Goal: Information Seeking & Learning: Learn about a topic

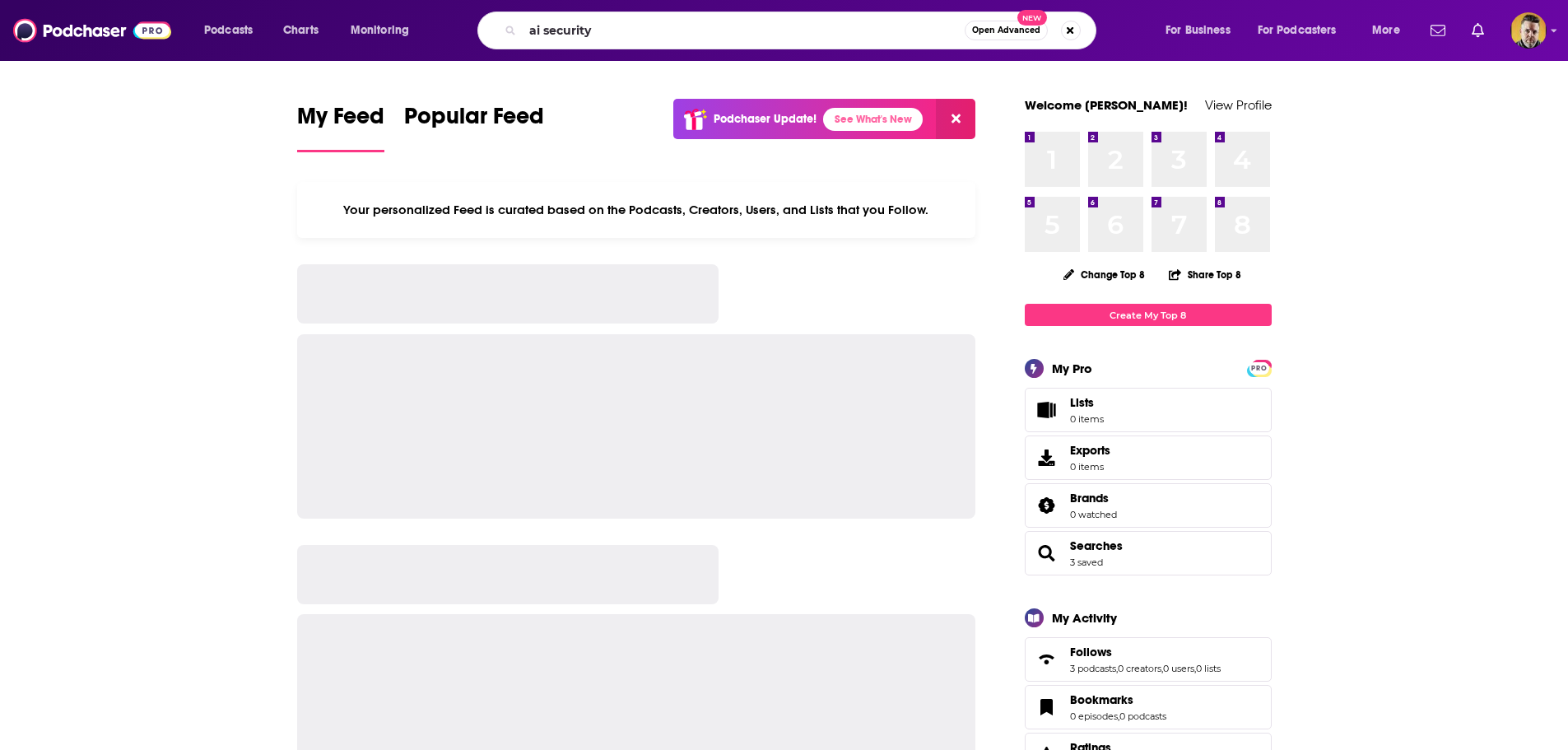
type input "ai security"
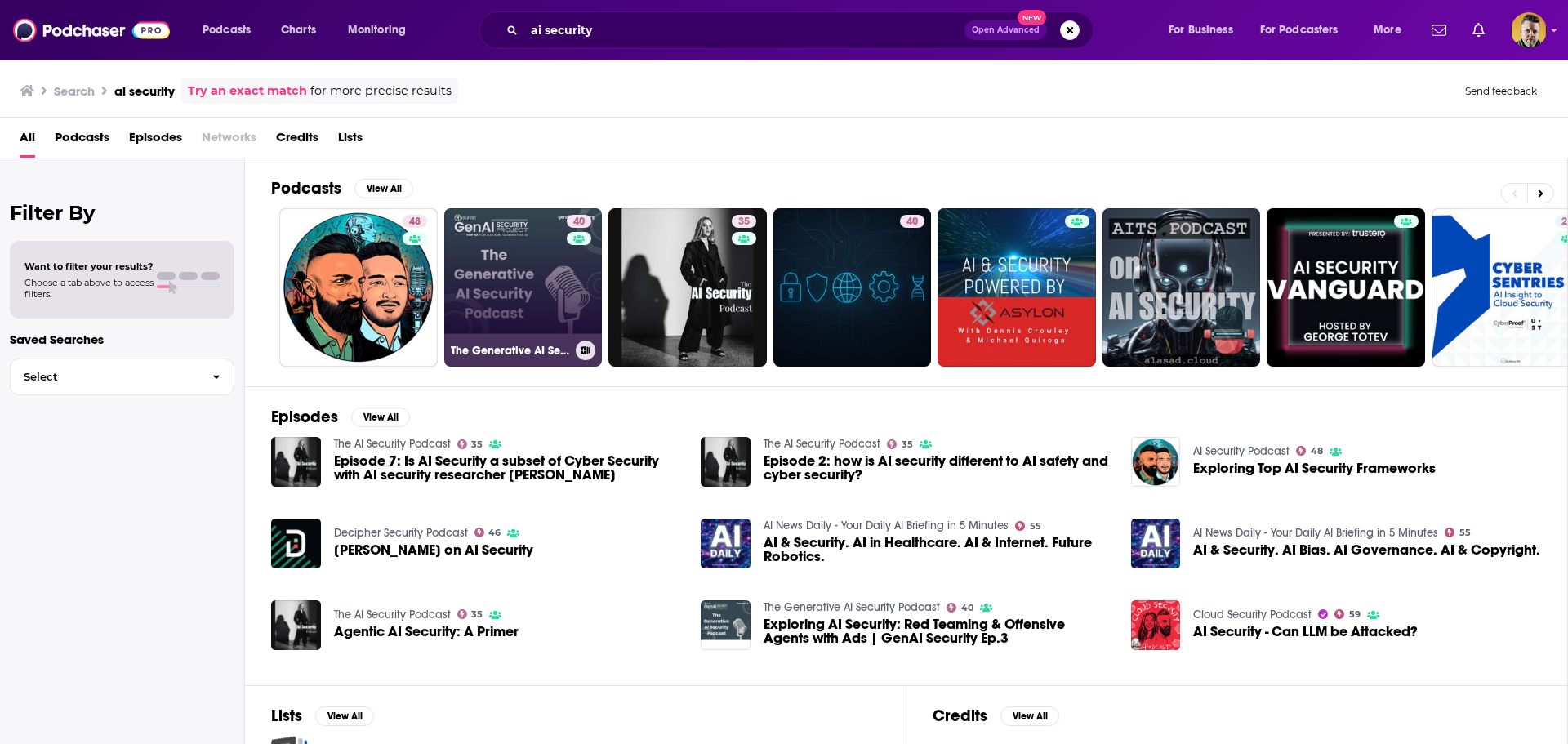
click at [508, 295] on link "40 The Generative AI Security Podcast" at bounding box center [523, 287] width 158 height 158
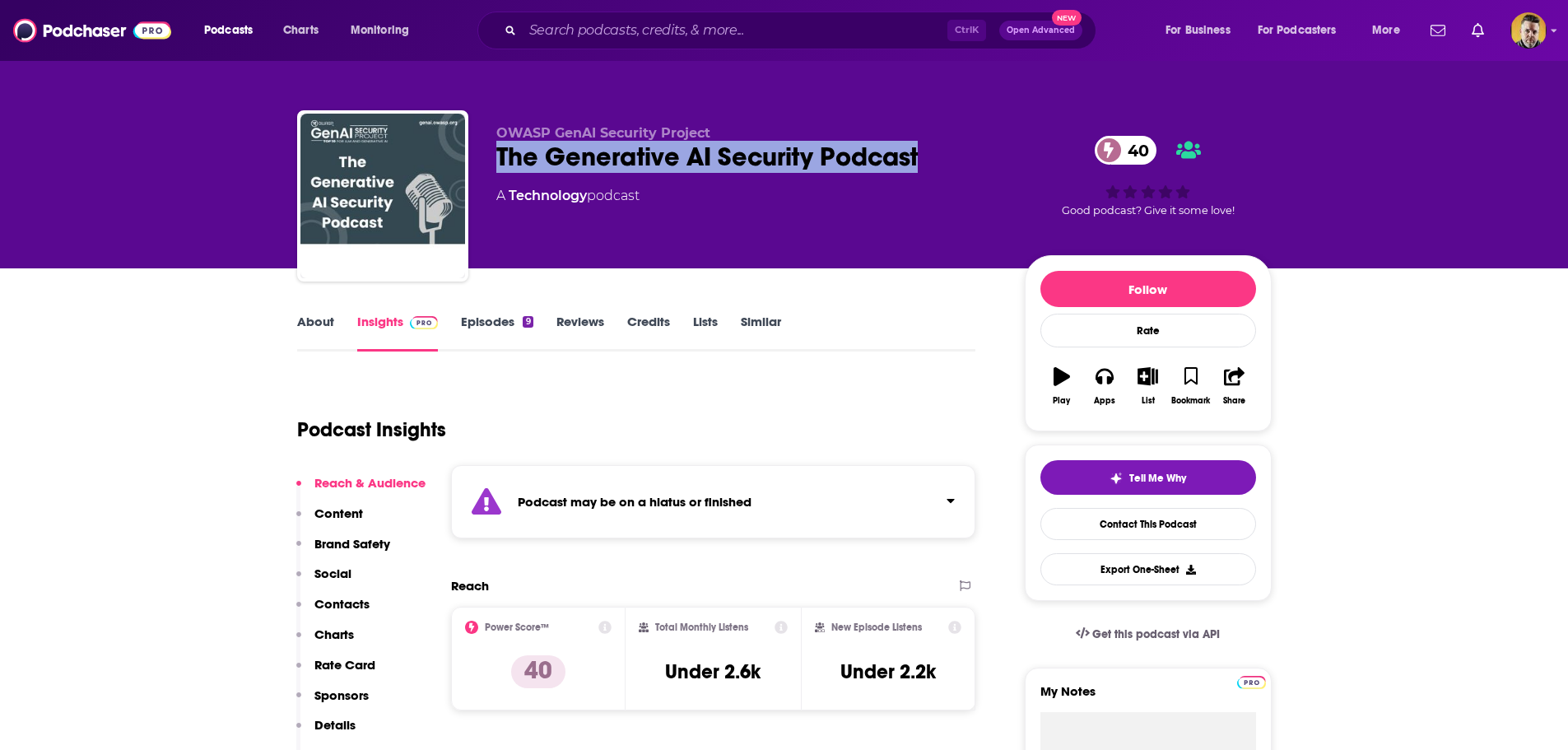
drag, startPoint x: 879, startPoint y: 158, endPoint x: 538, endPoint y: 152, distance: 341.1
click at [492, 147] on div "OWASP GenAI Security Project The Generative AI Security Podcast 40 A Technology…" at bounding box center [785, 199] width 975 height 178
copy h2 "The Generative AI Security Podcast"
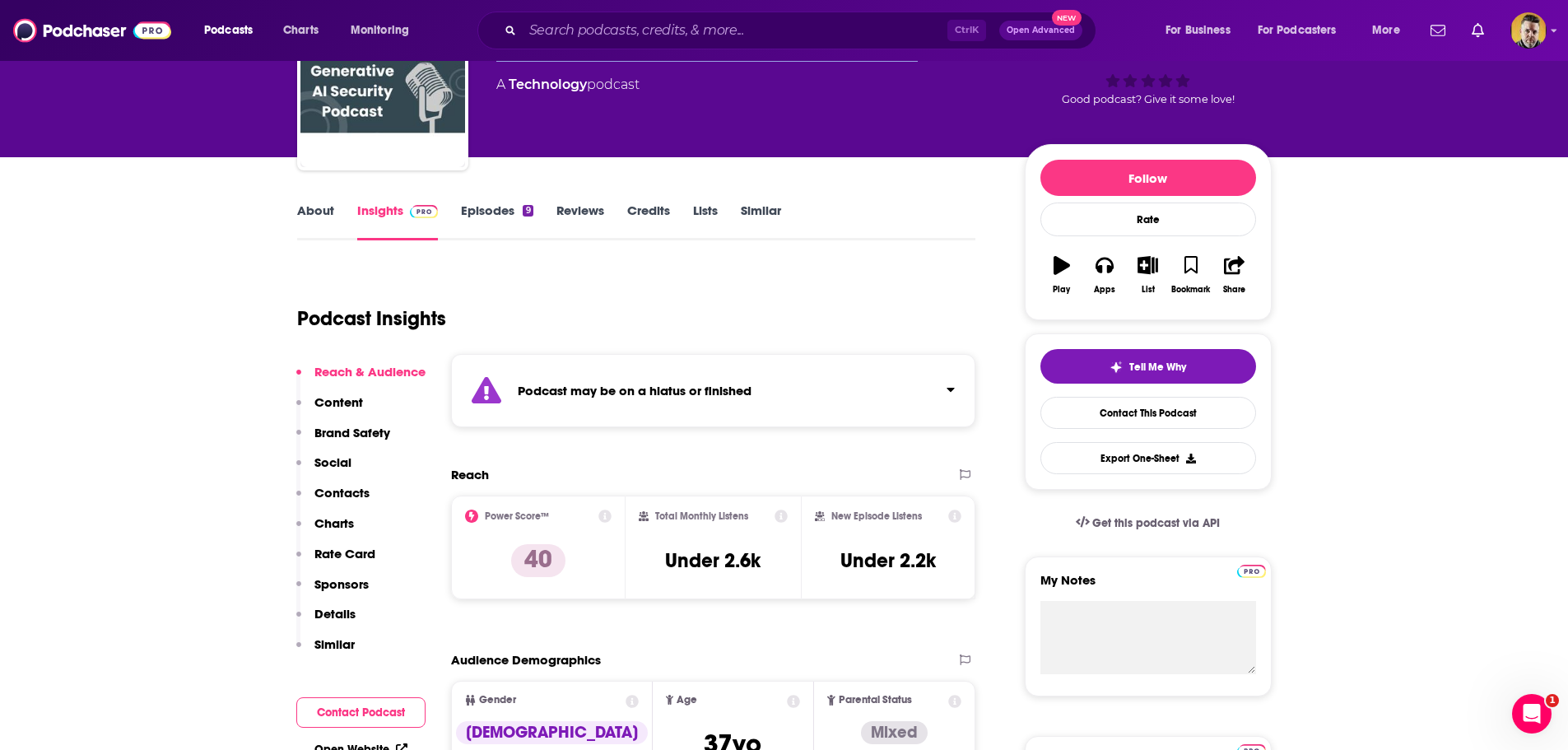
scroll to position [83, 0]
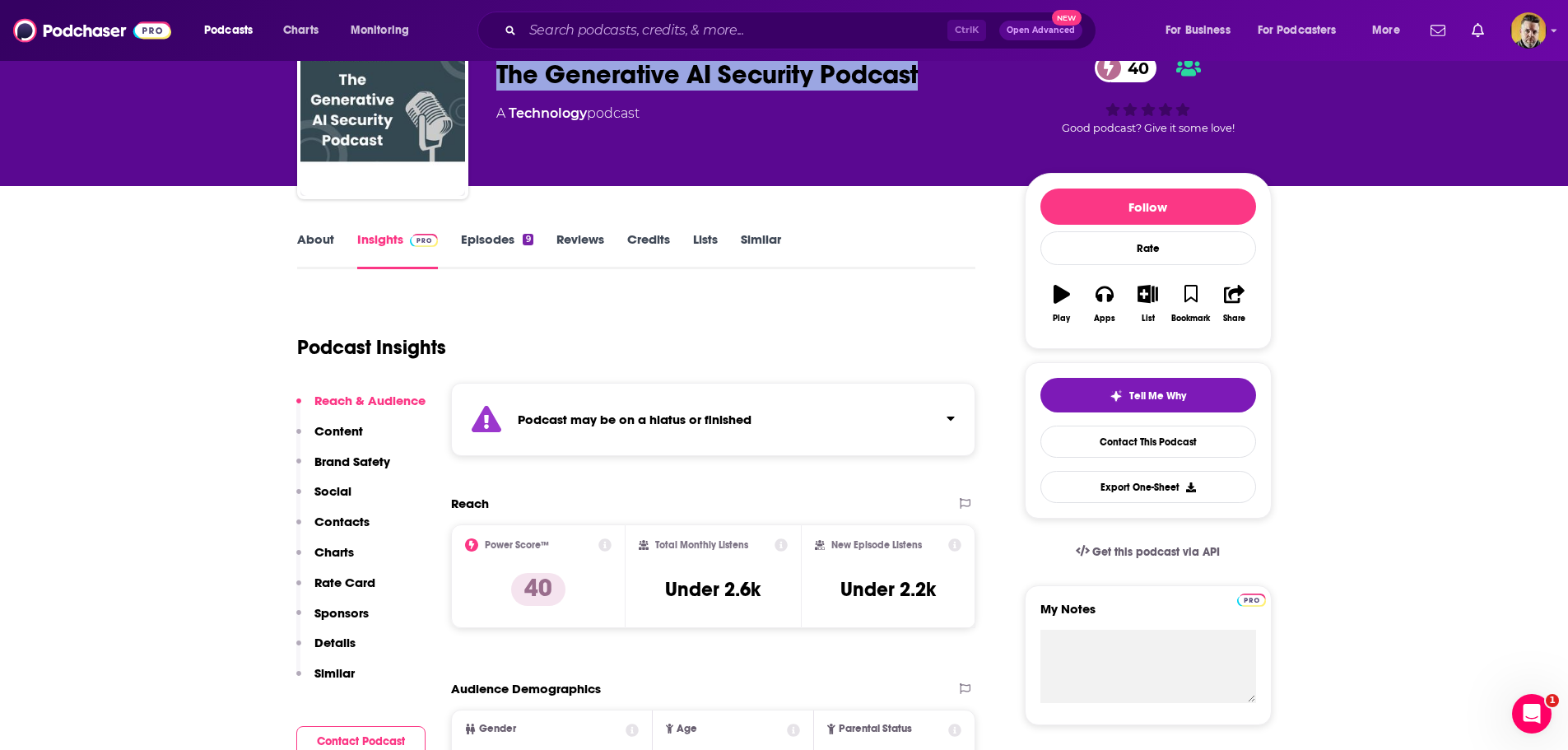
click at [493, 234] on link "Episodes 9" at bounding box center [497, 249] width 72 height 38
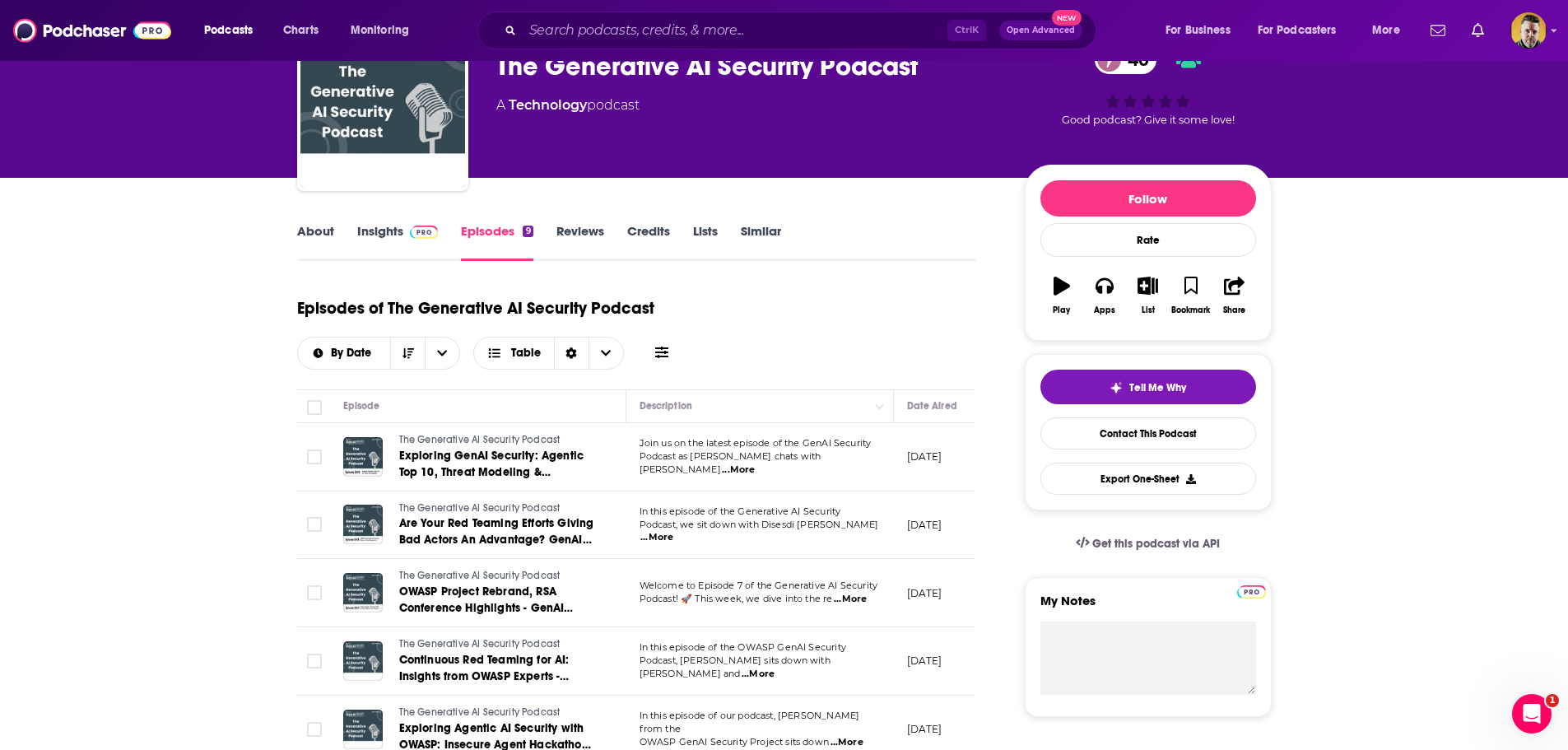
scroll to position [83, 0]
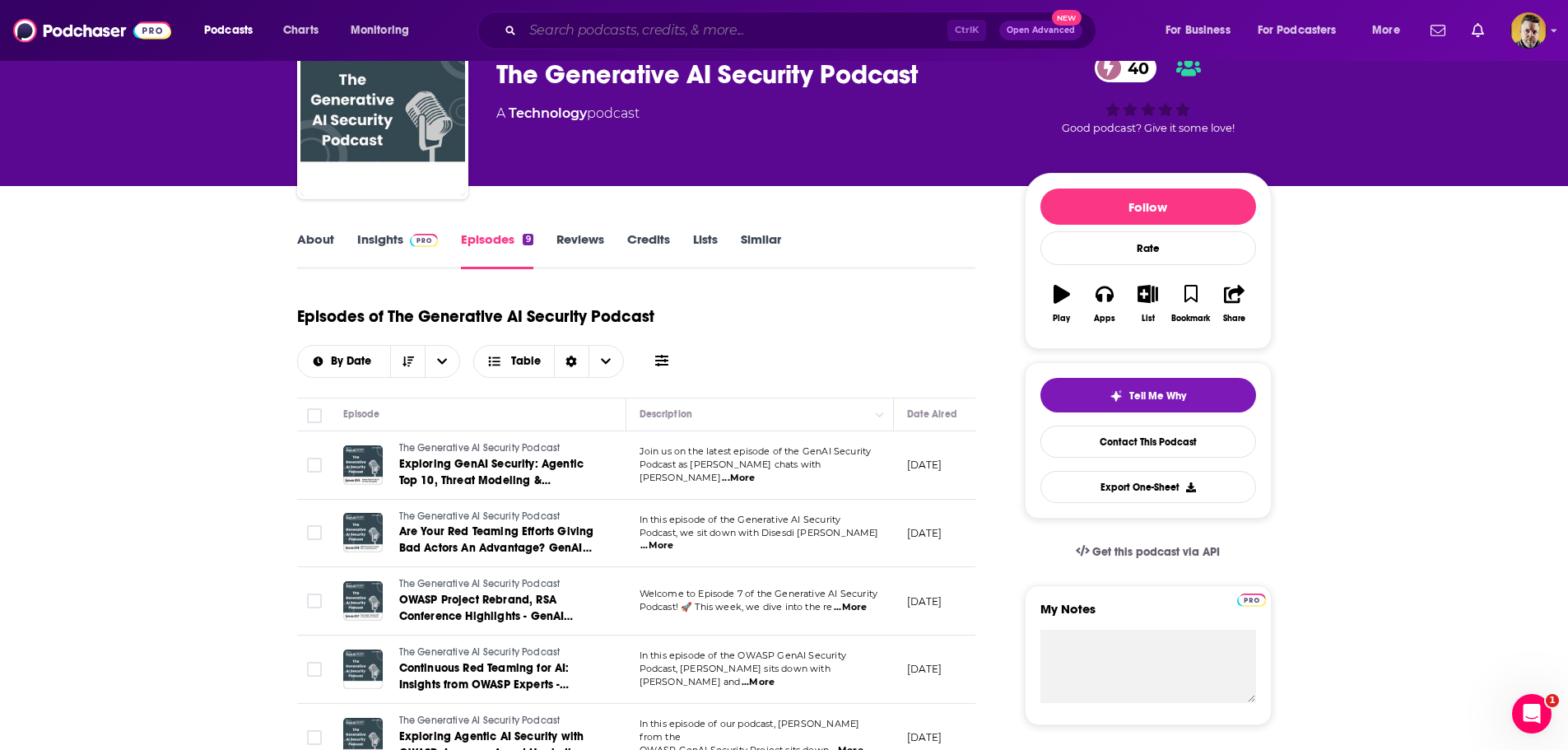
click at [616, 25] on input "Search podcasts, credits, & more..." at bounding box center [735, 30] width 425 height 26
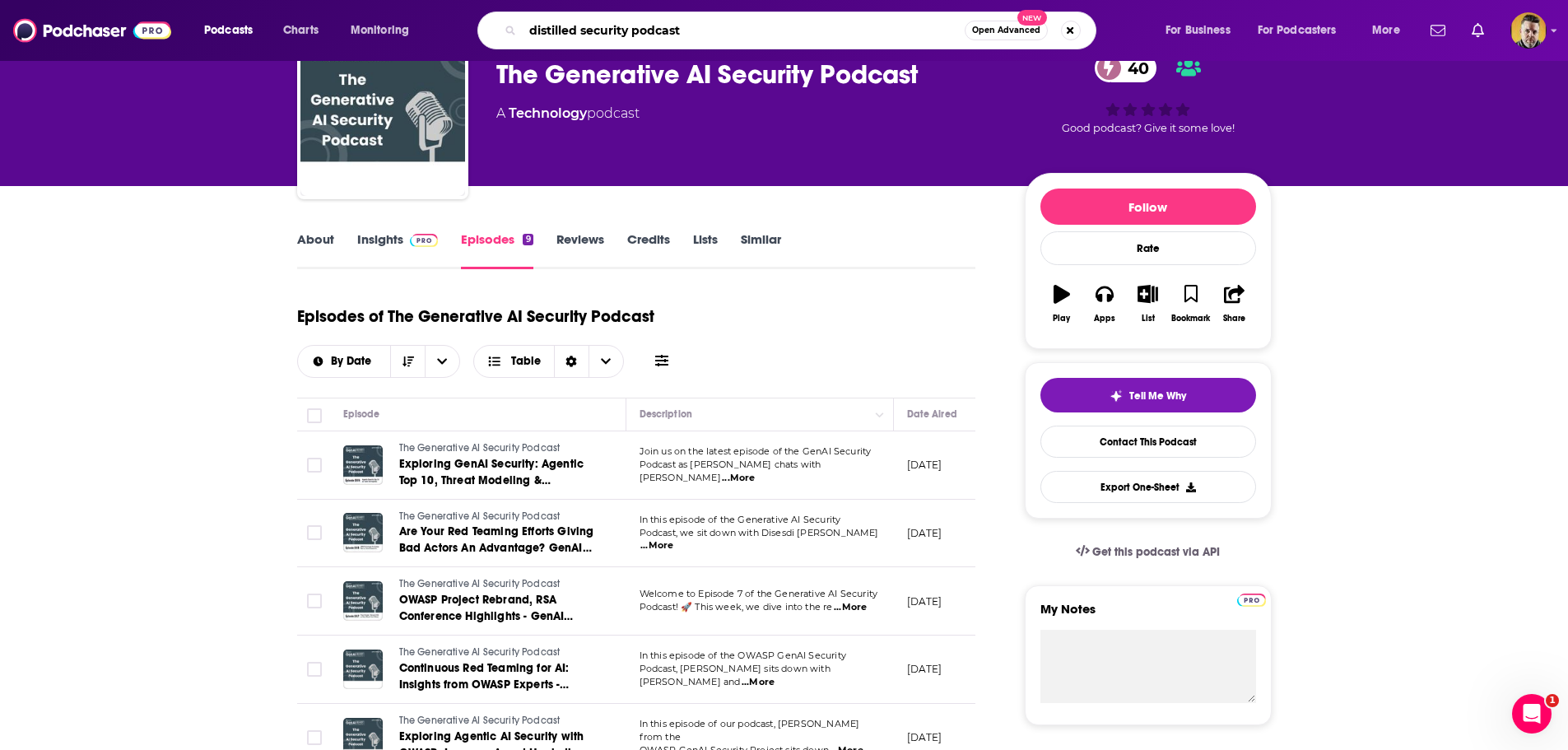
type input "distilled security podcasts"
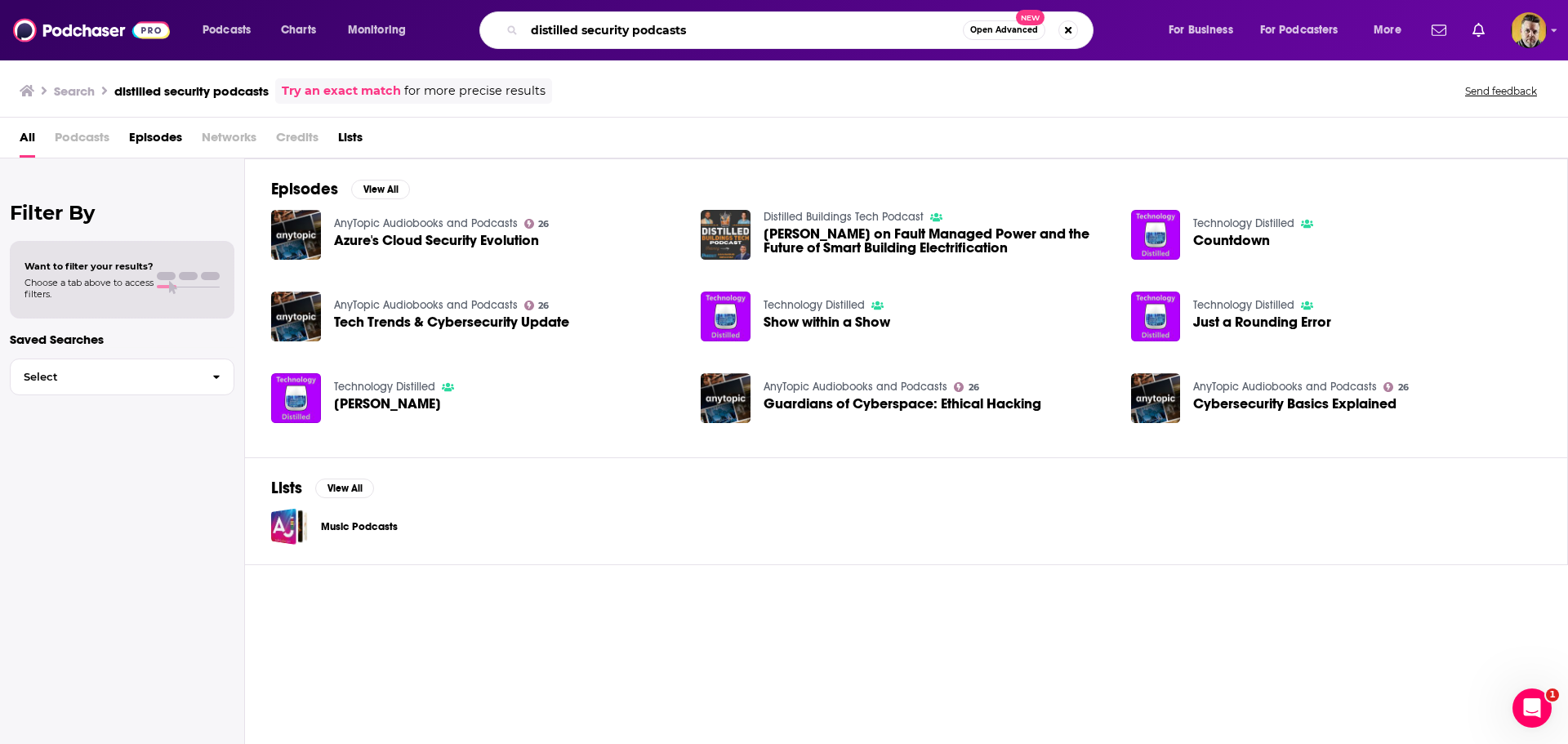
drag, startPoint x: 713, startPoint y: 25, endPoint x: 435, endPoint y: 26, distance: 278.0
click at [435, 26] on div "Podcasts Charts Monitoring distilled security podcasts Open Advanced New For Bu…" at bounding box center [804, 30] width 1226 height 38
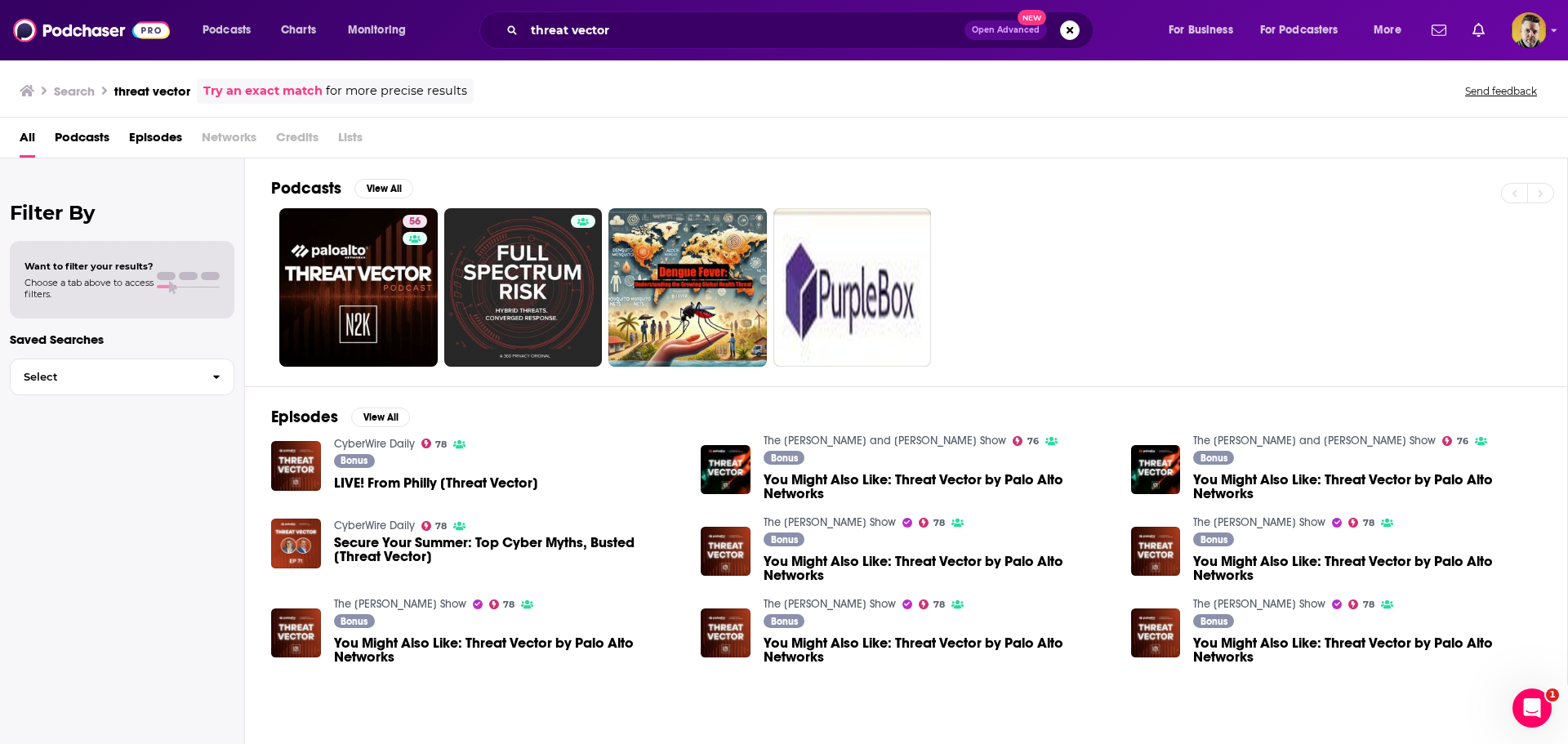
drag, startPoint x: 643, startPoint y: 15, endPoint x: 569, endPoint y: 0, distance: 75.5
click at [493, 18] on div "threat vector Open Advanced New" at bounding box center [786, 30] width 614 height 38
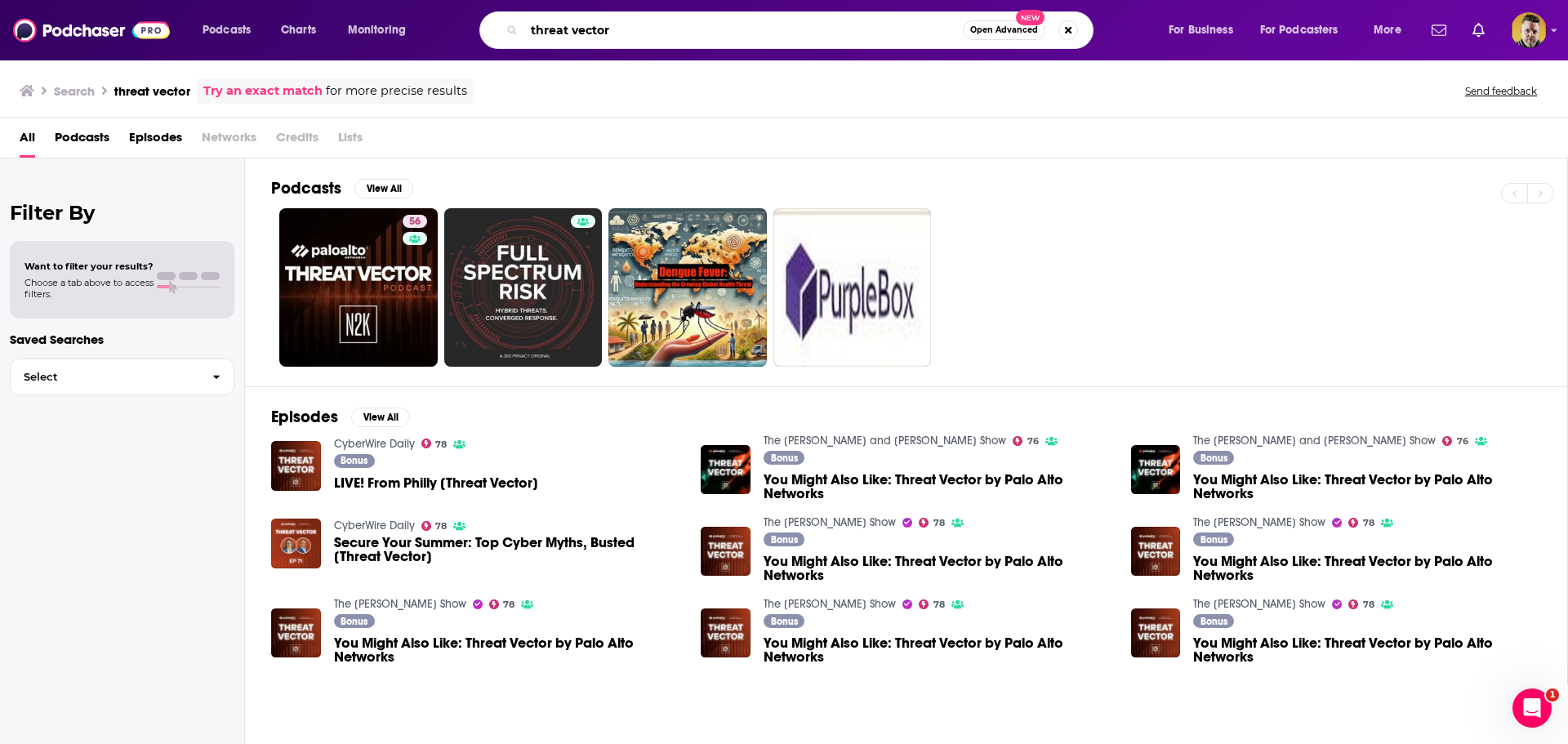
drag, startPoint x: 620, startPoint y: 20, endPoint x: 447, endPoint y: 27, distance: 173.1
click at [447, 27] on div "Podcasts Charts Monitoring threat vector Open Advanced New For Business For Pod…" at bounding box center [804, 30] width 1226 height 38
type input "cybercrime magazine"
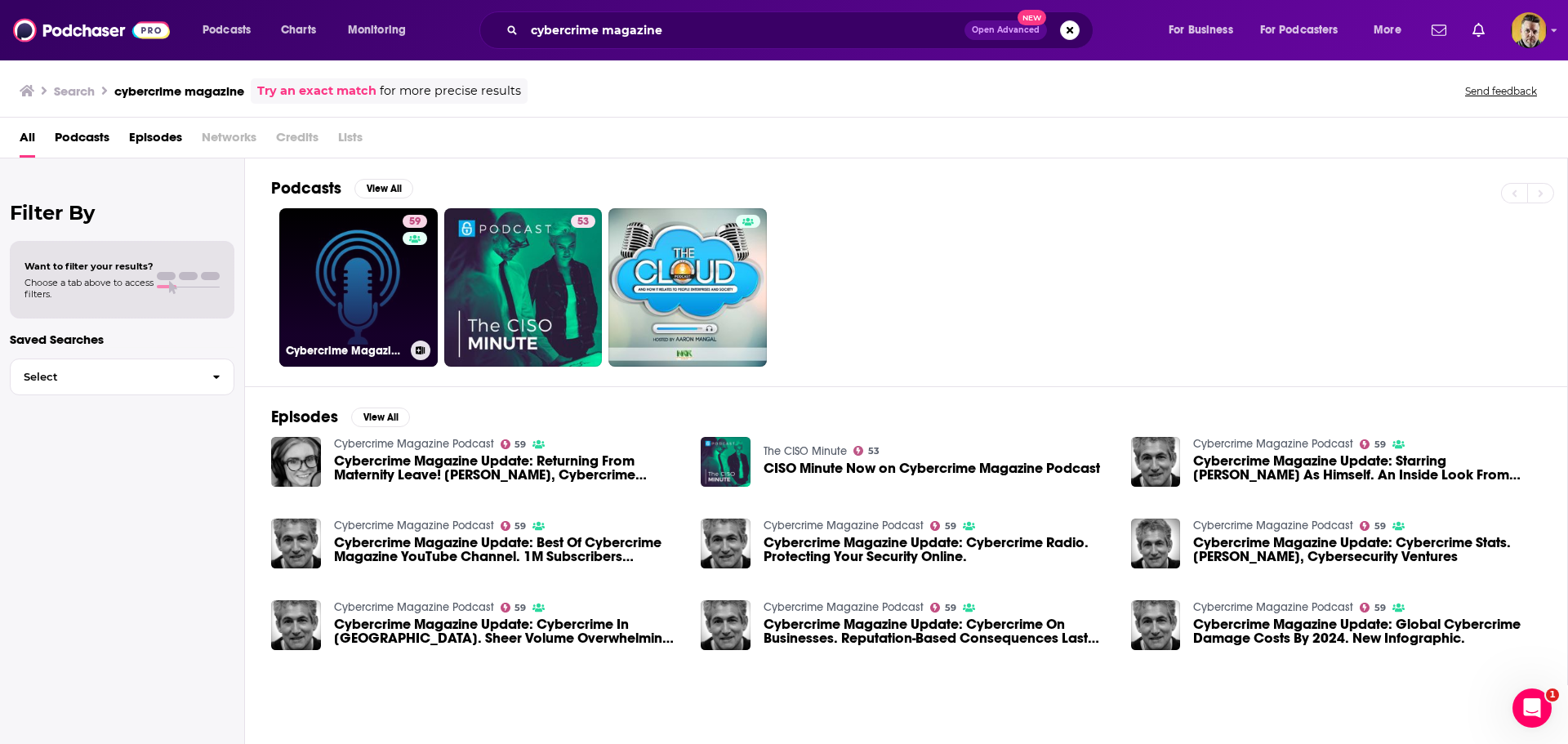
click at [325, 256] on link "59 Cybercrime Magazine Podcast" at bounding box center [358, 287] width 158 height 158
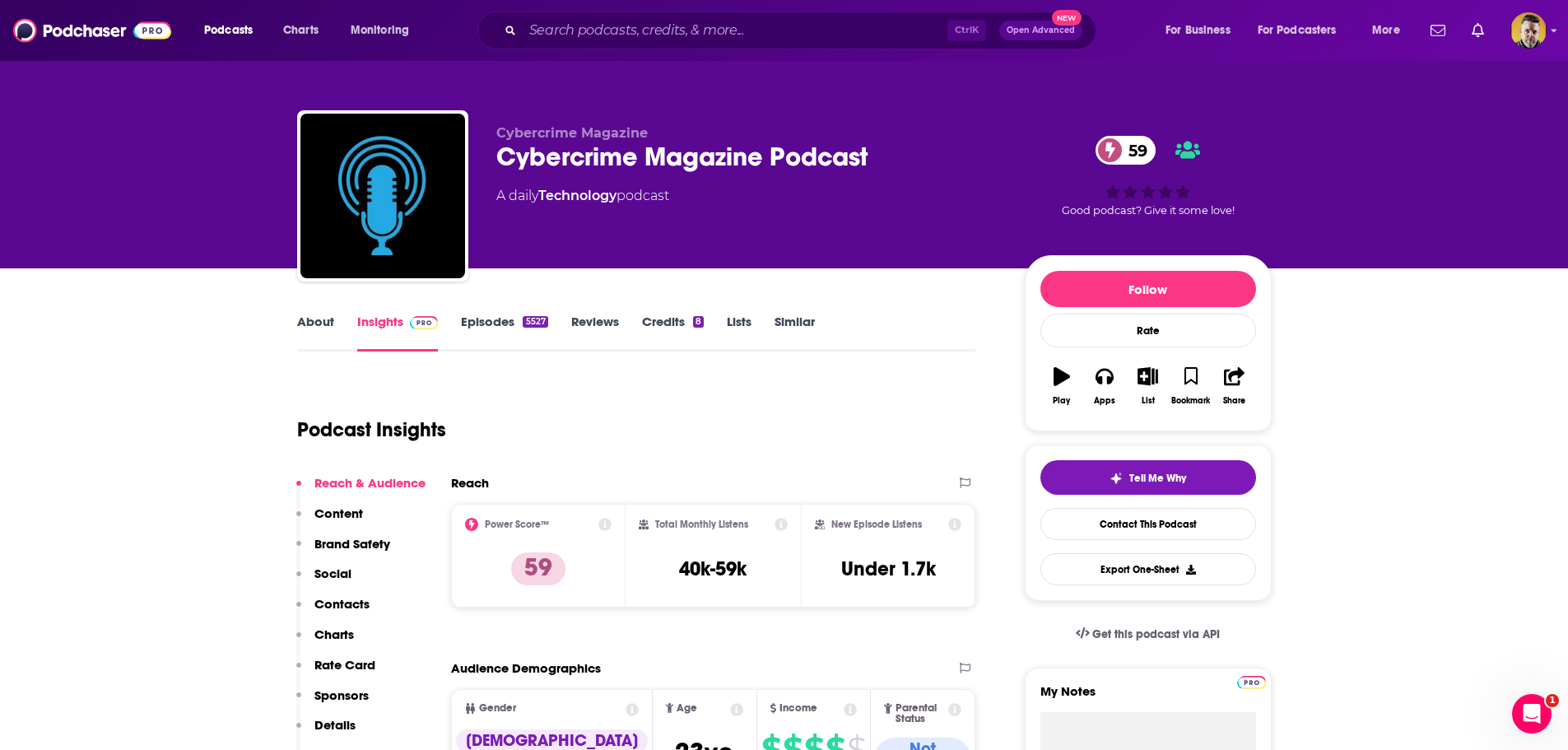
click at [501, 320] on link "Episodes 5527" at bounding box center [504, 332] width 87 height 38
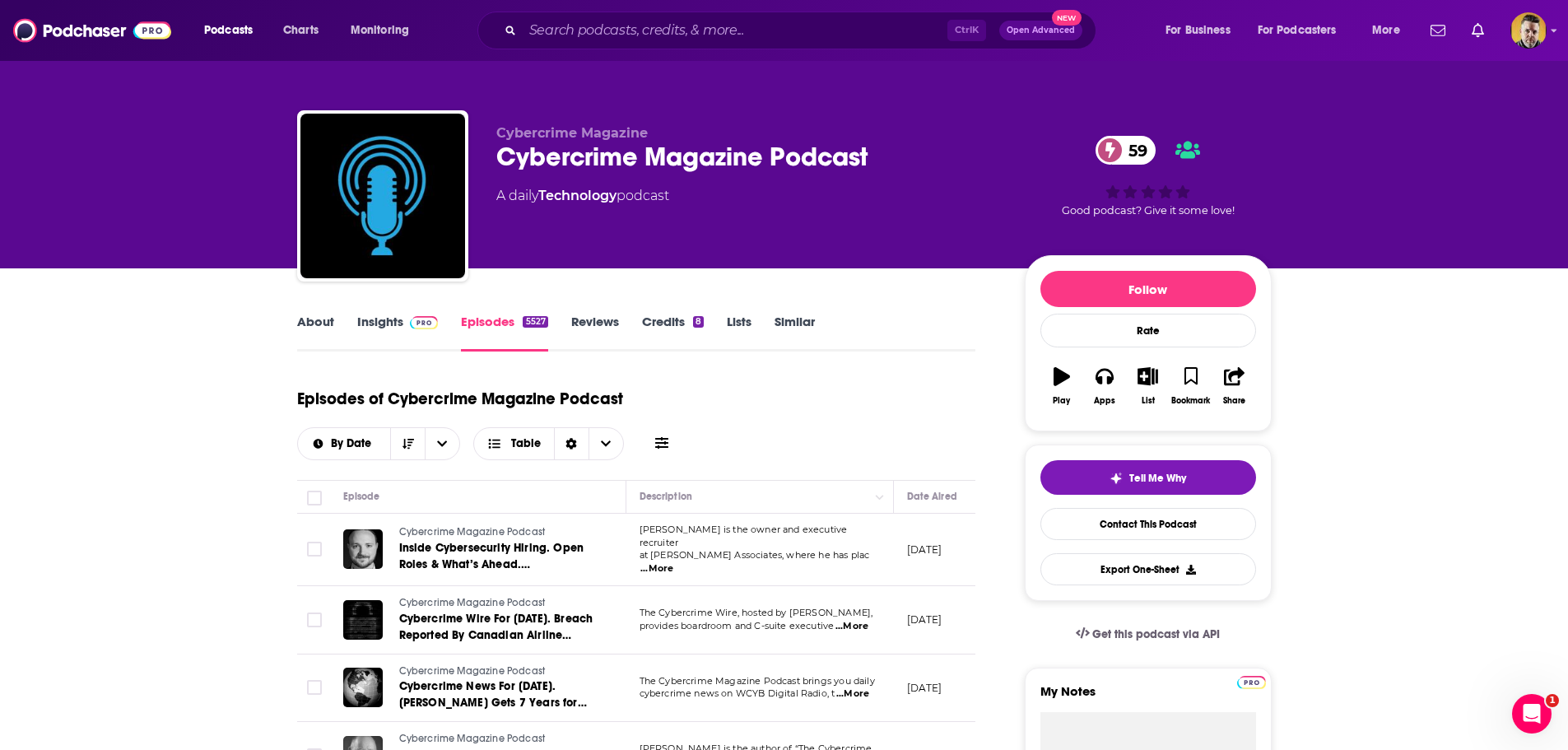
scroll to position [83, 0]
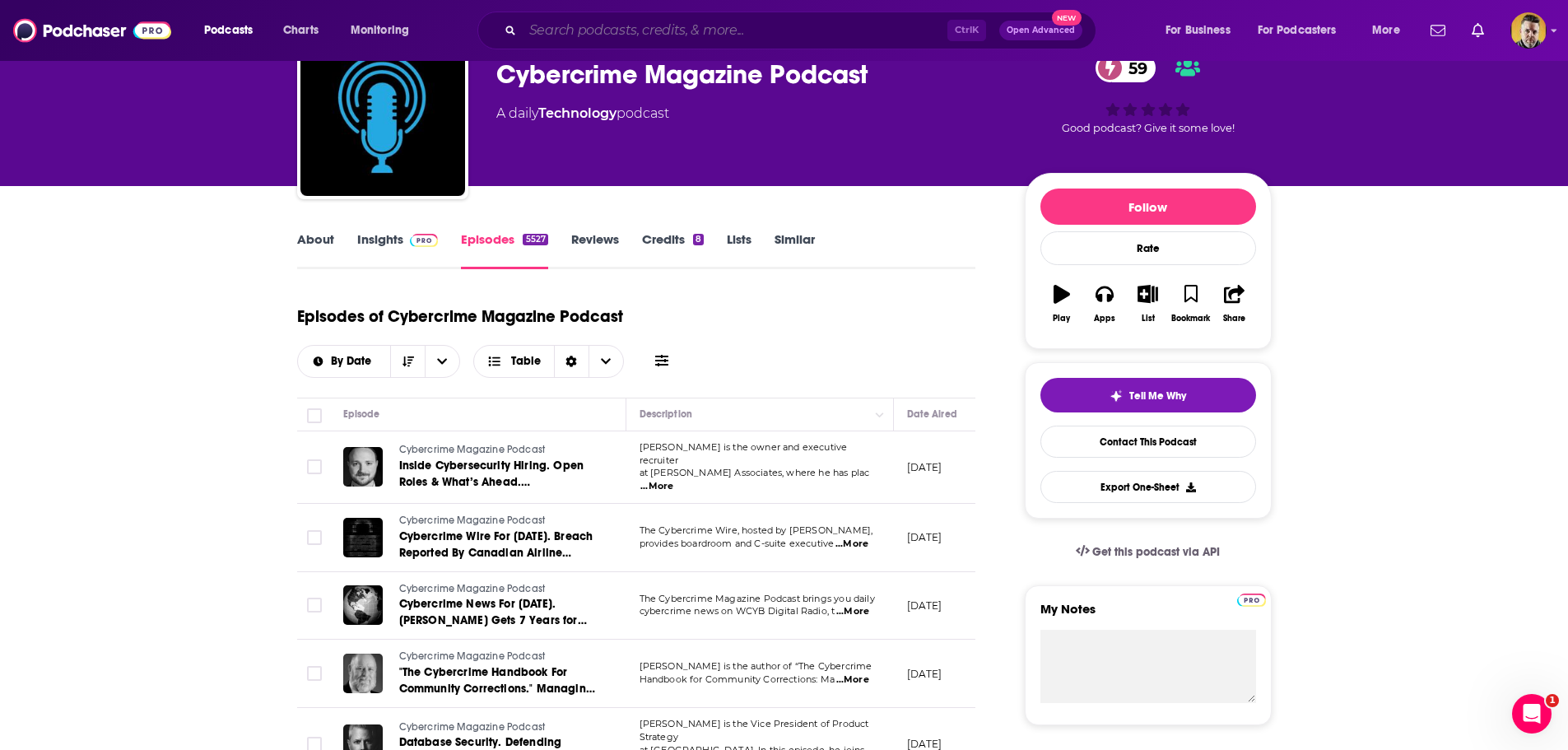
click at [788, 35] on input "Search podcasts, credits, & more..." at bounding box center [735, 30] width 425 height 26
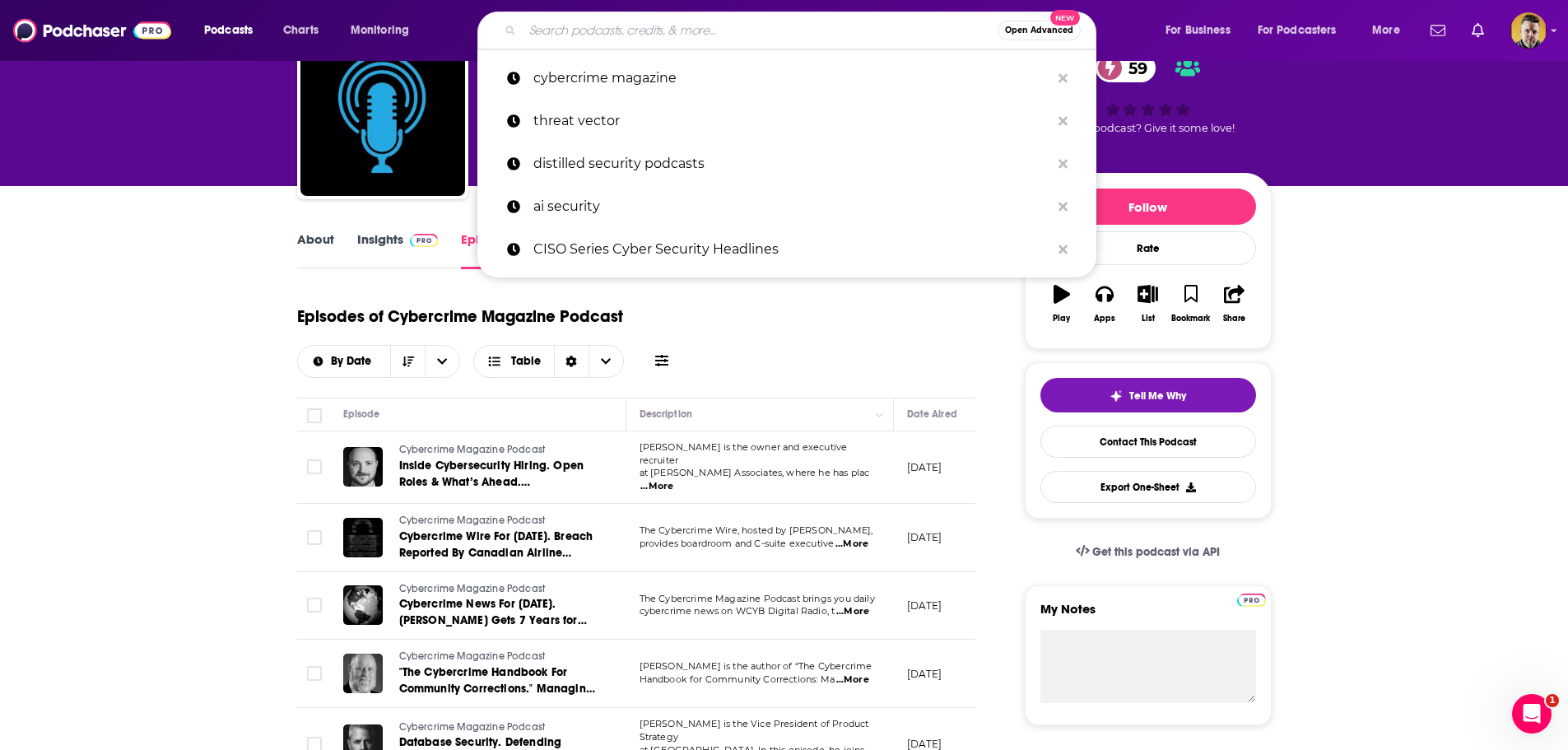
paste input "CISO’s Secrets"
type input "CISO’s Secrets"
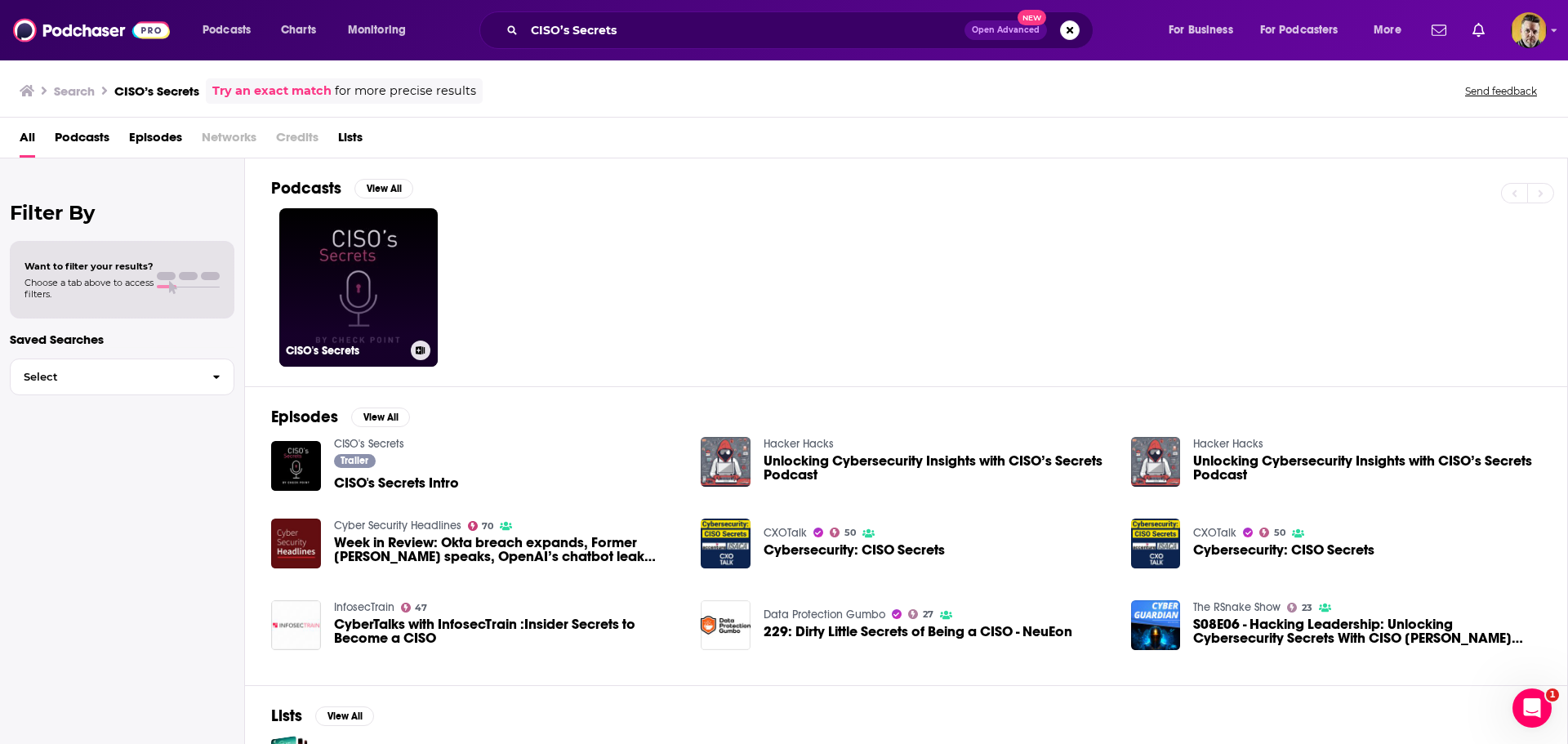
click at [398, 278] on link "CISO's Secrets" at bounding box center [358, 287] width 158 height 158
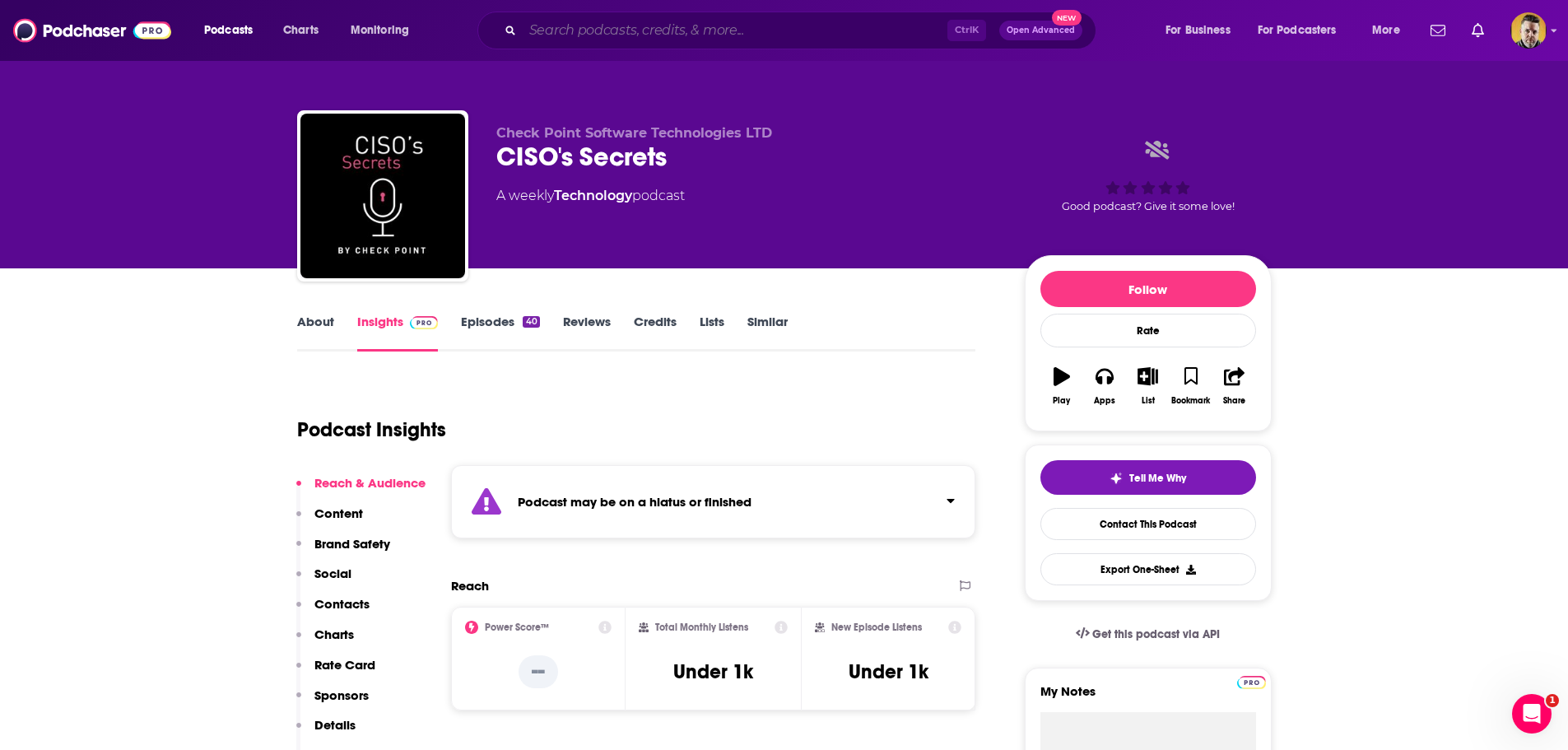
click at [723, 29] on input "Search podcasts, credits, & more..." at bounding box center [735, 30] width 425 height 26
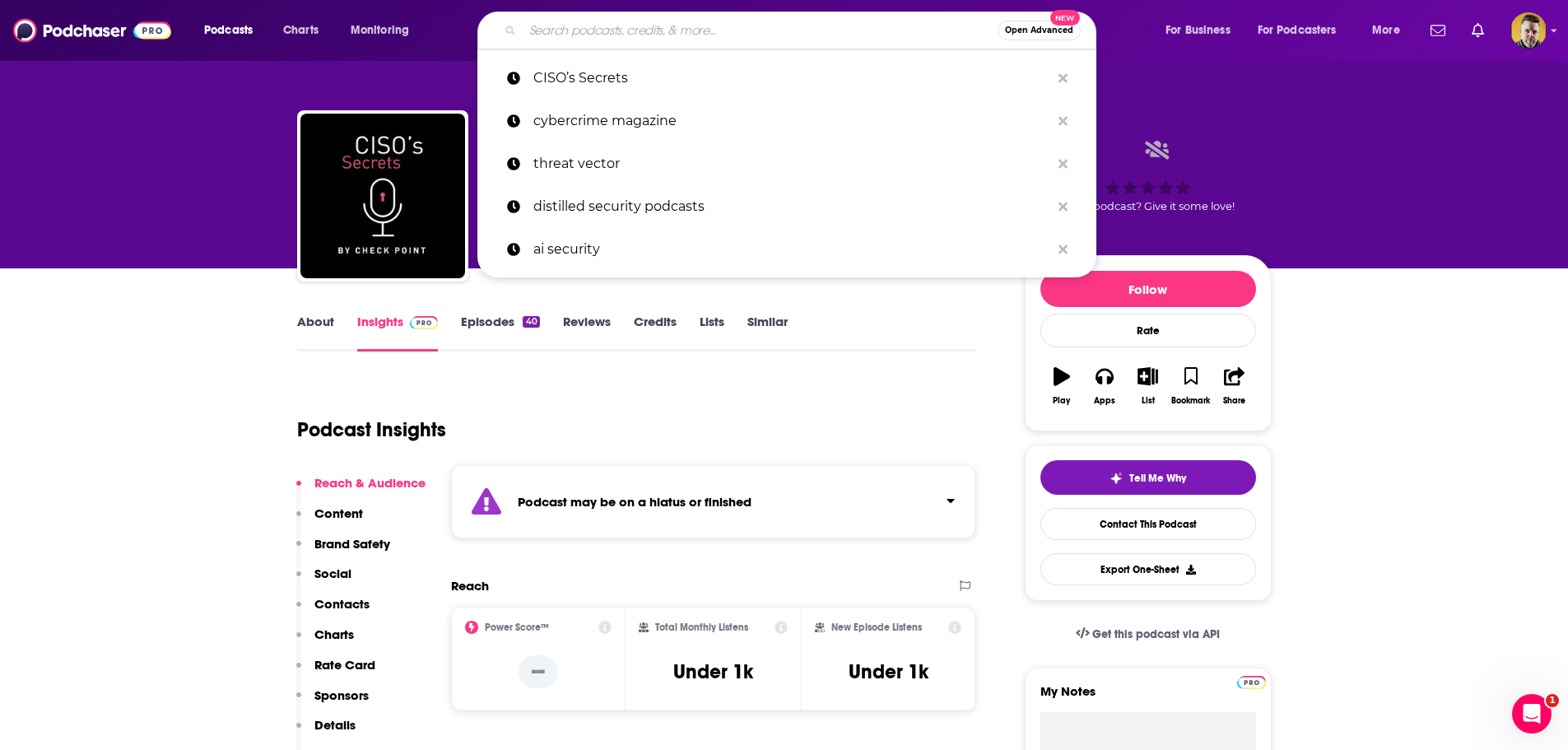
paste input "Global CISO Report"
type input "Global CISO Report"
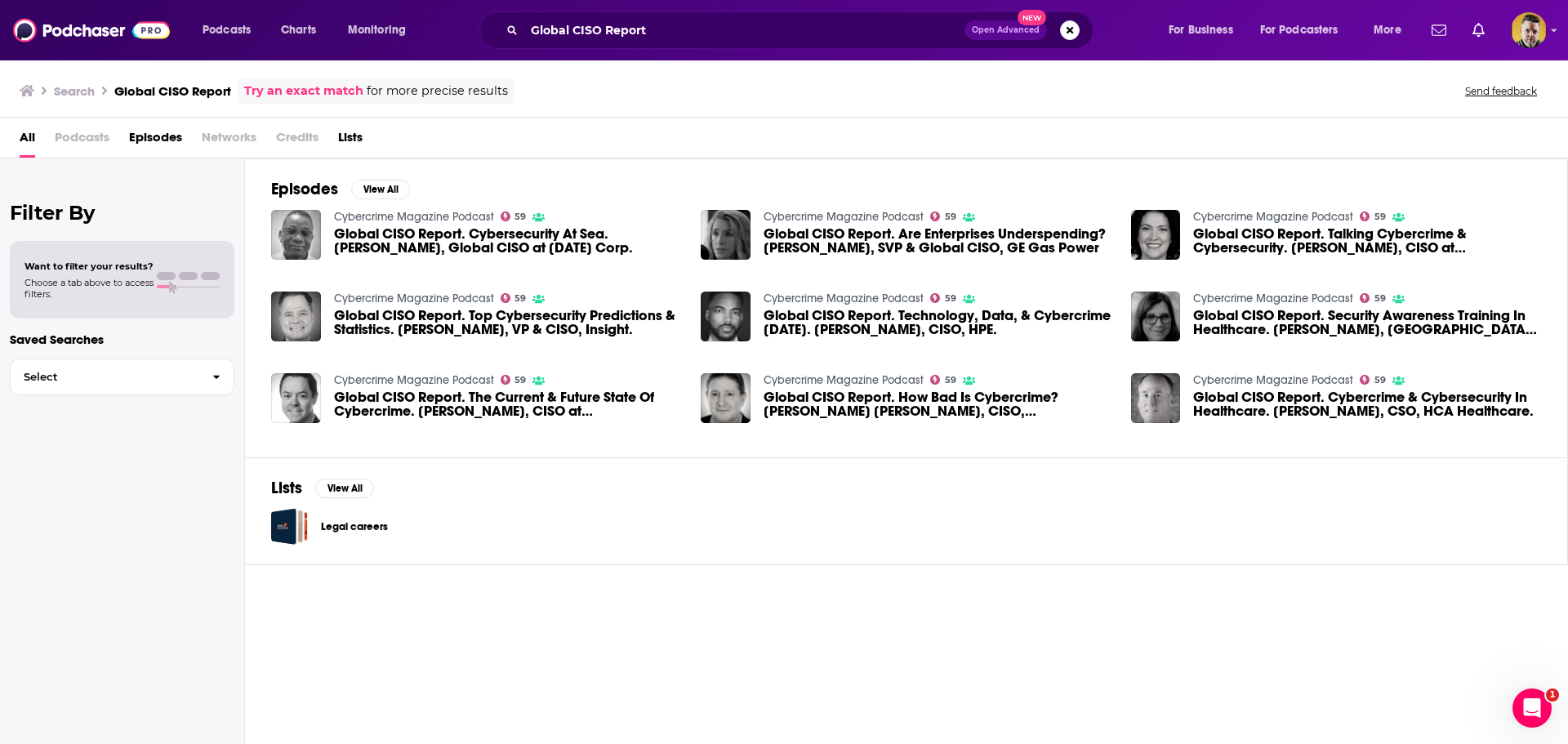
click at [442, 240] on span "Global CISO Report. Cybersecurity At Sea. [PERSON_NAME], Global CISO at [DATE] …" at bounding box center [508, 240] width 348 height 28
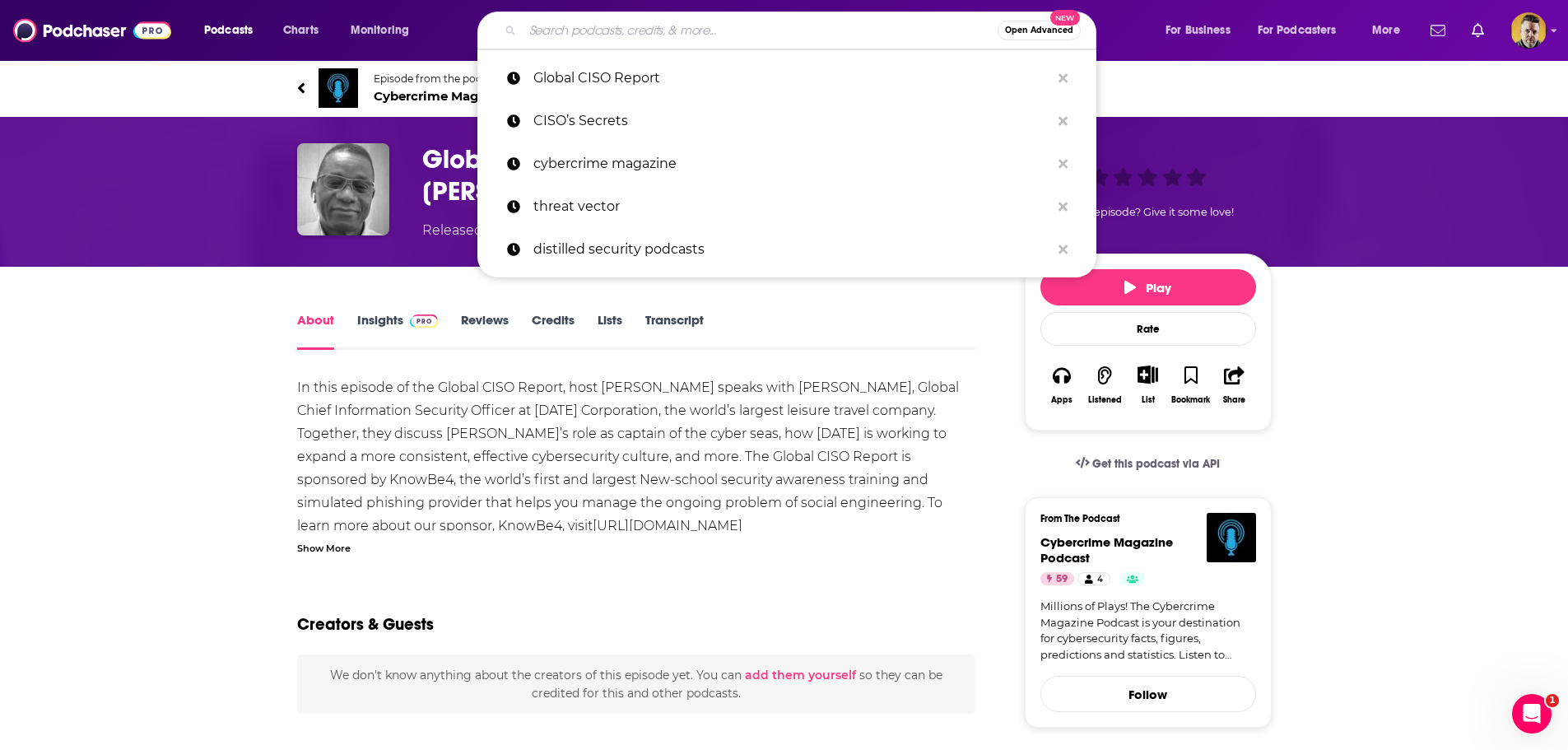
click at [618, 31] on input "Search podcasts, credits, & more..." at bounding box center [760, 30] width 475 height 26
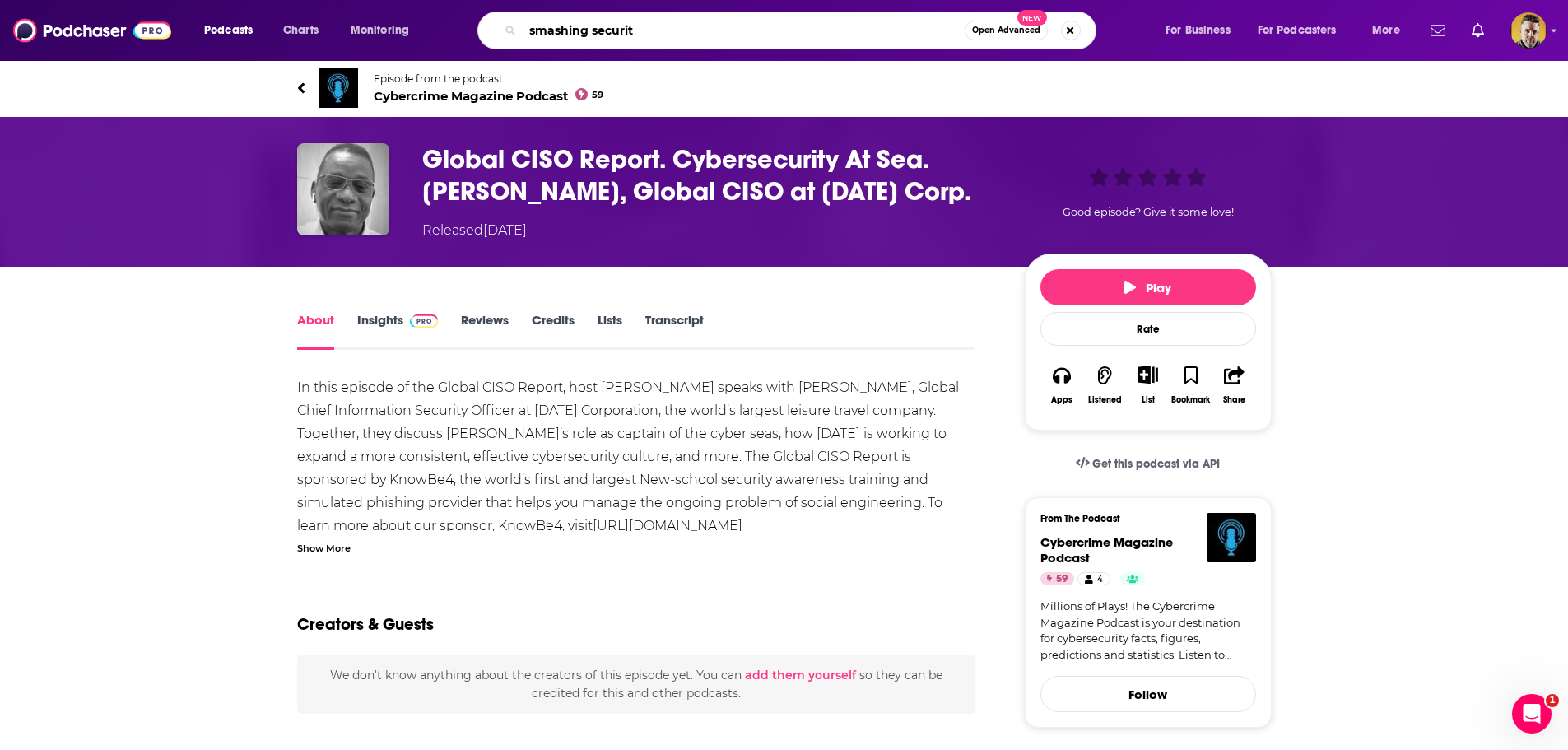
type input "smashing security"
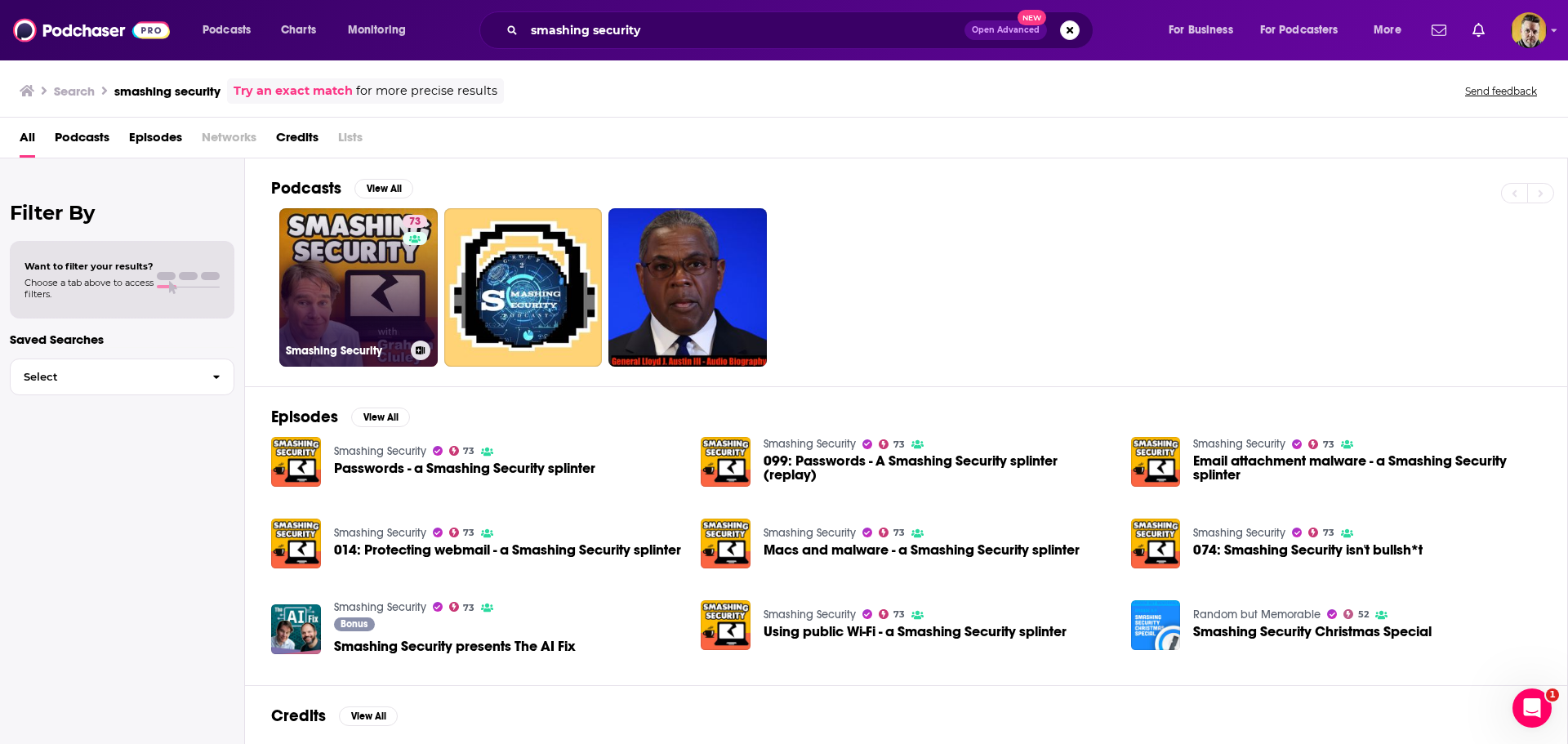
click at [333, 278] on link "73 Smashing Security" at bounding box center [358, 287] width 158 height 158
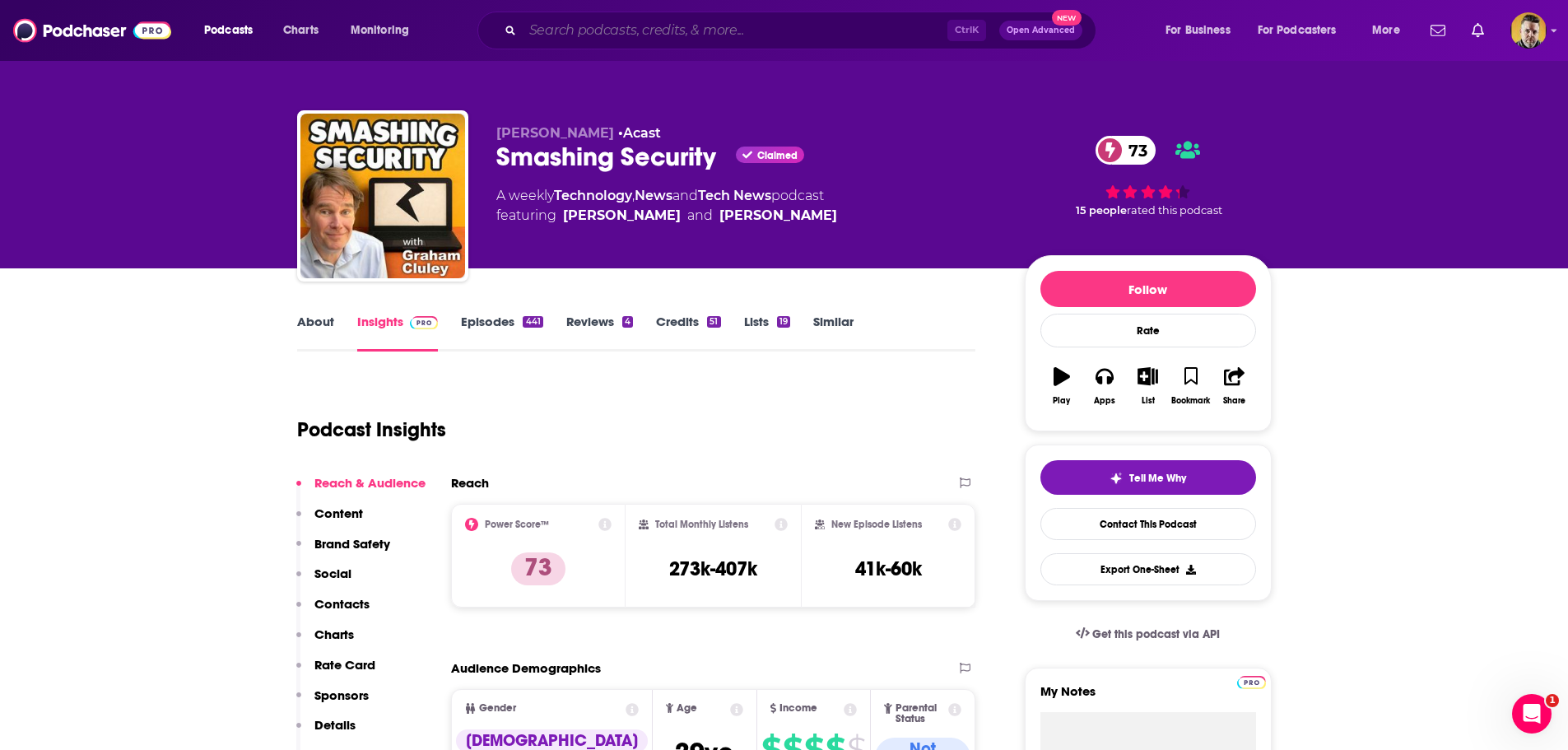
click at [723, 27] on input "Search podcasts, credits, & more..." at bounding box center [735, 30] width 425 height 26
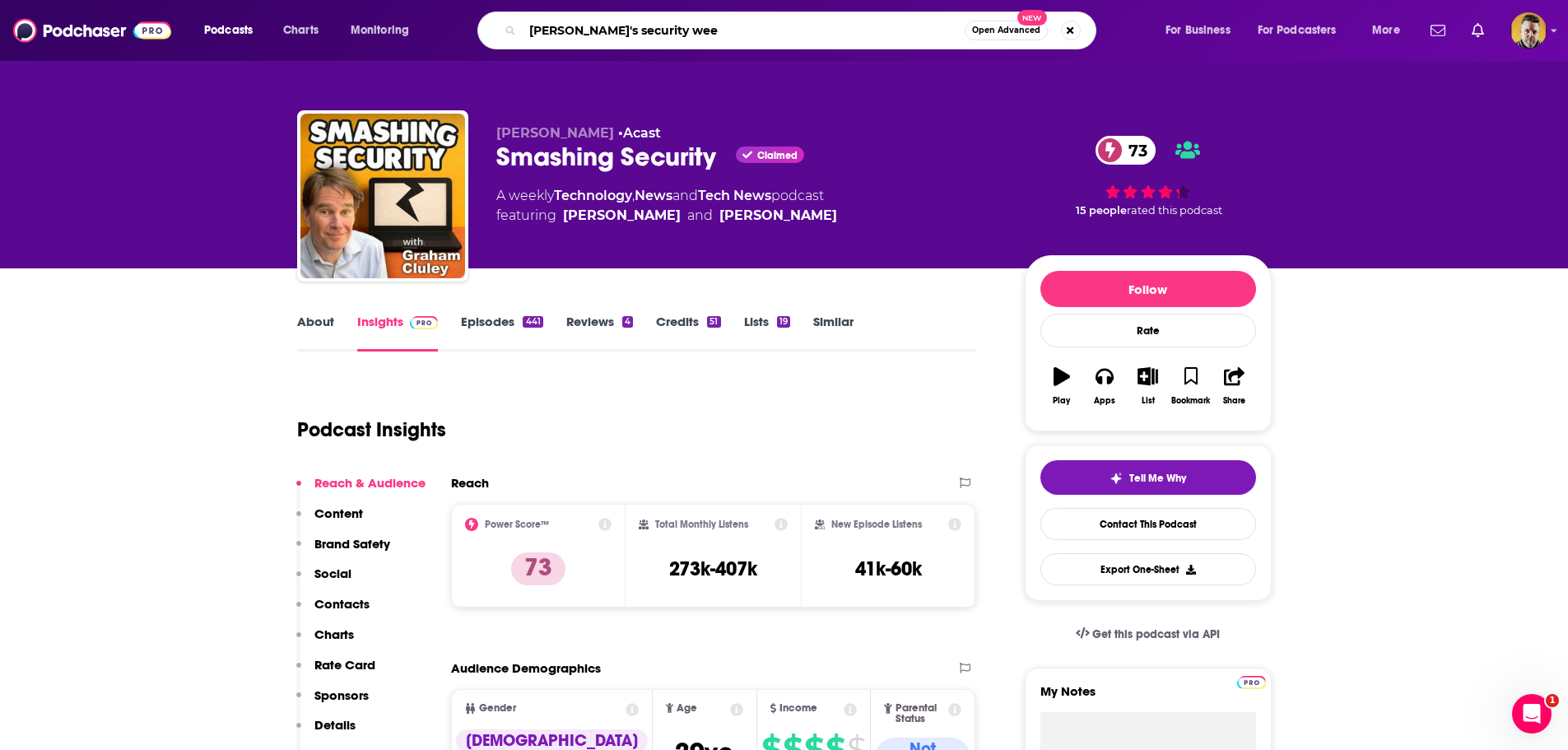
type input "[PERSON_NAME]'s security week"
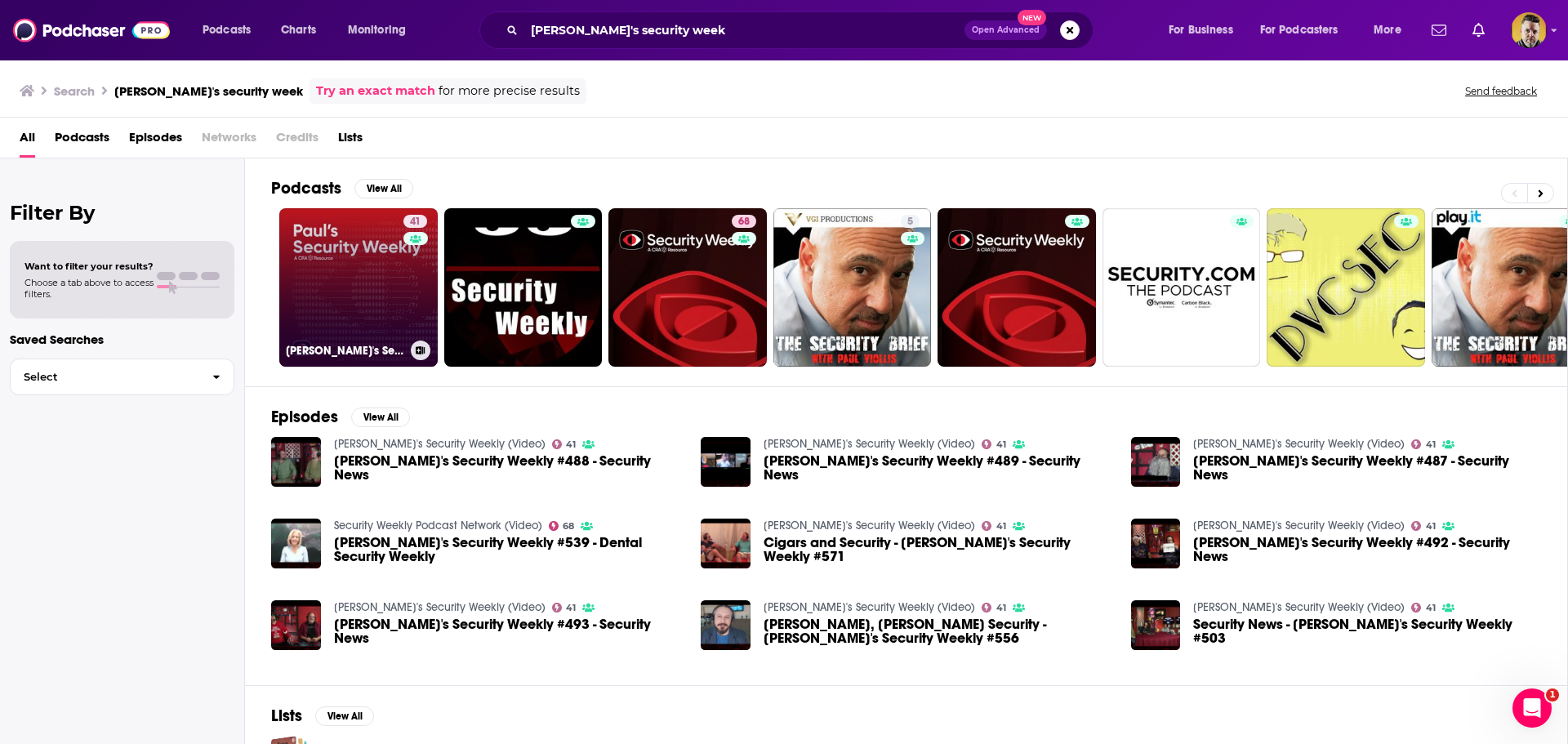
drag, startPoint x: 404, startPoint y: 232, endPoint x: 391, endPoint y: 251, distance: 23.0
click at [391, 251] on link "41 [PERSON_NAME]'s Security Weekly (Video)" at bounding box center [358, 287] width 158 height 158
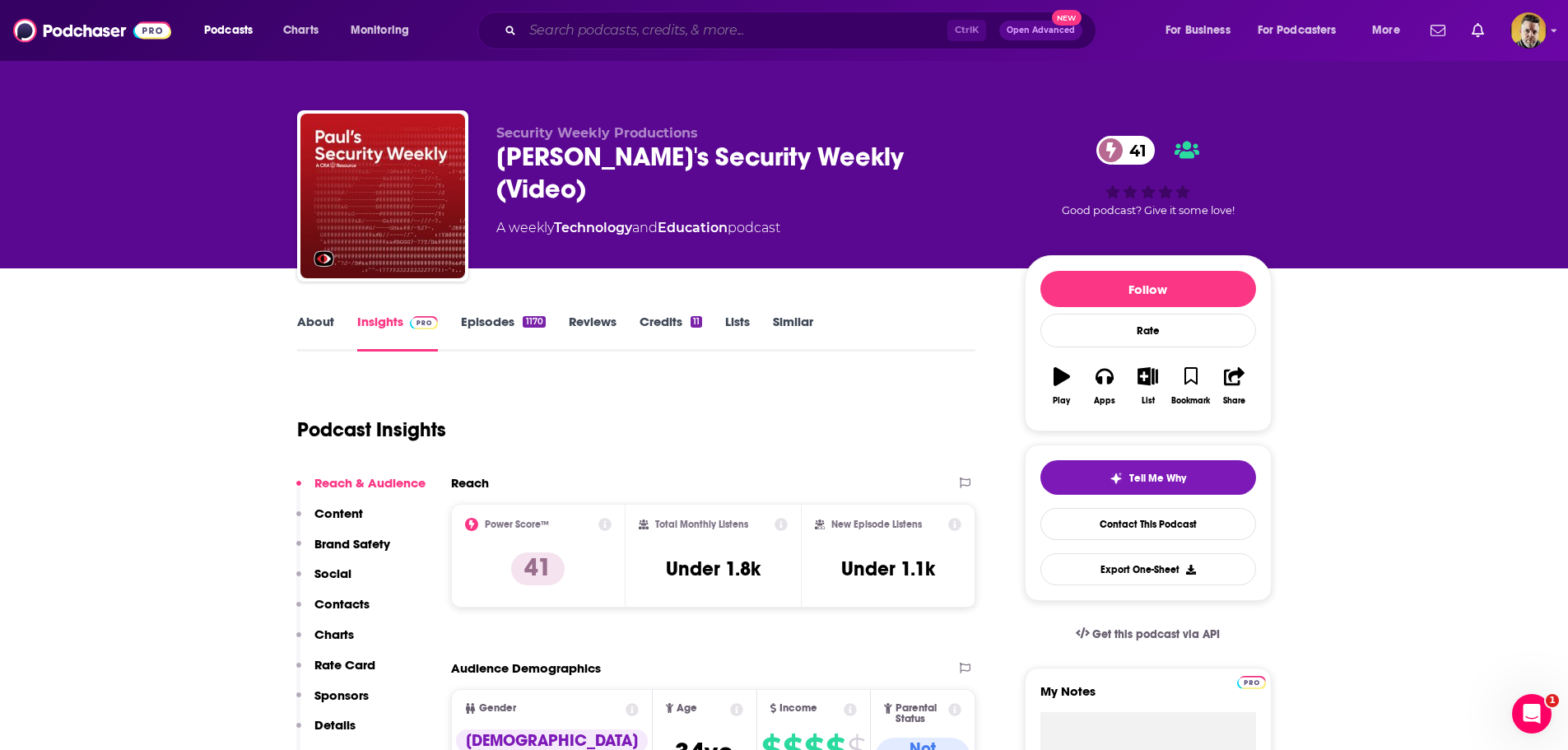
click at [694, 23] on input "Search podcasts, credits, & more..." at bounding box center [735, 30] width 425 height 26
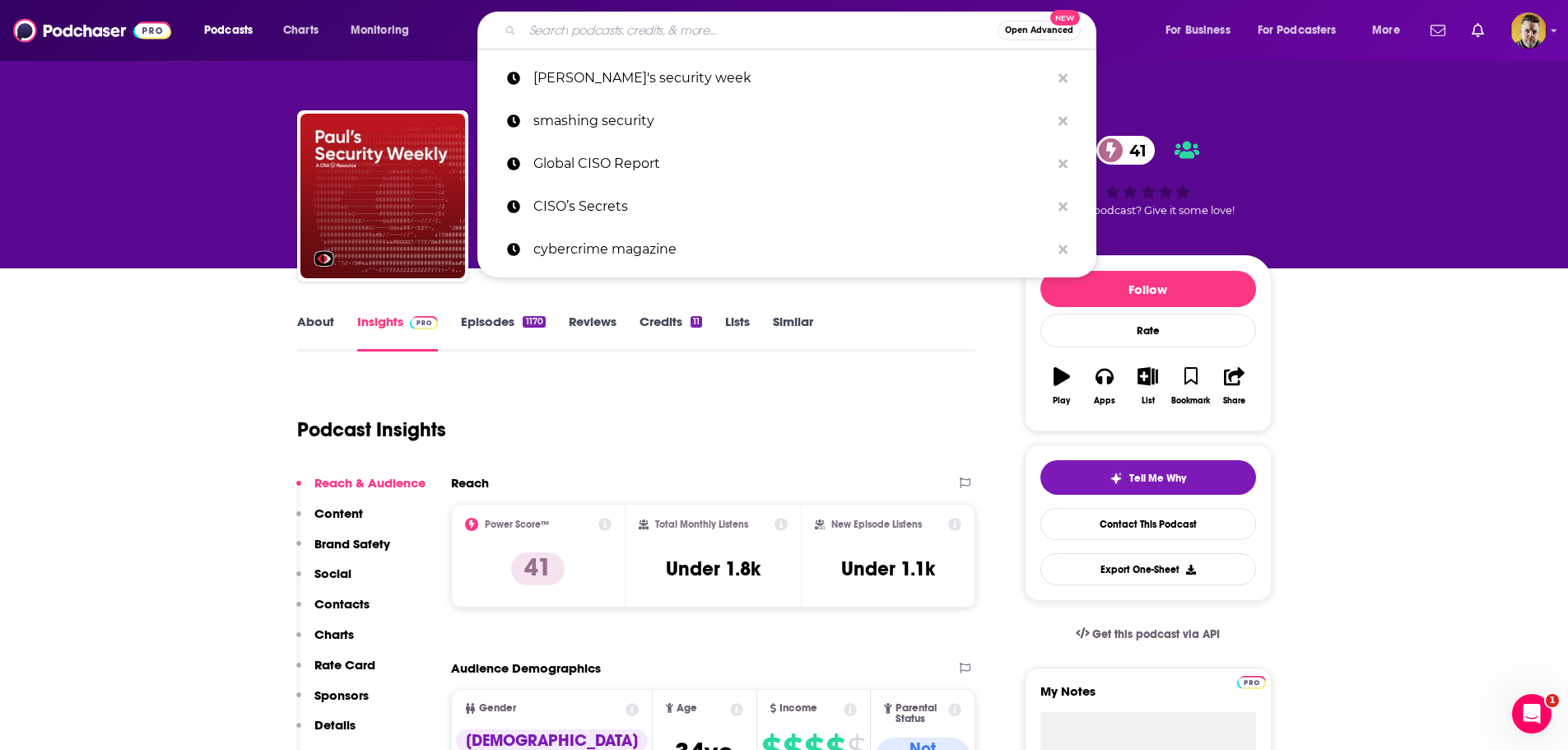
paste input "UNSECURITY: Information Security Podcast"
type input "UNSECURITY: Information Security Podcast"
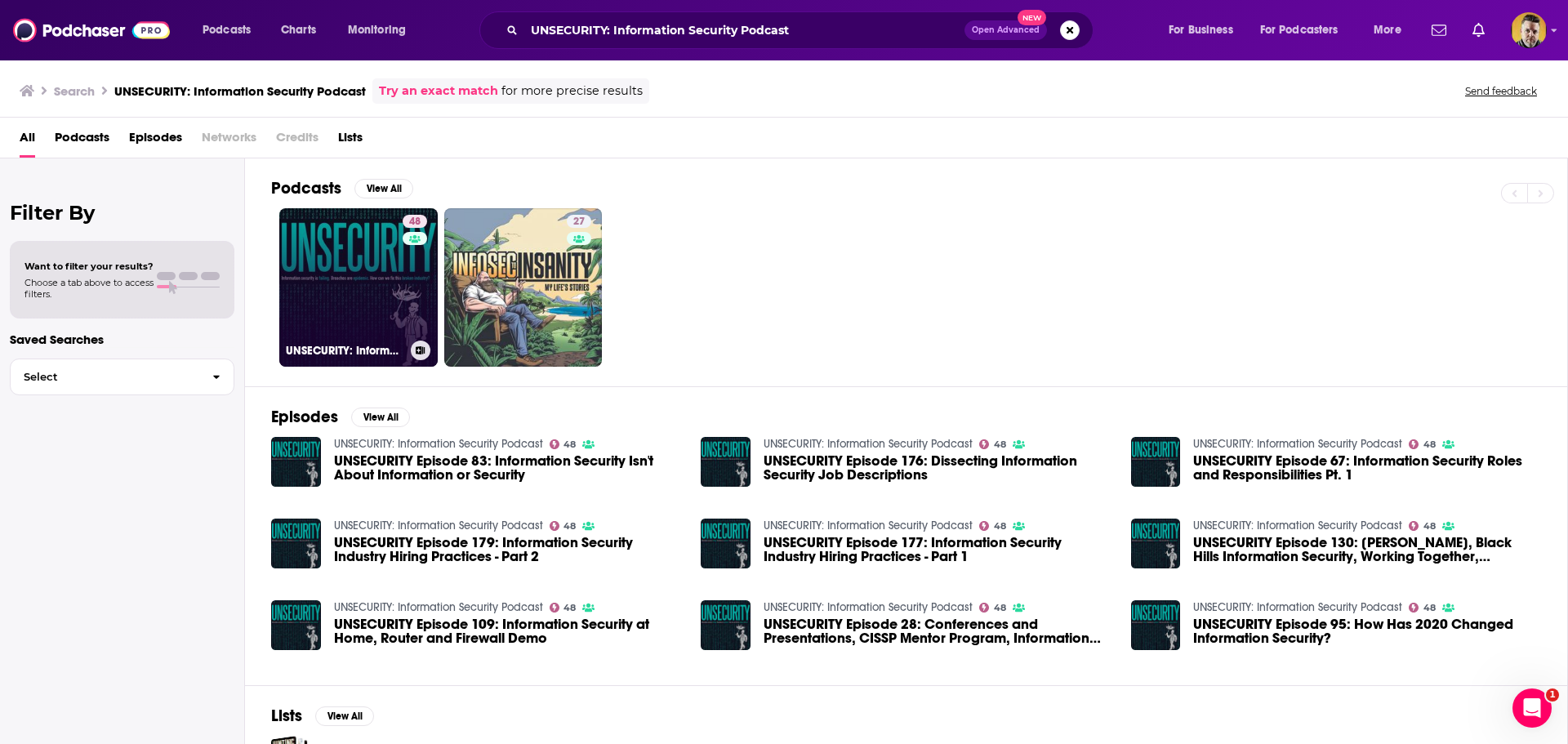
click at [365, 262] on link "48 UNSECURITY: Information Security Podcast" at bounding box center [358, 287] width 158 height 158
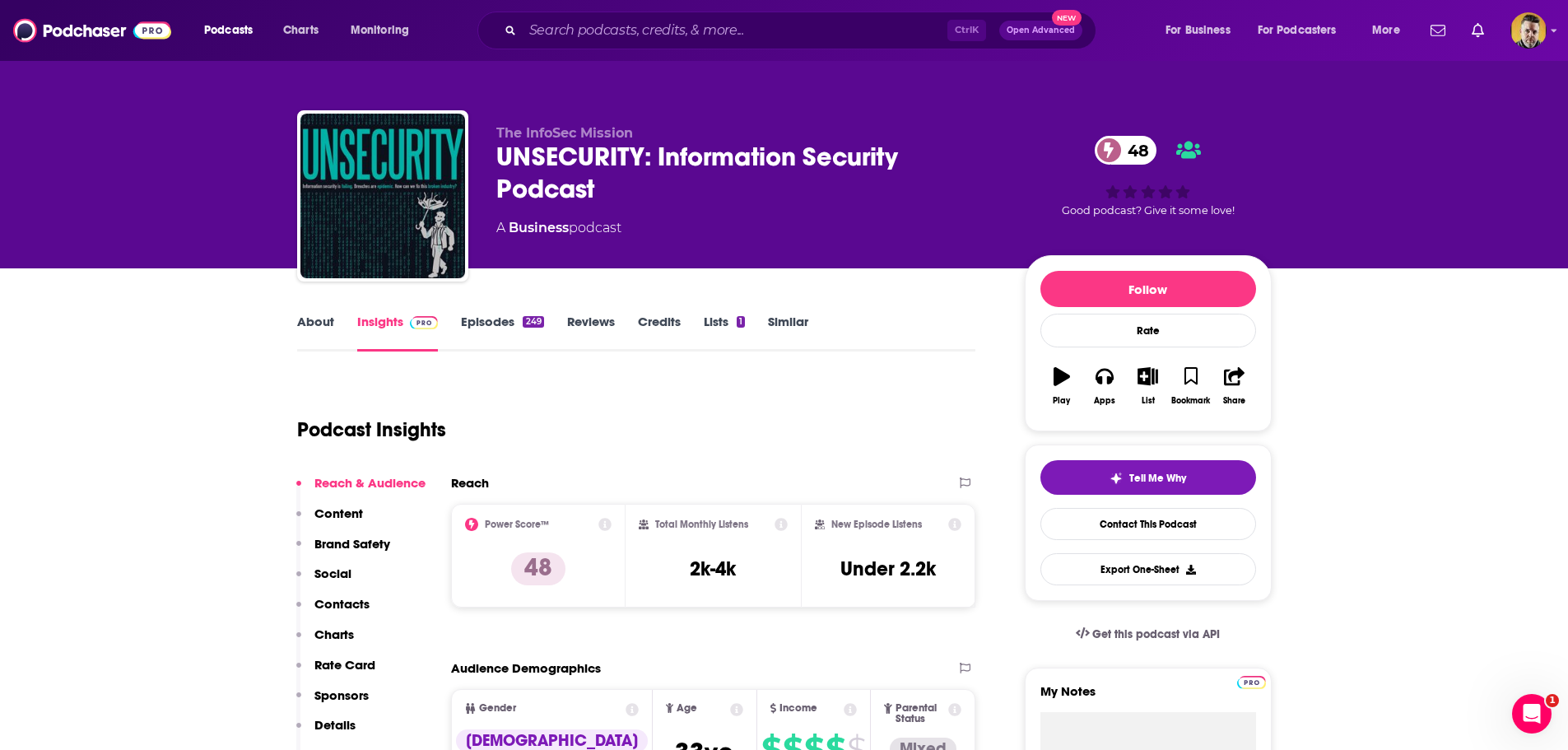
click at [502, 320] on link "Episodes 249" at bounding box center [502, 332] width 83 height 38
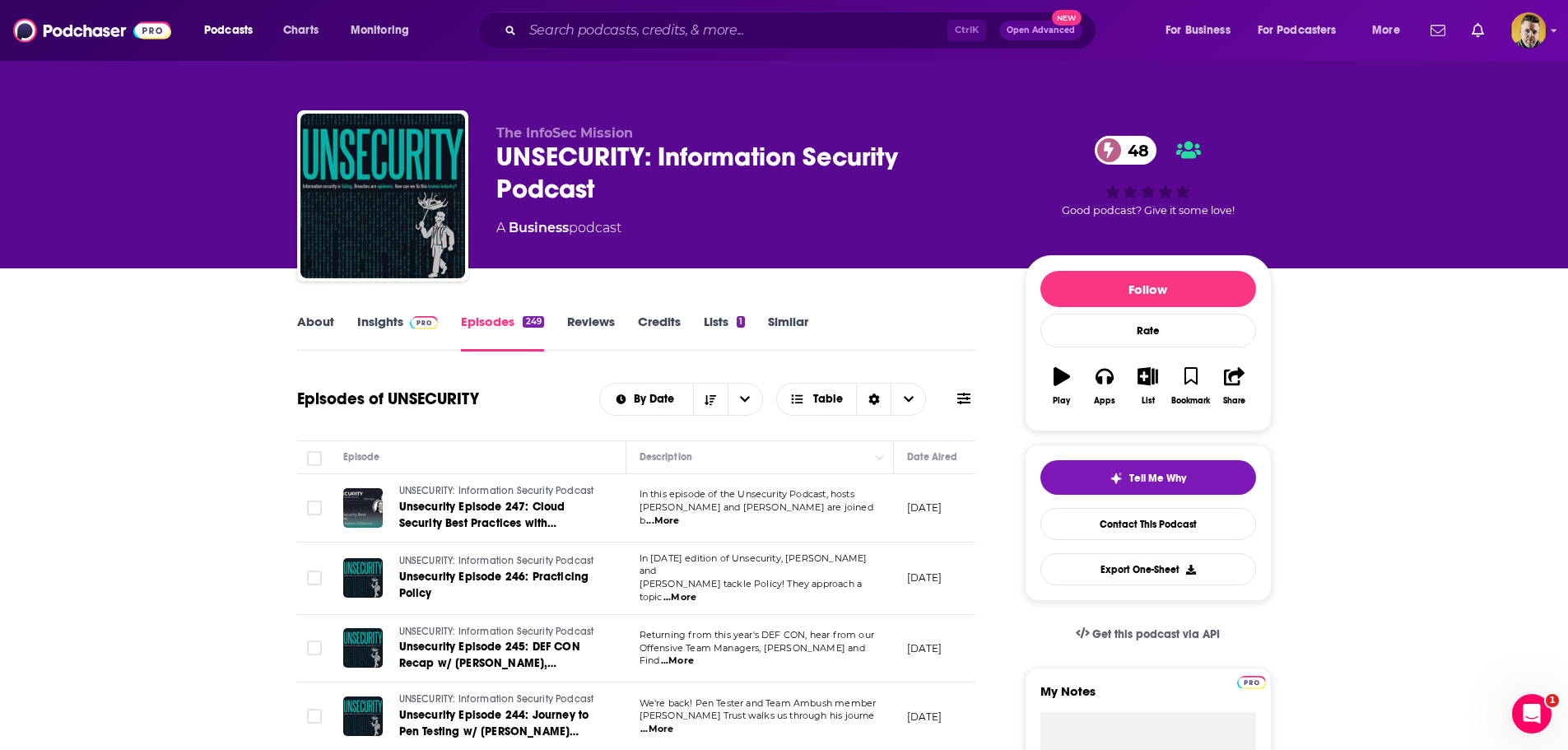
click at [679, 514] on span "...More" at bounding box center [663, 521] width 33 height 13
click at [391, 322] on link "Insights" at bounding box center [398, 332] width 82 height 38
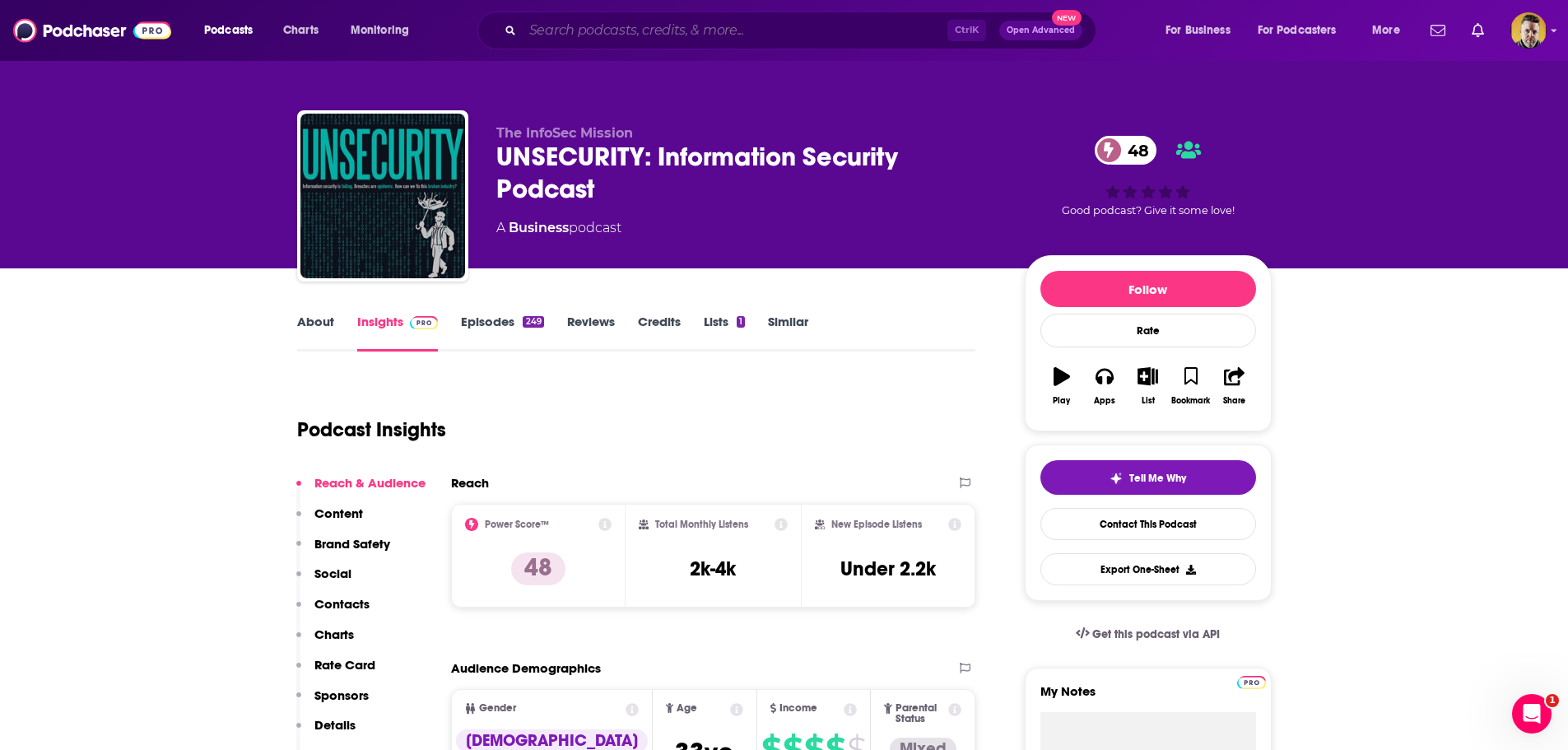
click at [738, 32] on input "Search podcasts, credits, & more..." at bounding box center [735, 30] width 425 height 26
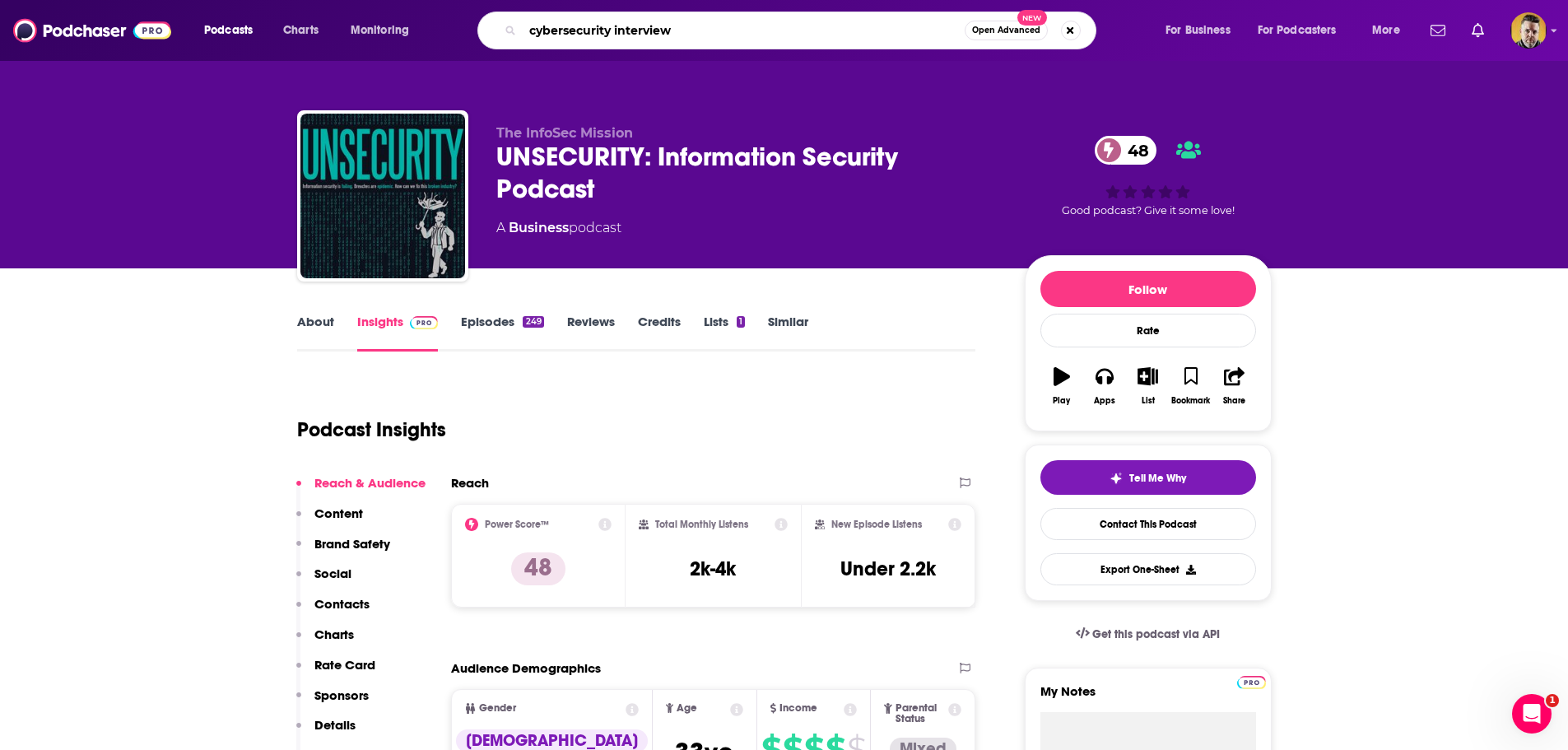
type input "cybersecurity interviews"
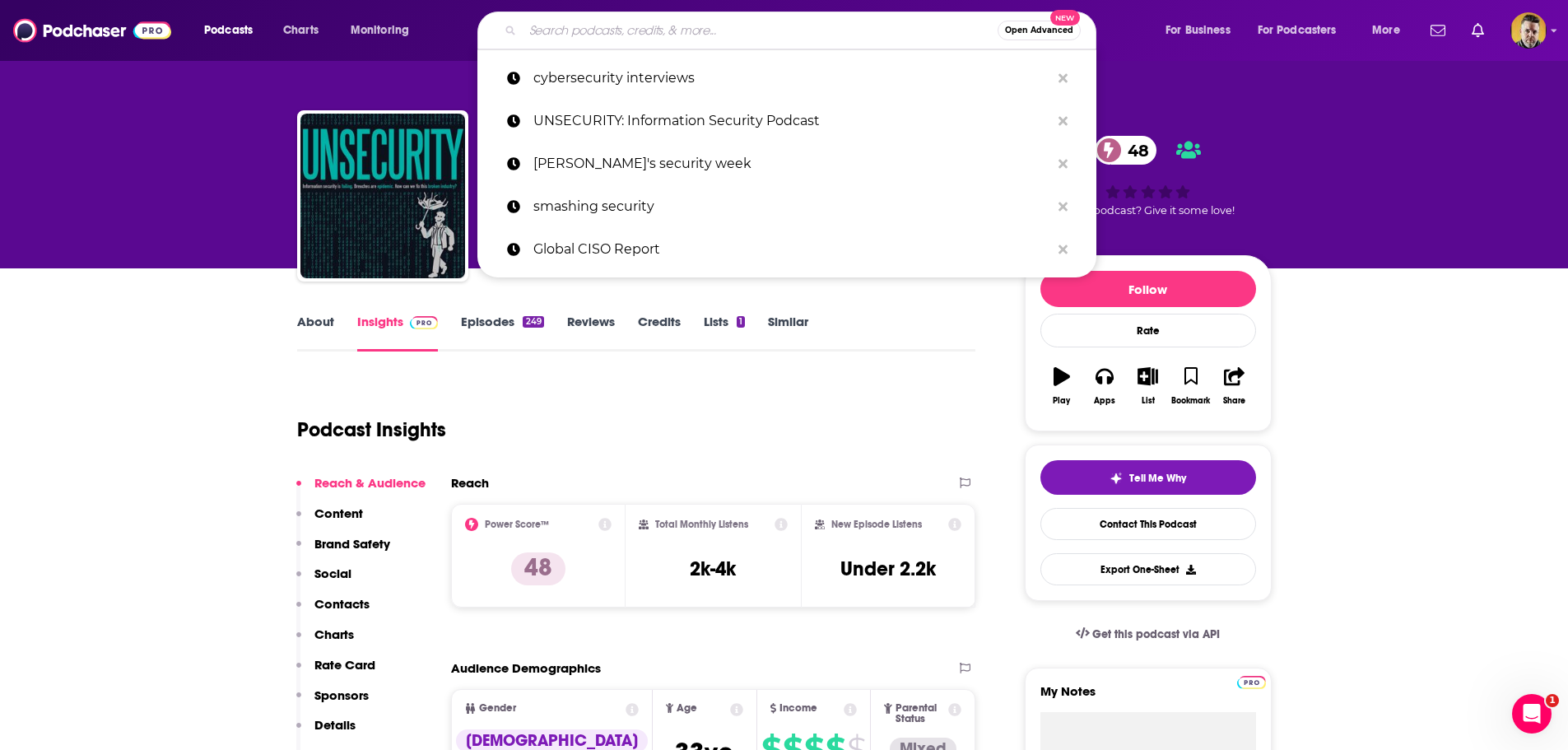
click at [637, 32] on input "Search podcasts, credits, & more..." at bounding box center [760, 30] width 475 height 26
paste input "The CISO’s Gambit"
type input "The CISO’s Gambit"
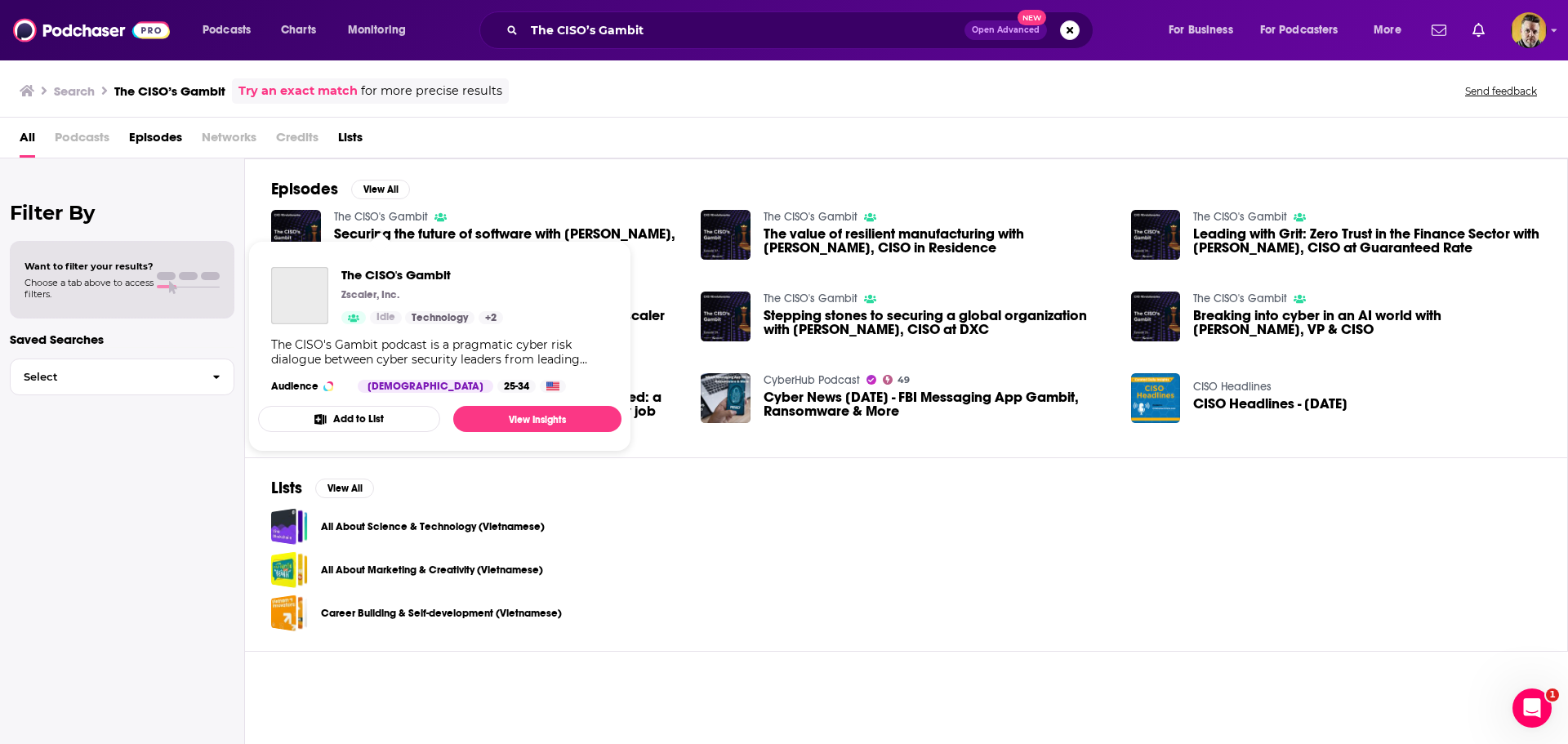
click at [358, 217] on link "The CISO's Gambit" at bounding box center [381, 217] width 94 height 14
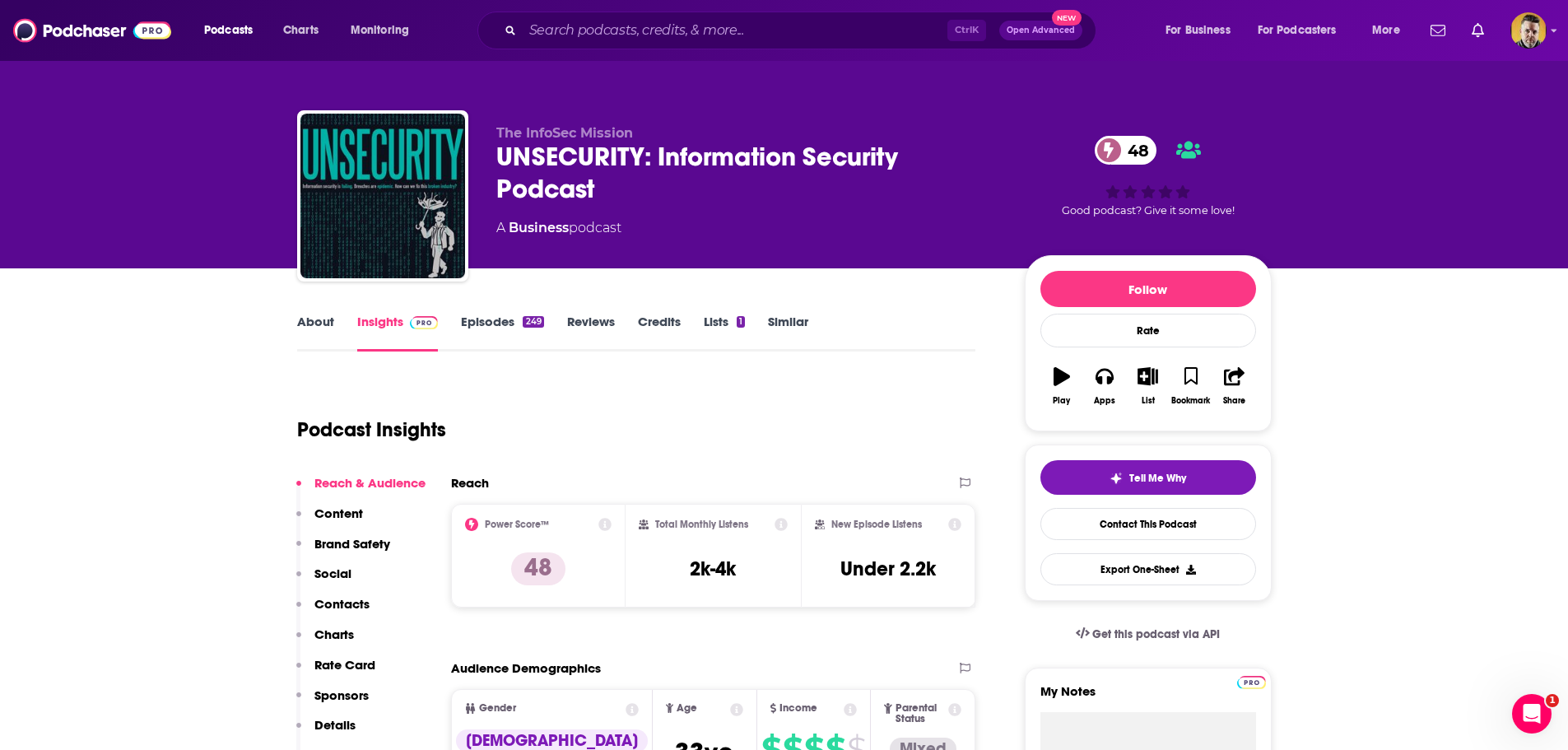
click at [497, 320] on link "Episodes 249" at bounding box center [502, 332] width 83 height 38
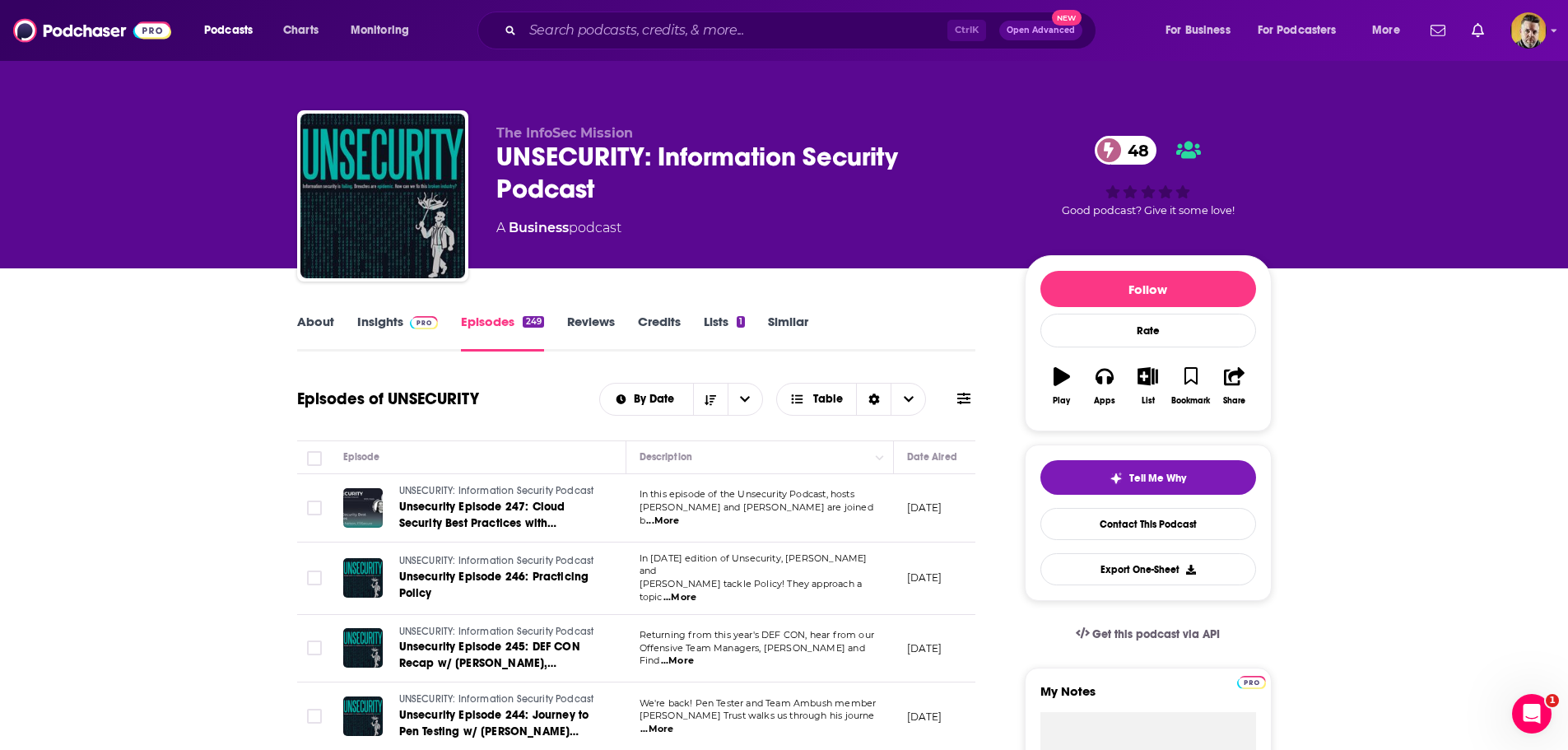
click at [679, 517] on span "...More" at bounding box center [663, 521] width 33 height 13
click at [696, 591] on span "...More" at bounding box center [679, 597] width 33 height 13
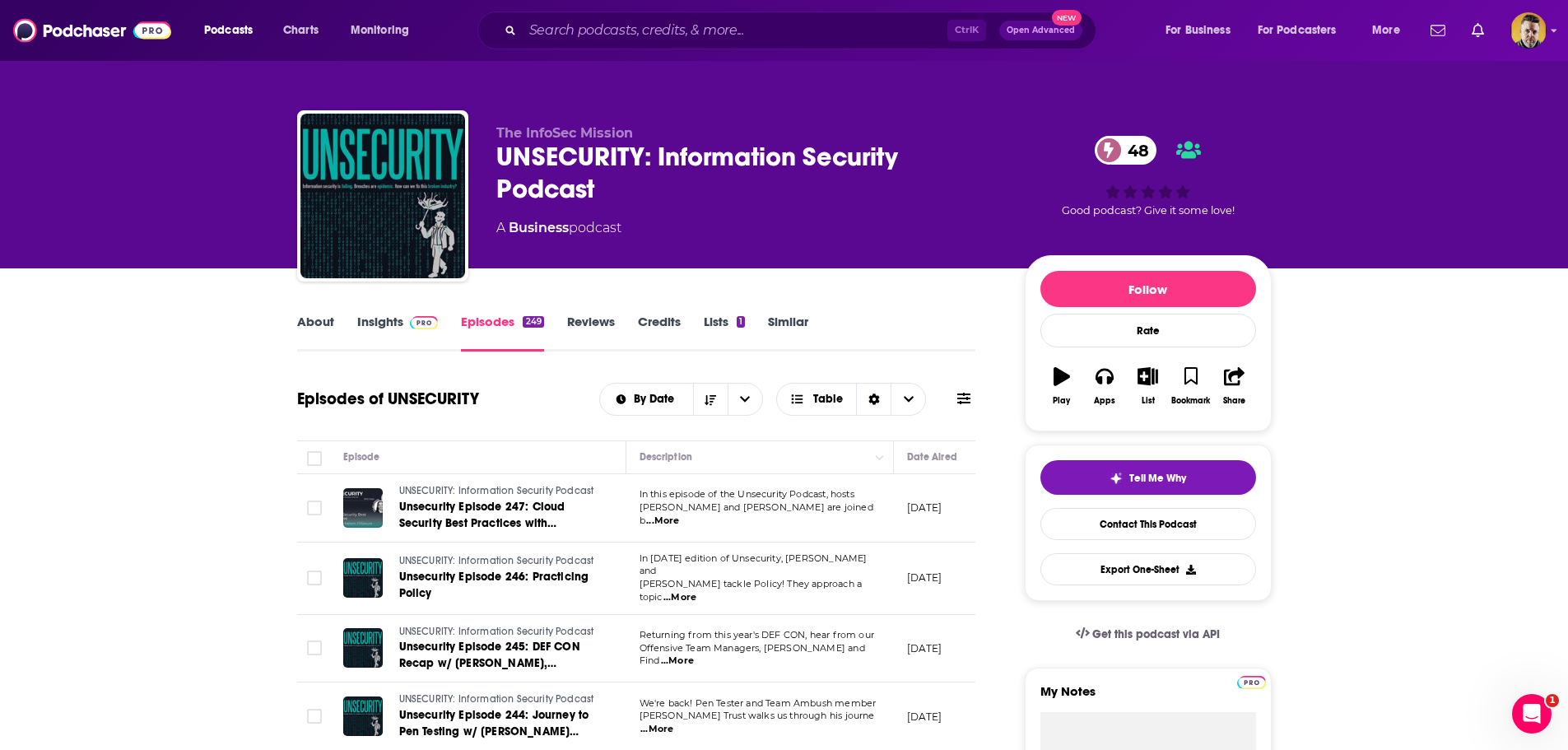
click at [299, 319] on link "About" at bounding box center [316, 332] width 37 height 38
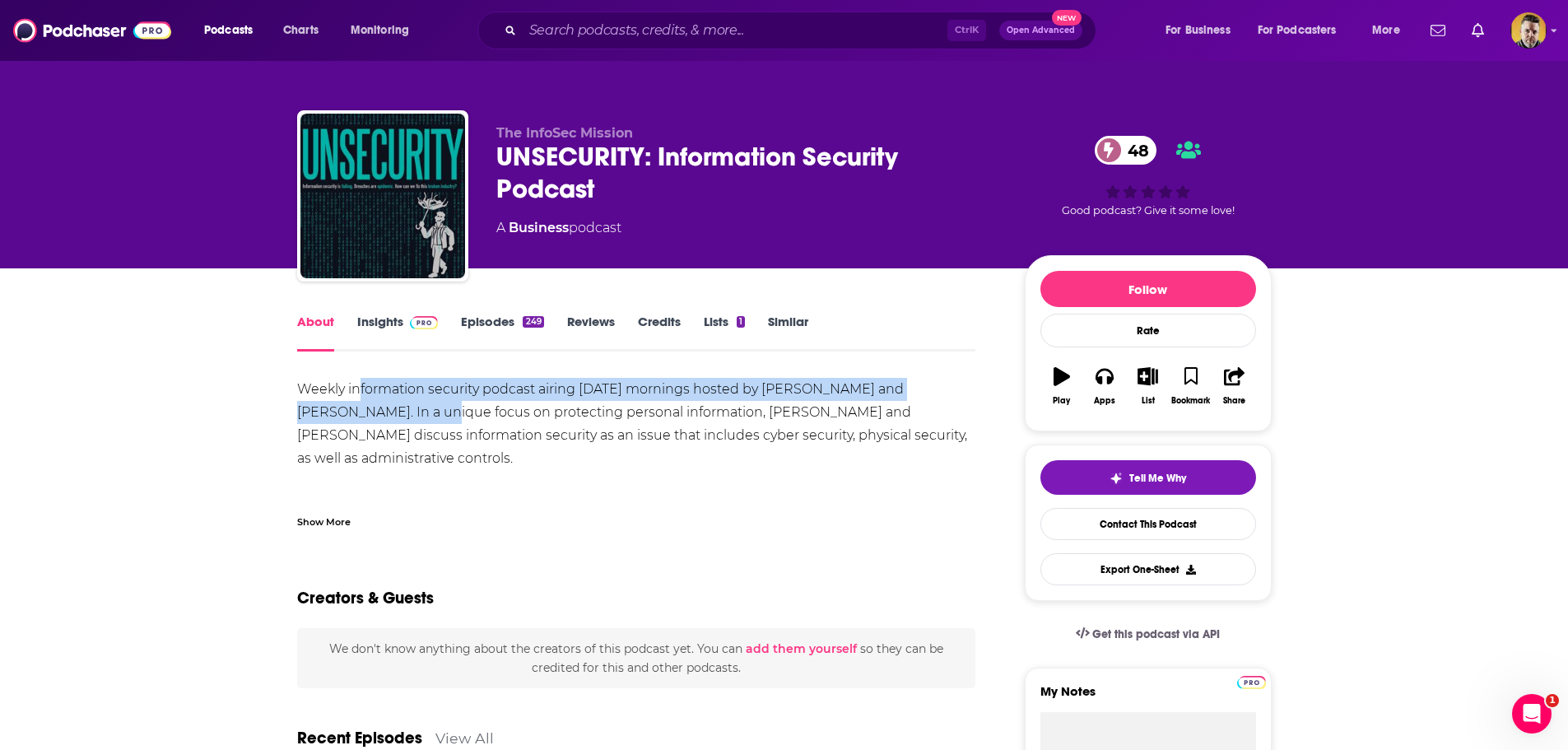
drag, startPoint x: 360, startPoint y: 382, endPoint x: 368, endPoint y: 424, distance: 42.8
click at [365, 413] on div "Weekly information security podcast airing [DATE] mornings hosted by [PERSON_NA…" at bounding box center [637, 458] width 679 height 161
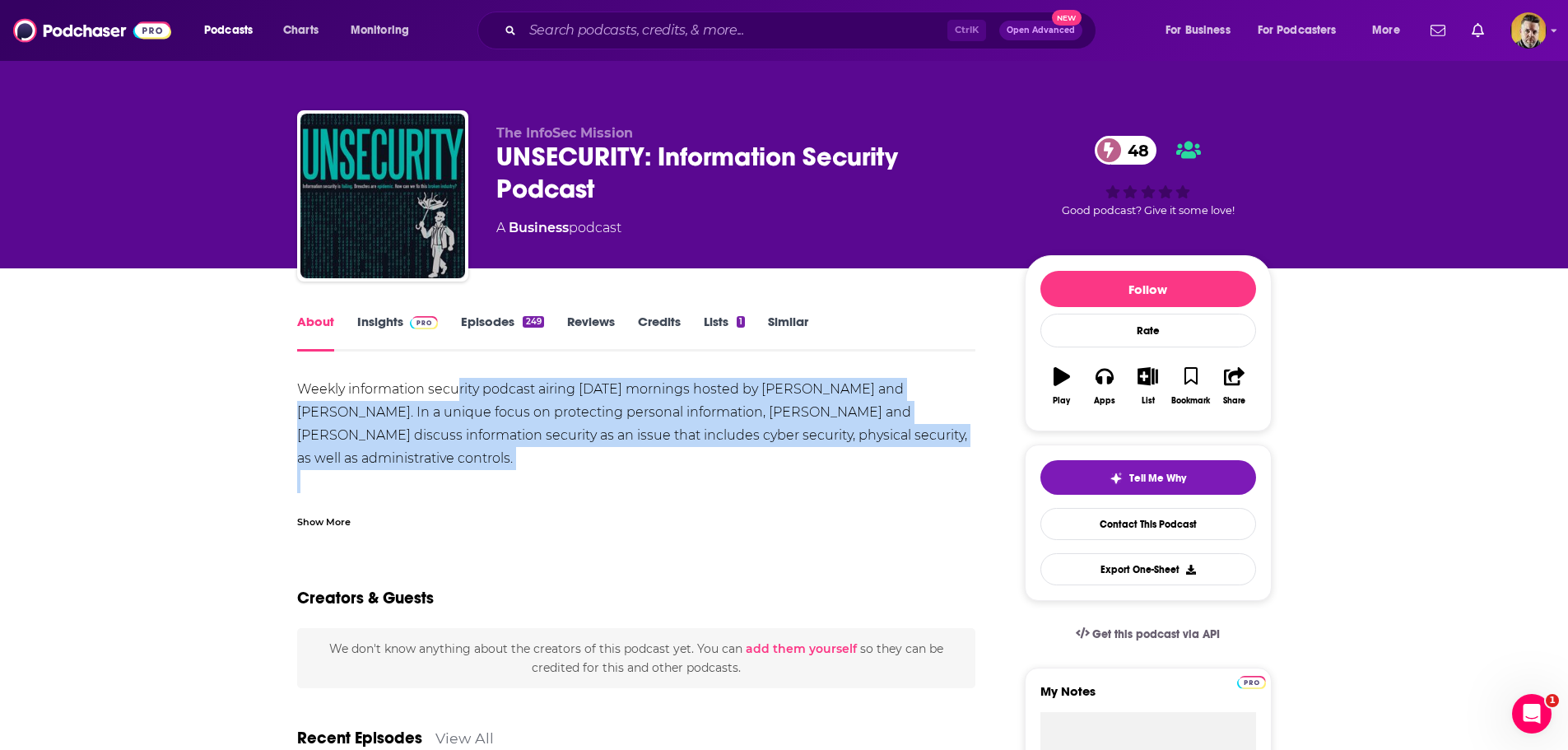
drag, startPoint x: 439, startPoint y: 485, endPoint x: 458, endPoint y: 392, distance: 94.9
click at [458, 392] on div "Weekly information security podcast airing [DATE] mornings hosted by [PERSON_NA…" at bounding box center [637, 458] width 679 height 161
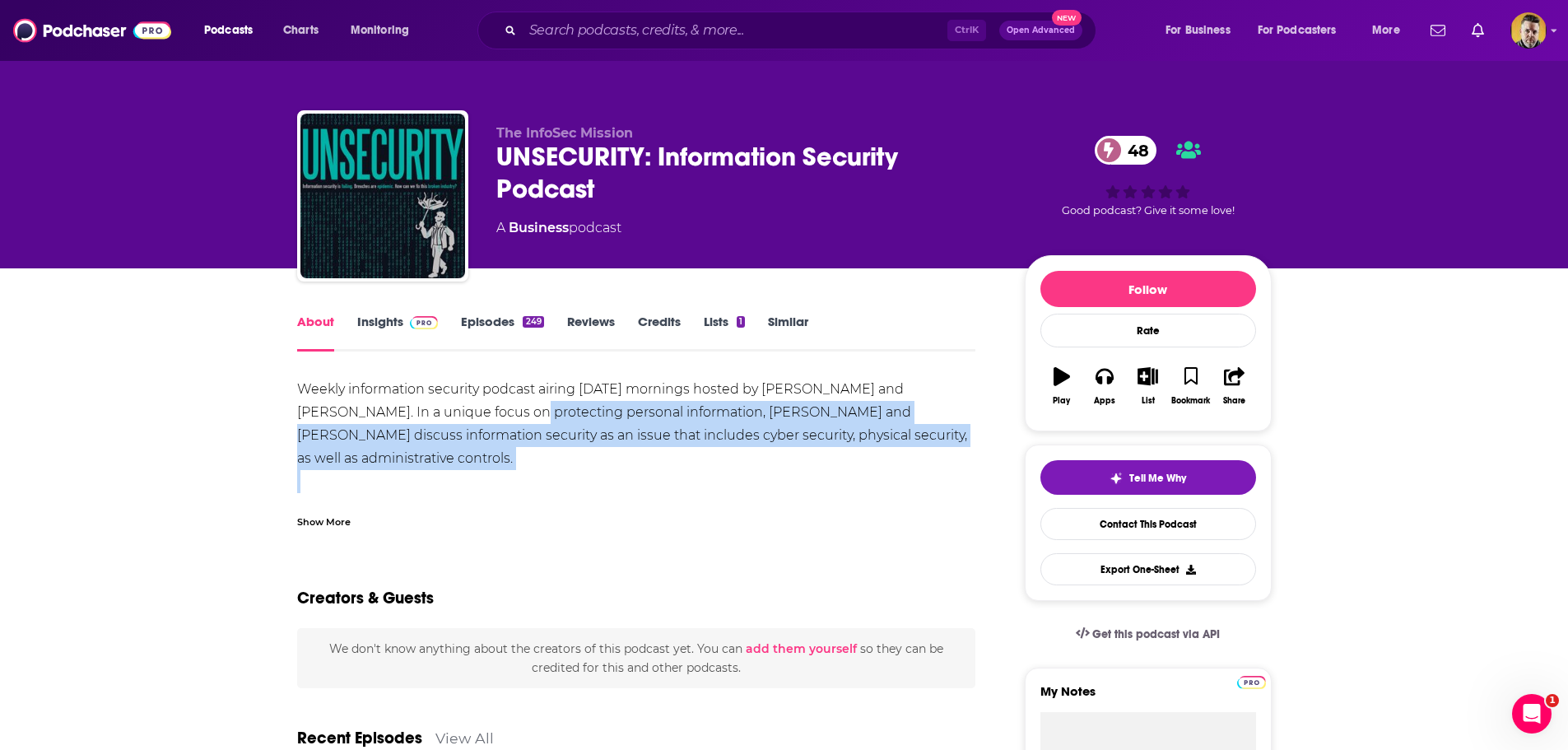
drag, startPoint x: 443, startPoint y: 464, endPoint x: 456, endPoint y: 402, distance: 63.3
click at [456, 402] on div "Weekly information security podcast airing [DATE] mornings hosted by [PERSON_NA…" at bounding box center [637, 458] width 679 height 161
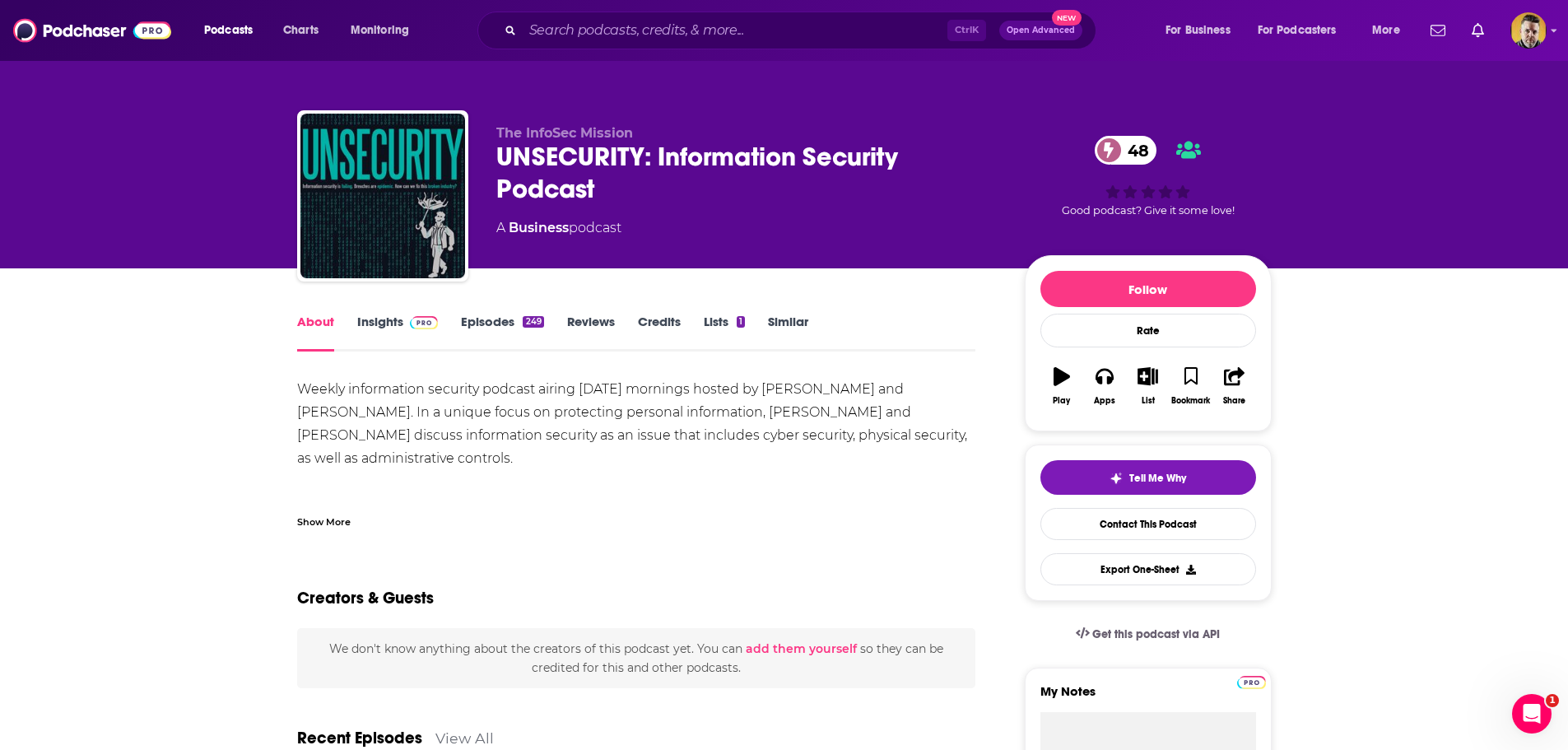
click at [456, 396] on div "Weekly information security podcast airing [DATE] mornings hosted by [PERSON_NA…" at bounding box center [637, 458] width 679 height 161
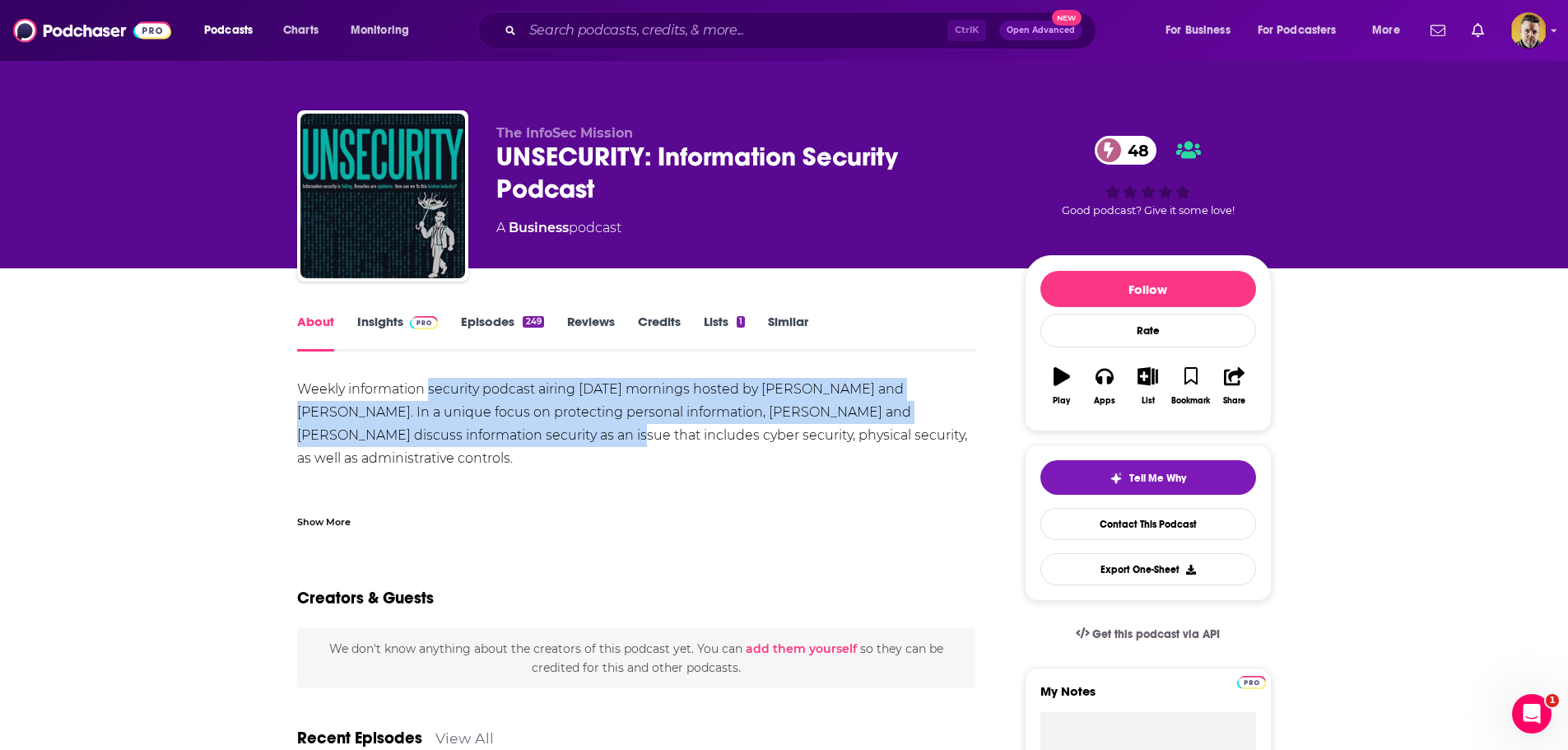
drag, startPoint x: 456, startPoint y: 396, endPoint x: 454, endPoint y: 437, distance: 41.0
click at [453, 429] on div "Weekly information security podcast airing [DATE] mornings hosted by [PERSON_NA…" at bounding box center [637, 458] width 679 height 161
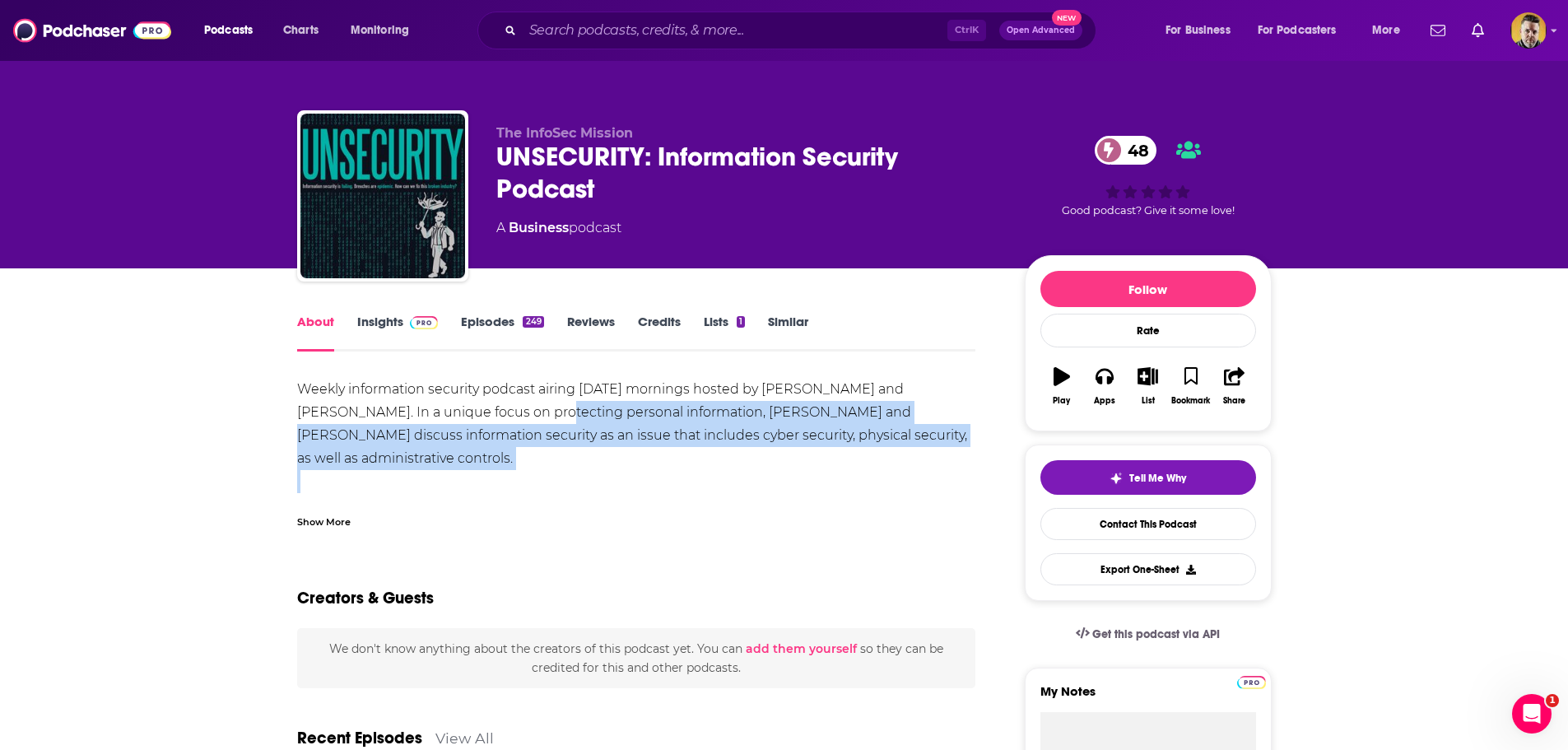
drag, startPoint x: 470, startPoint y: 472, endPoint x: 476, endPoint y: 405, distance: 67.3
click at [476, 405] on div "Weekly information security podcast airing [DATE] mornings hosted by [PERSON_NA…" at bounding box center [637, 458] width 679 height 161
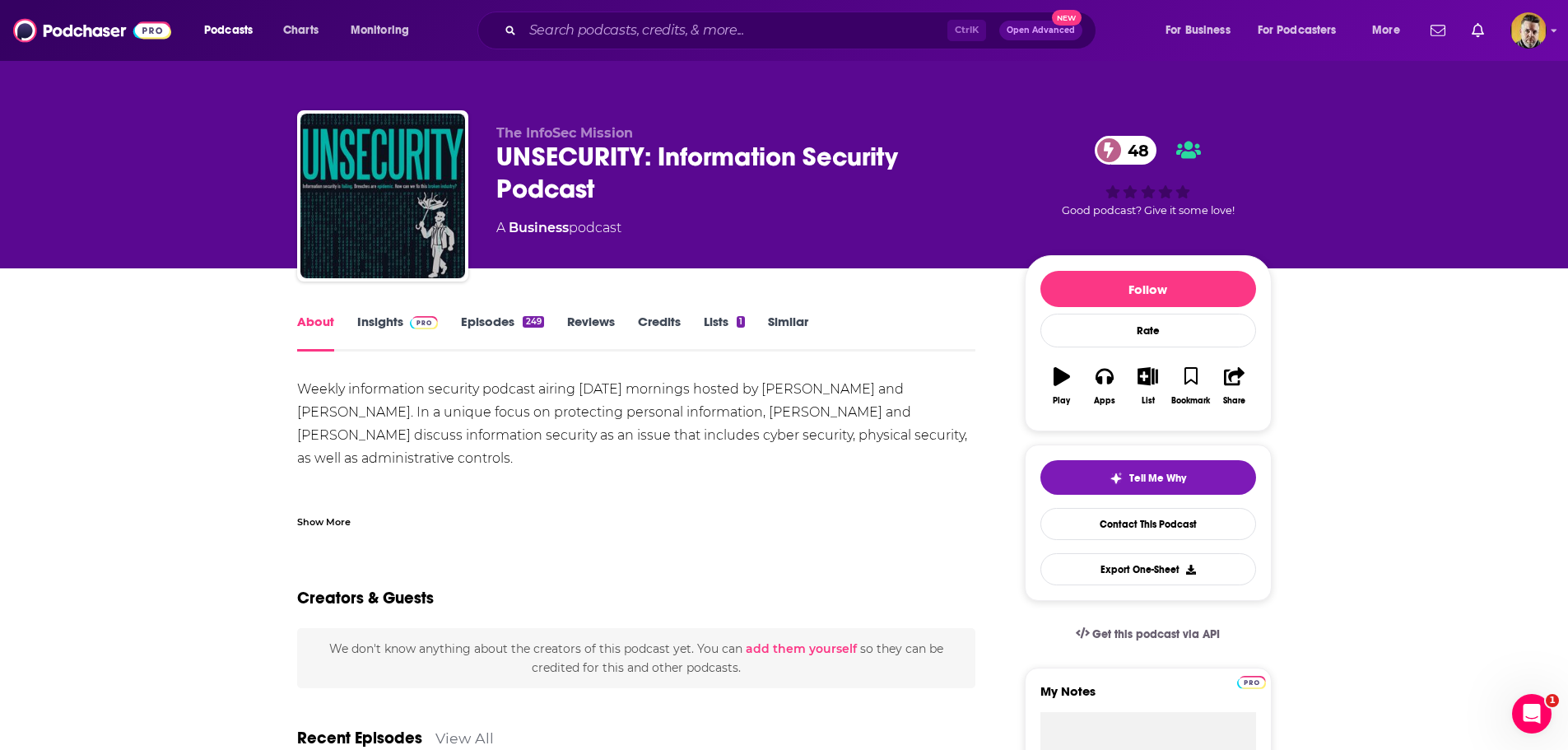
click at [475, 390] on div "Weekly information security podcast airing [DATE] mornings hosted by [PERSON_NA…" at bounding box center [637, 458] width 679 height 161
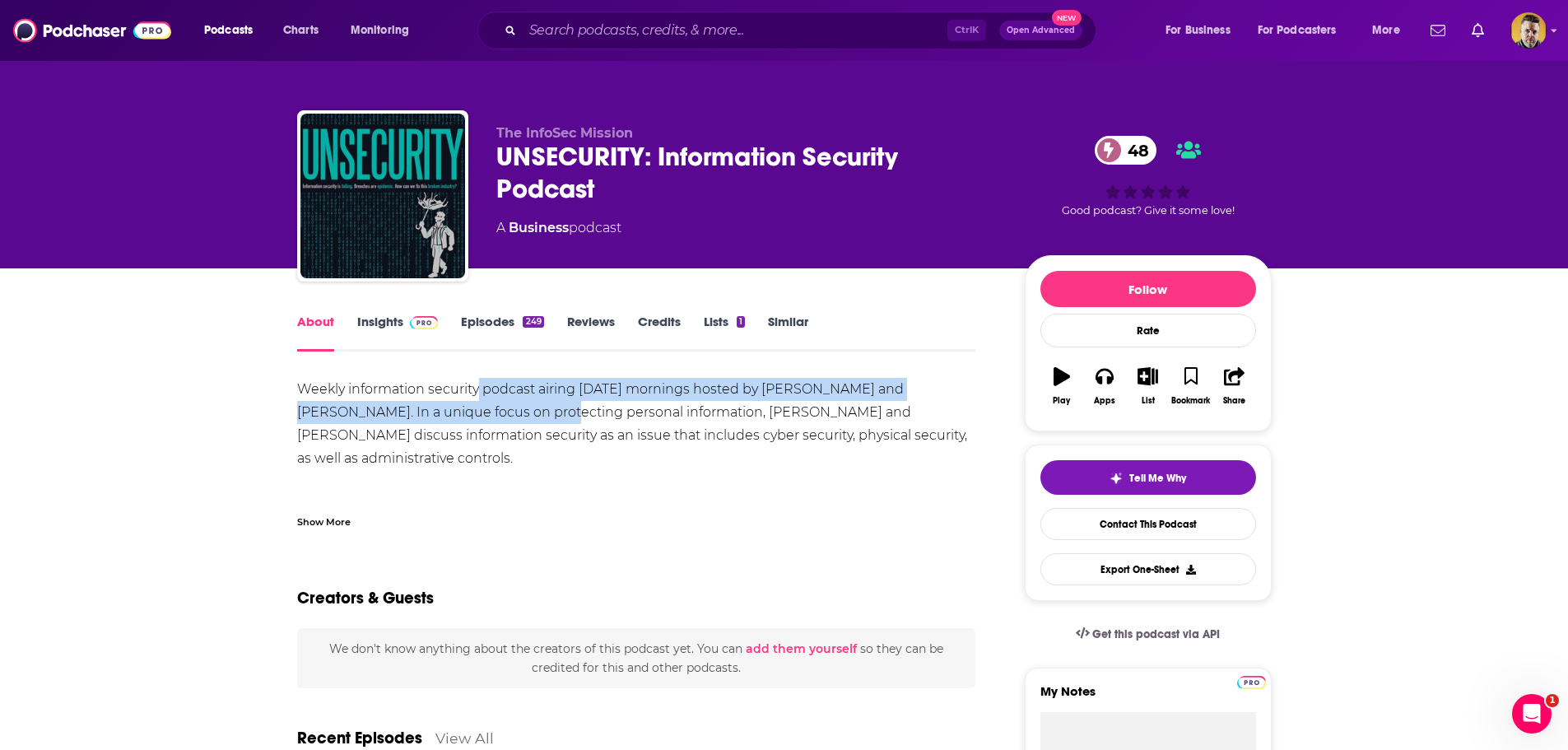
drag, startPoint x: 475, startPoint y: 390, endPoint x: 470, endPoint y: 421, distance: 31.4
click at [470, 421] on div "Weekly information security podcast airing [DATE] mornings hosted by [PERSON_NA…" at bounding box center [637, 458] width 679 height 161
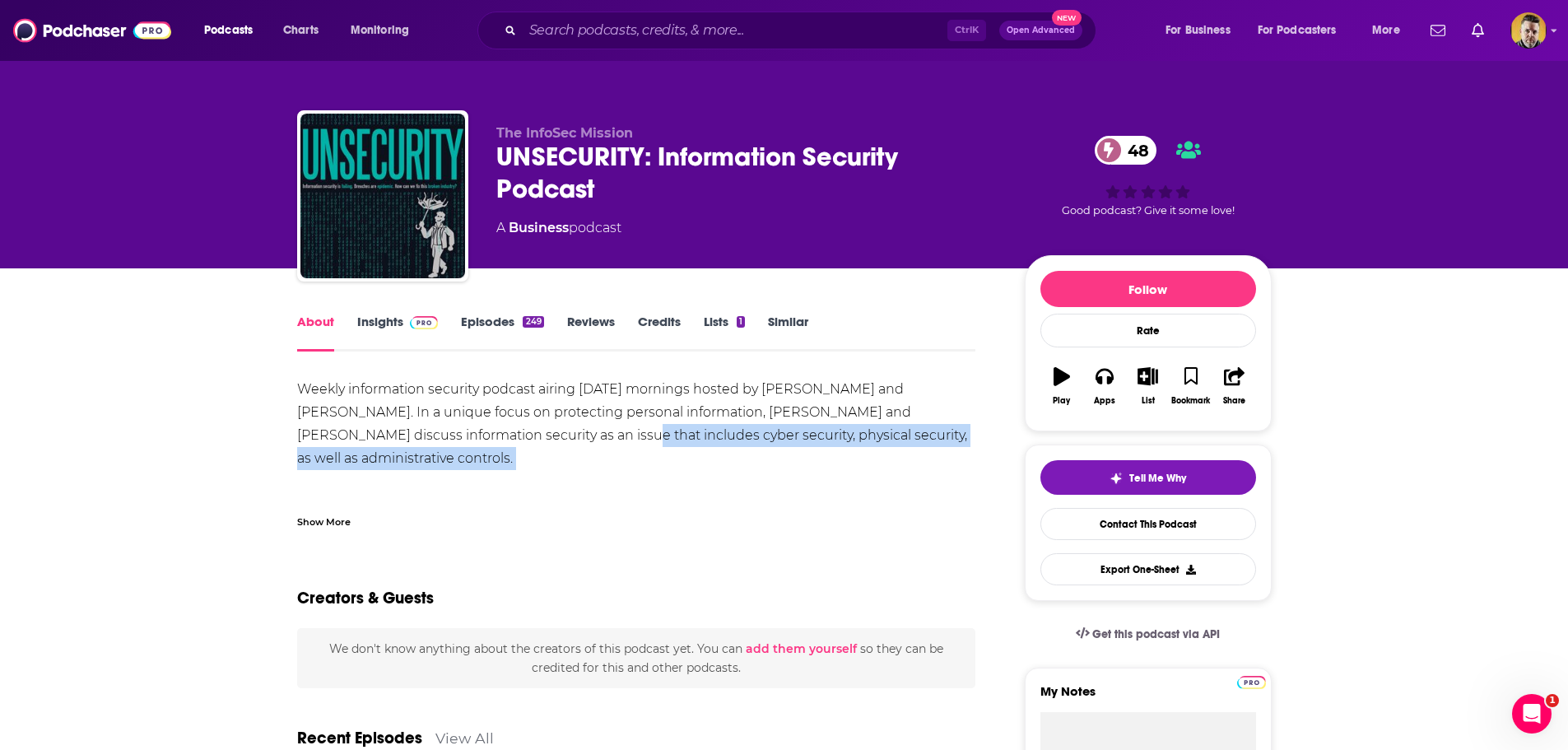
drag, startPoint x: 470, startPoint y: 468, endPoint x: 468, endPoint y: 441, distance: 27.1
click at [468, 441] on div "Weekly information security podcast airing [DATE] mornings hosted by [PERSON_NA…" at bounding box center [637, 458] width 679 height 161
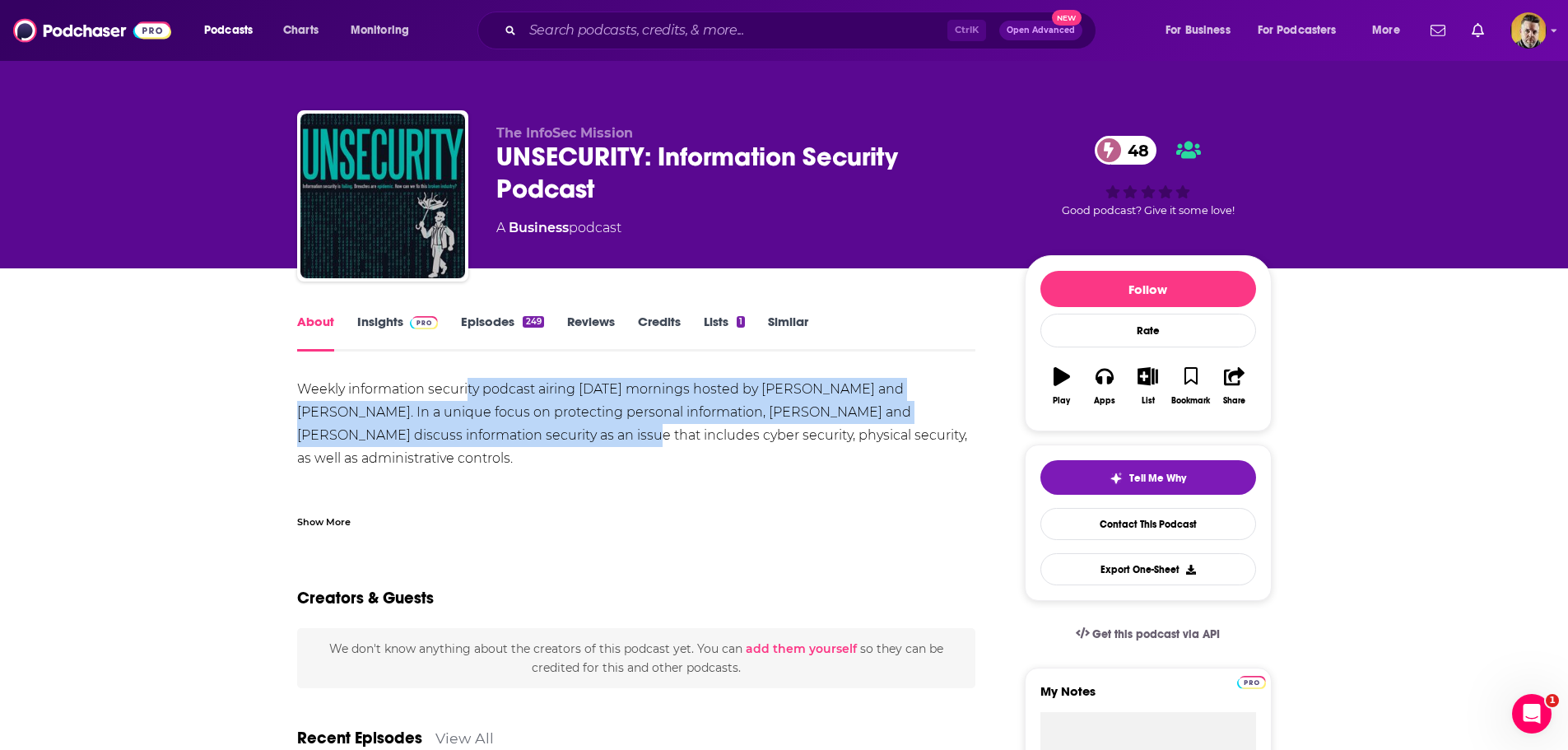
drag, startPoint x: 469, startPoint y: 396, endPoint x: 469, endPoint y: 434, distance: 38.0
click at [469, 434] on div "Weekly information security podcast airing [DATE] mornings hosted by [PERSON_NA…" at bounding box center [637, 458] width 679 height 161
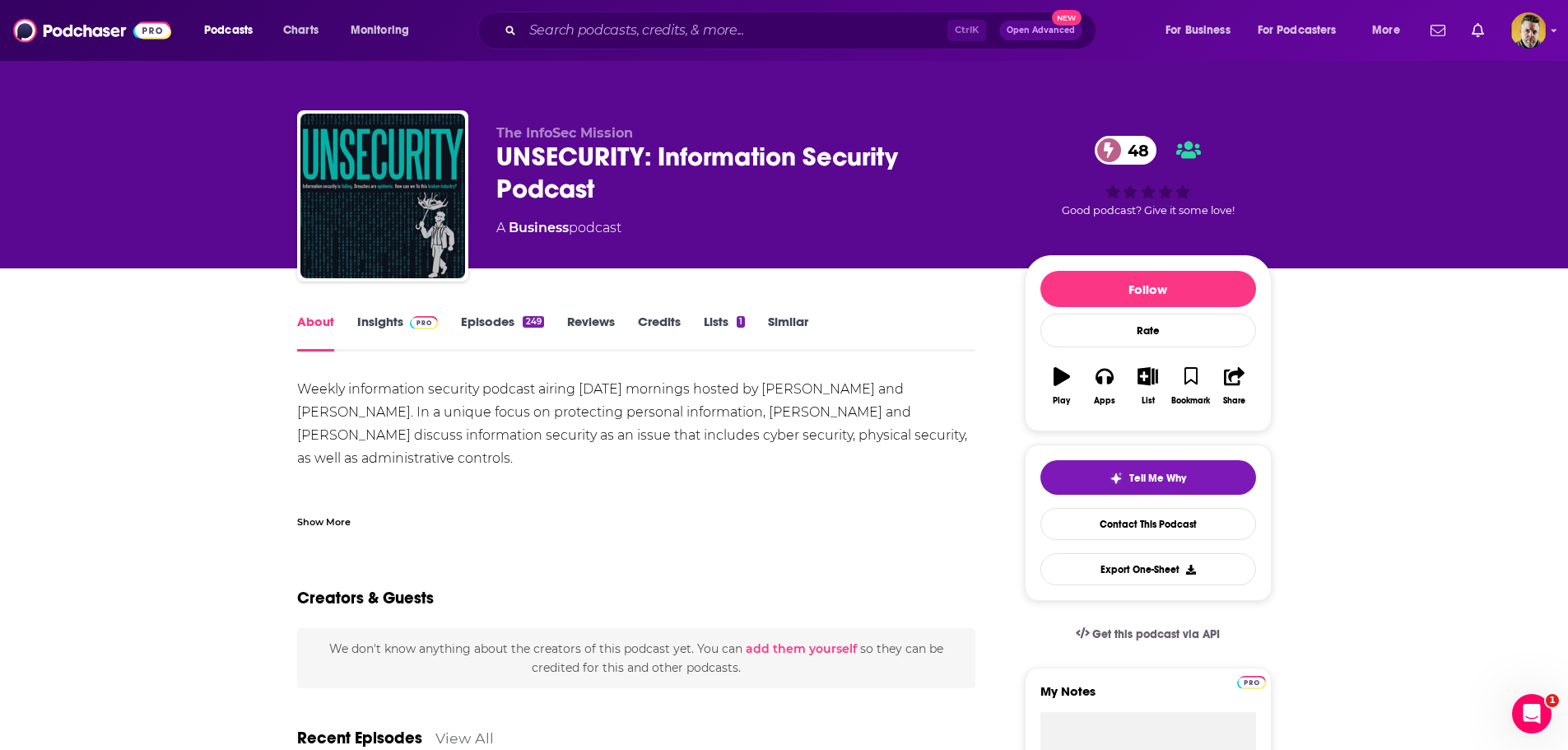
drag, startPoint x: 481, startPoint y: 474, endPoint x: 543, endPoint y: 474, distance: 62.0
click at [543, 474] on div "Weekly information security podcast airing [DATE] mornings hosted by [PERSON_NA…" at bounding box center [637, 458] width 679 height 161
drag, startPoint x: 690, startPoint y: 474, endPoint x: 470, endPoint y: 485, distance: 220.3
click at [487, 477] on div "Weekly information security podcast airing [DATE] mornings hosted by [PERSON_NA…" at bounding box center [637, 458] width 679 height 161
click at [459, 489] on div "Weekly information security podcast airing [DATE] mornings hosted by [PERSON_NA…" at bounding box center [637, 458] width 679 height 161
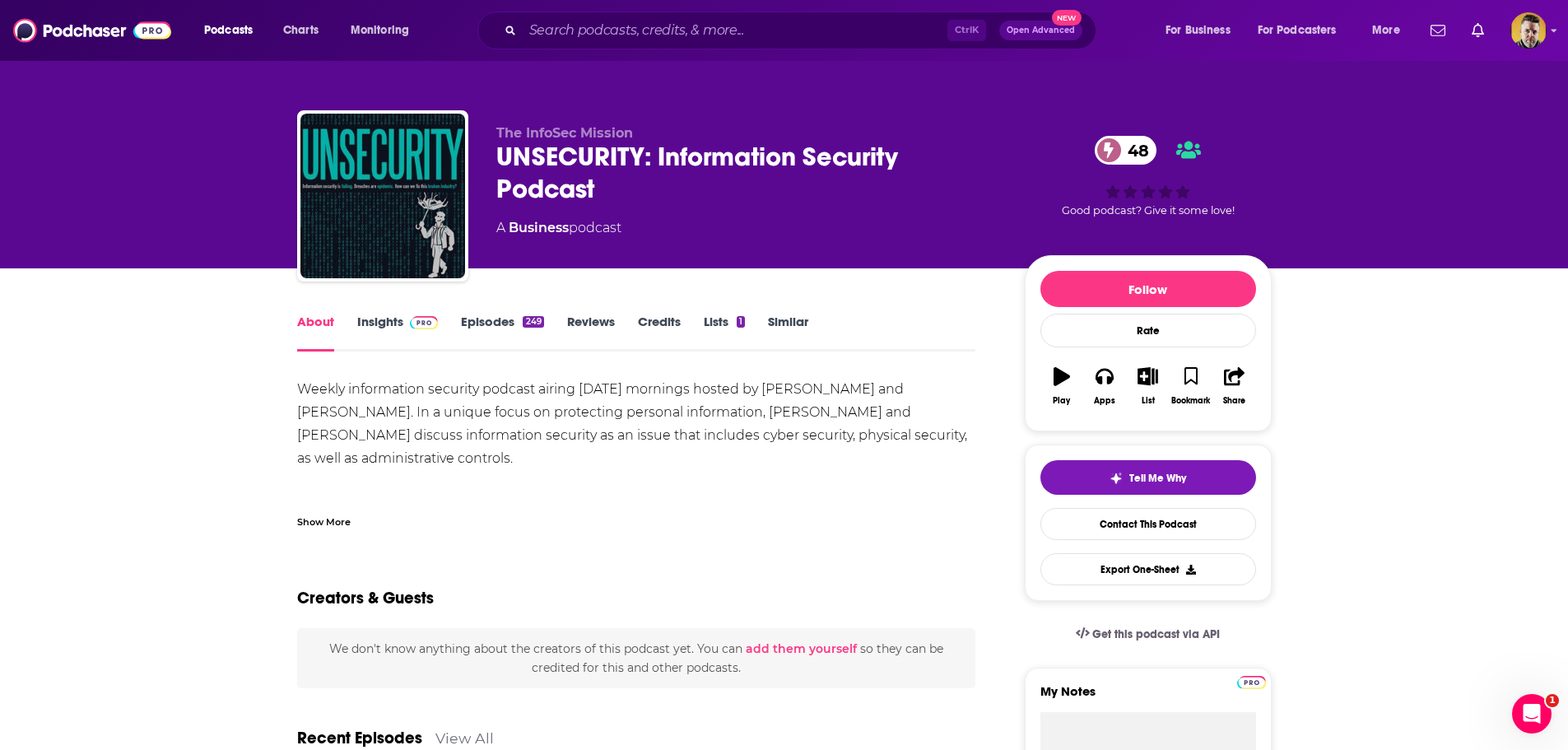
drag, startPoint x: 491, startPoint y: 480, endPoint x: 423, endPoint y: 485, distance: 68.2
click at [423, 485] on div "Weekly information security podcast airing [DATE] mornings hosted by [PERSON_NA…" at bounding box center [637, 458] width 679 height 161
click at [661, 27] on input "Search podcasts, credits, & more..." at bounding box center [735, 30] width 425 height 26
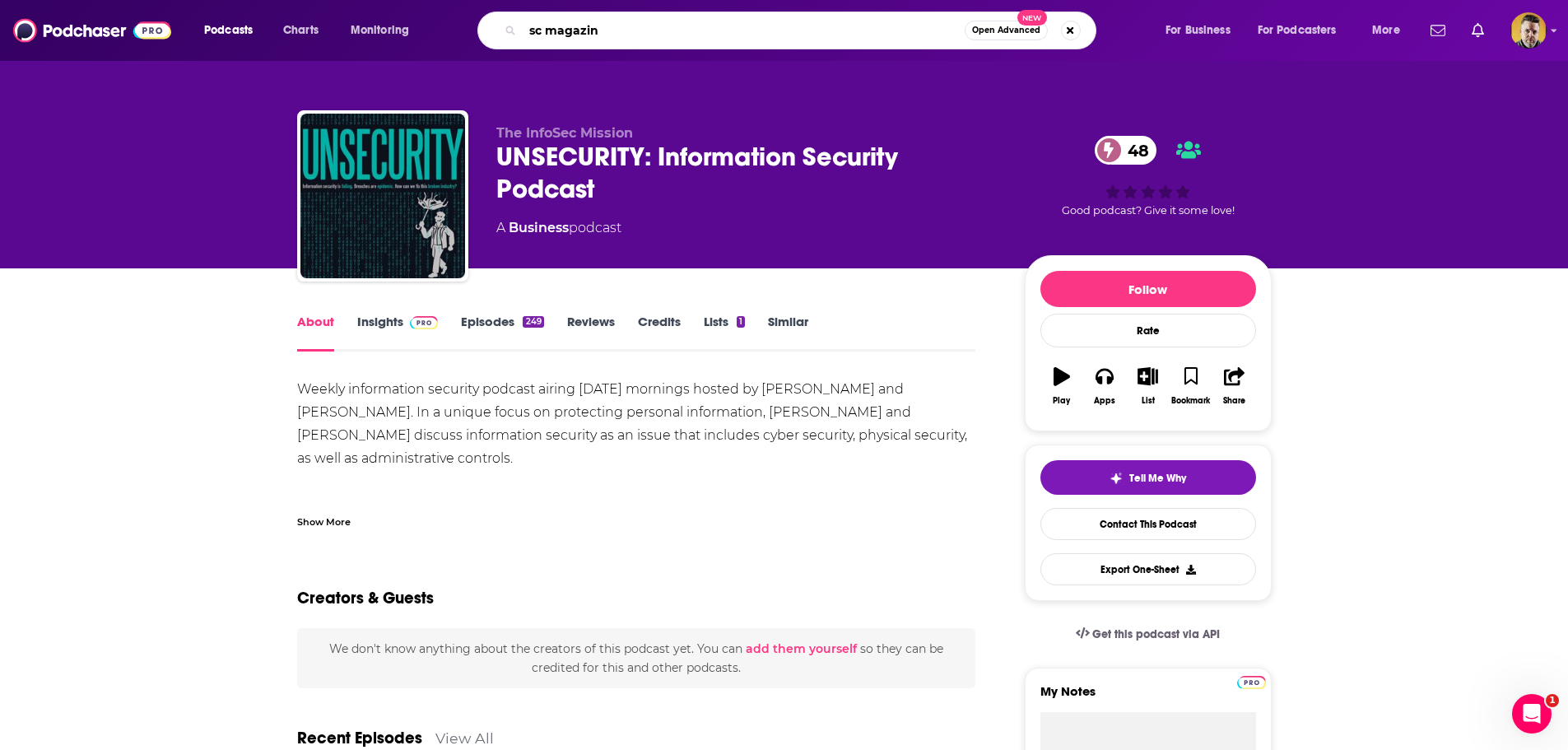
type input "sc magazine"
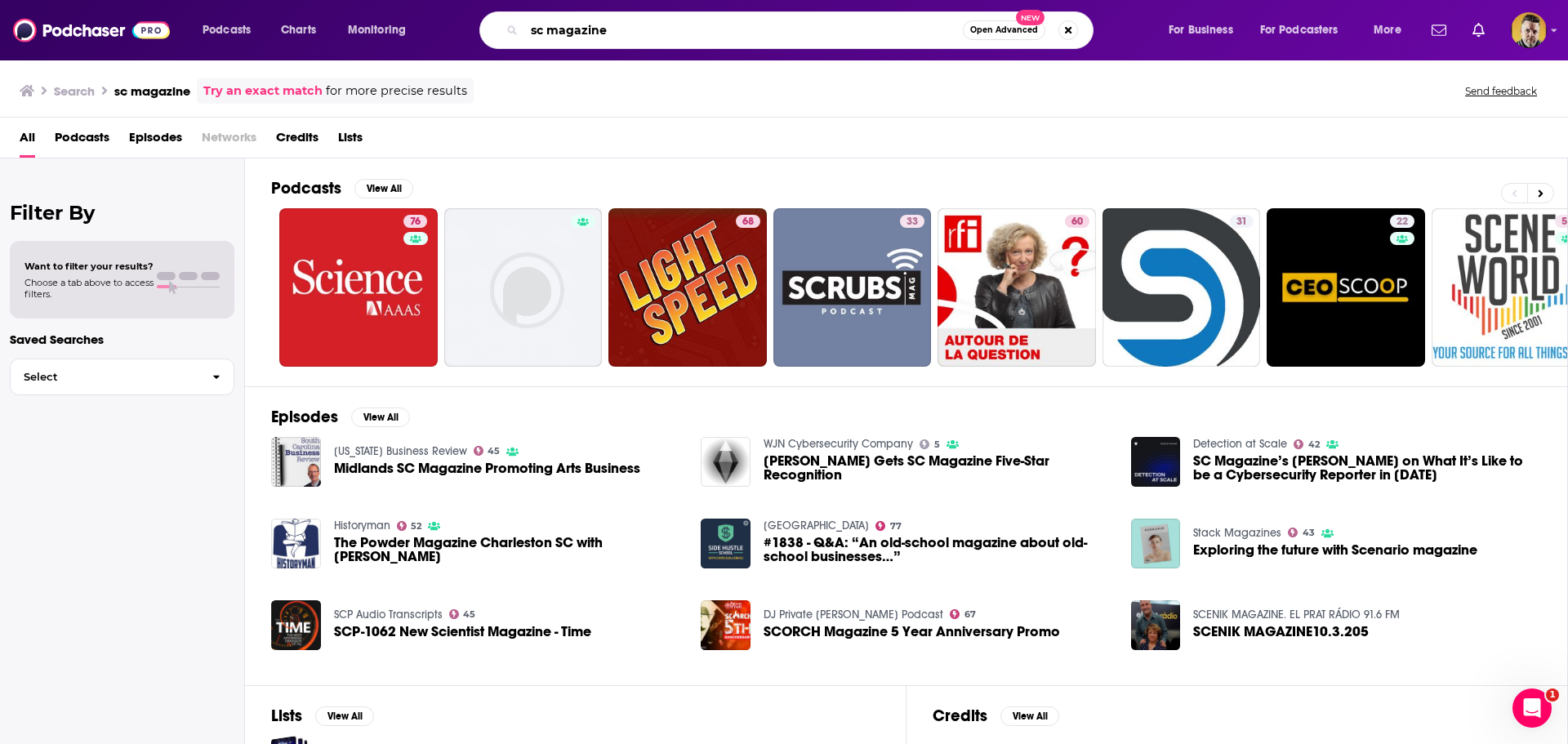
drag, startPoint x: 626, startPoint y: 25, endPoint x: 488, endPoint y: 40, distance: 138.8
click at [488, 40] on div "sc magazine Open Advanced New" at bounding box center [786, 30] width 614 height 38
type input "security weekly"
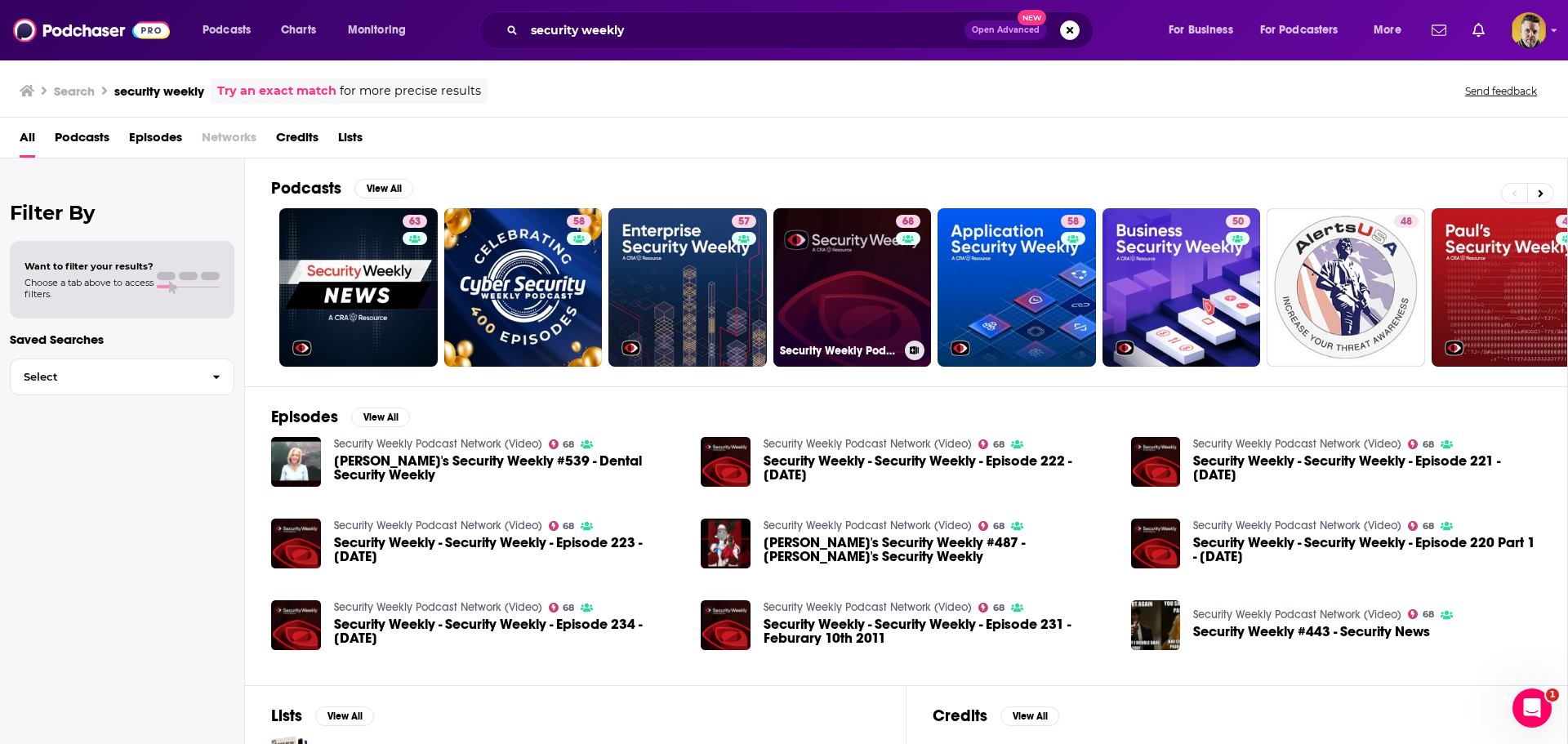
click at [862, 286] on link "68 Security Weekly Podcast Network (Video)" at bounding box center [852, 287] width 158 height 158
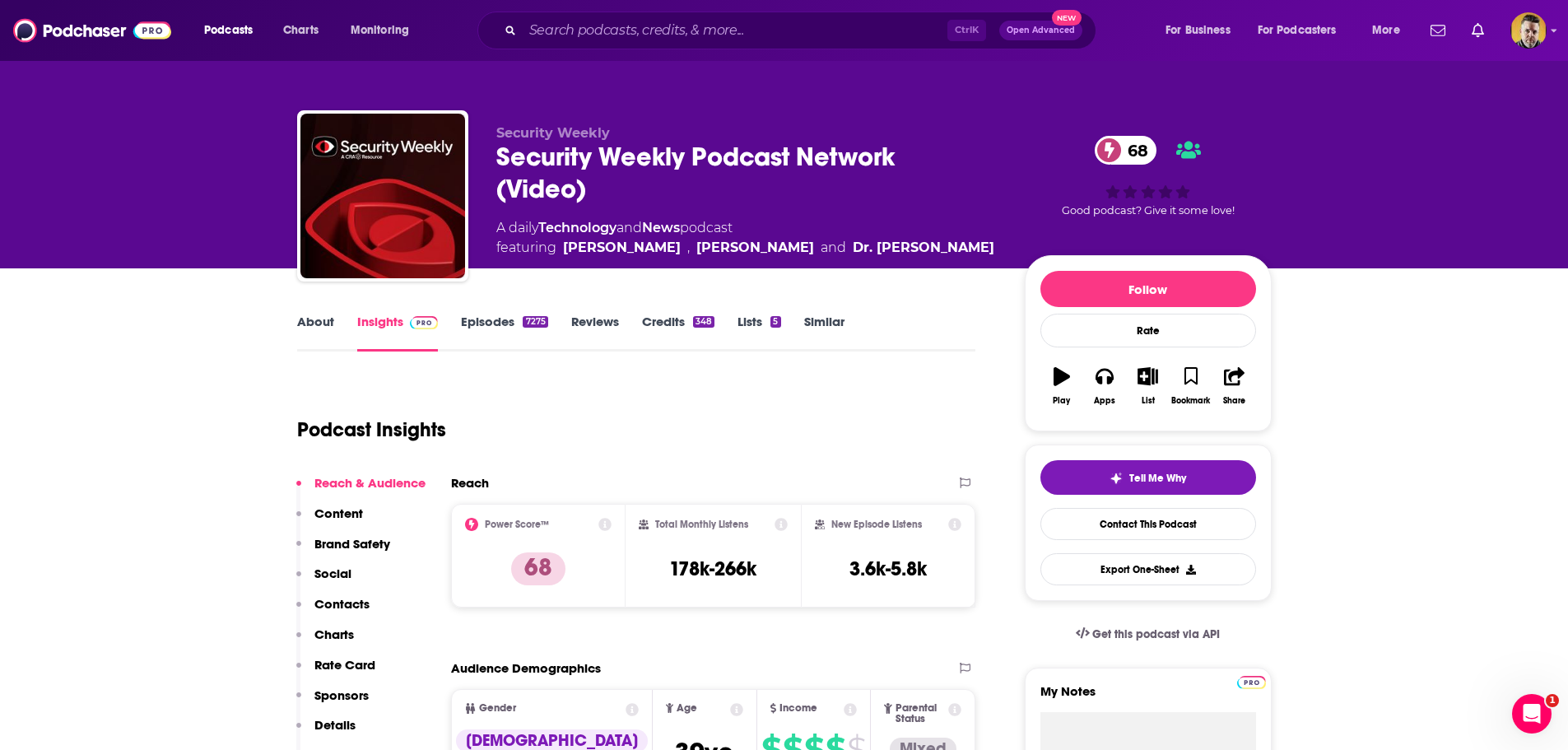
click at [710, 156] on div "Security Weekly Podcast Network (Video) 68" at bounding box center [748, 173] width 502 height 64
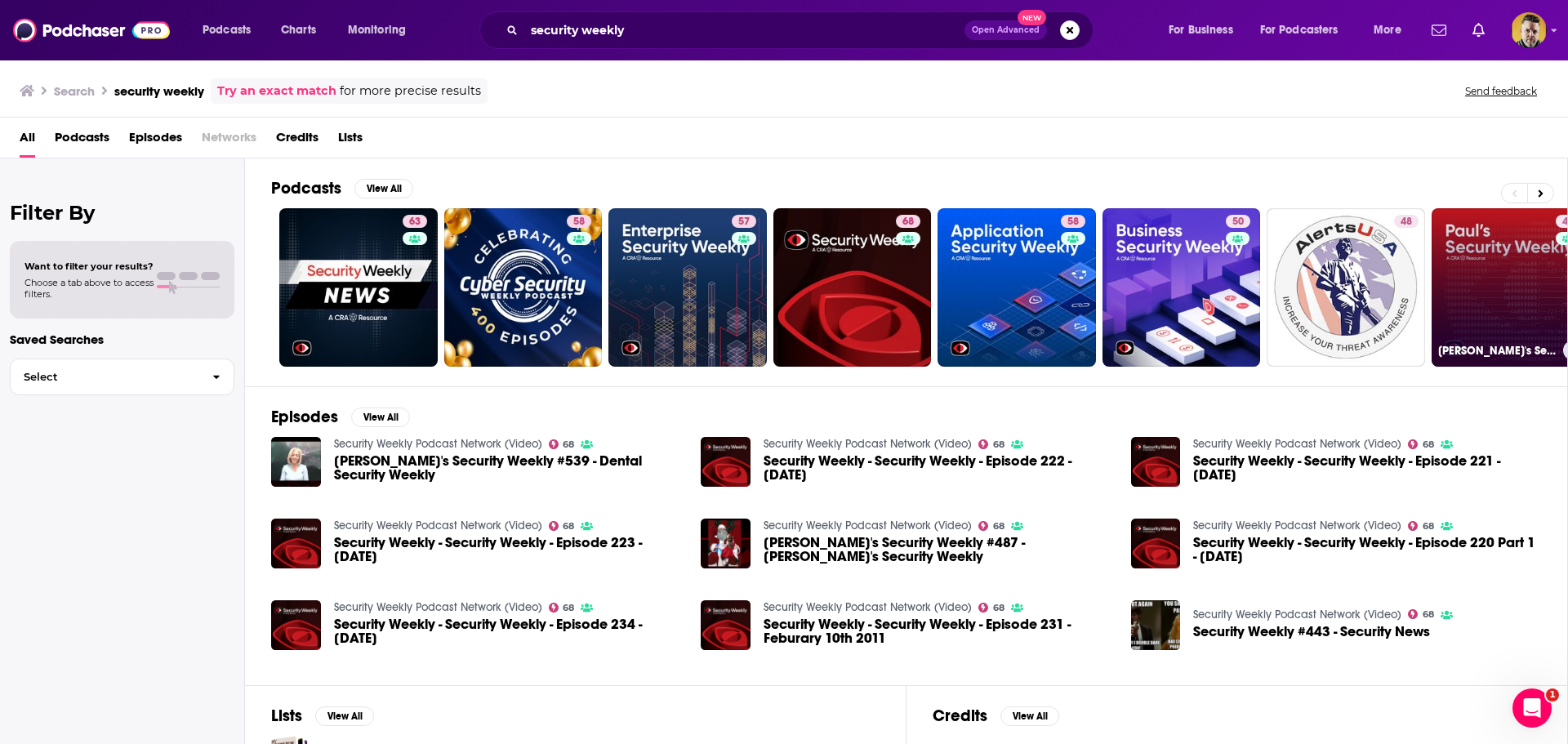
click at [1486, 248] on link "41 [PERSON_NAME]'s Security Weekly (Video)" at bounding box center [1510, 287] width 158 height 158
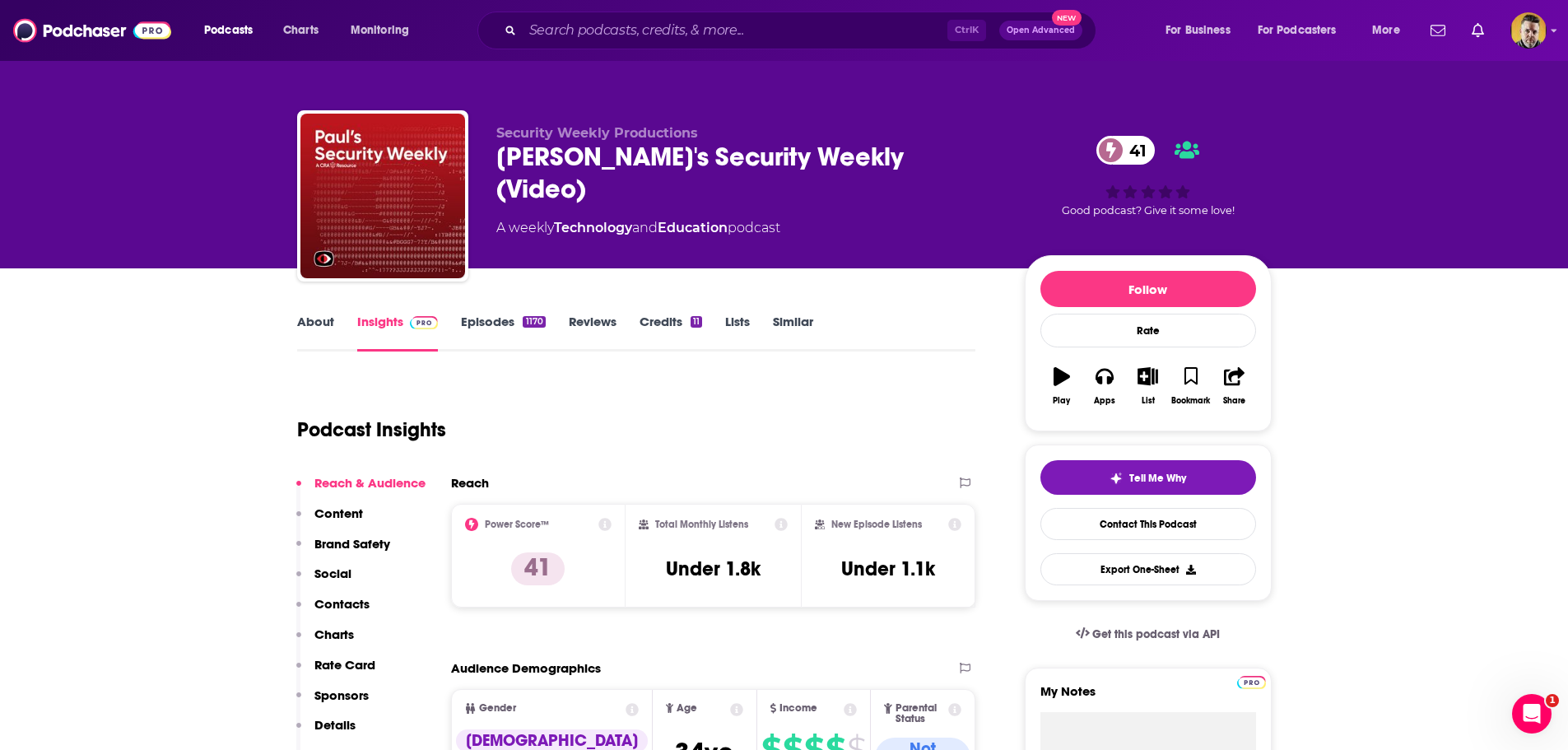
click at [494, 313] on link "Episodes 1170" at bounding box center [503, 332] width 84 height 38
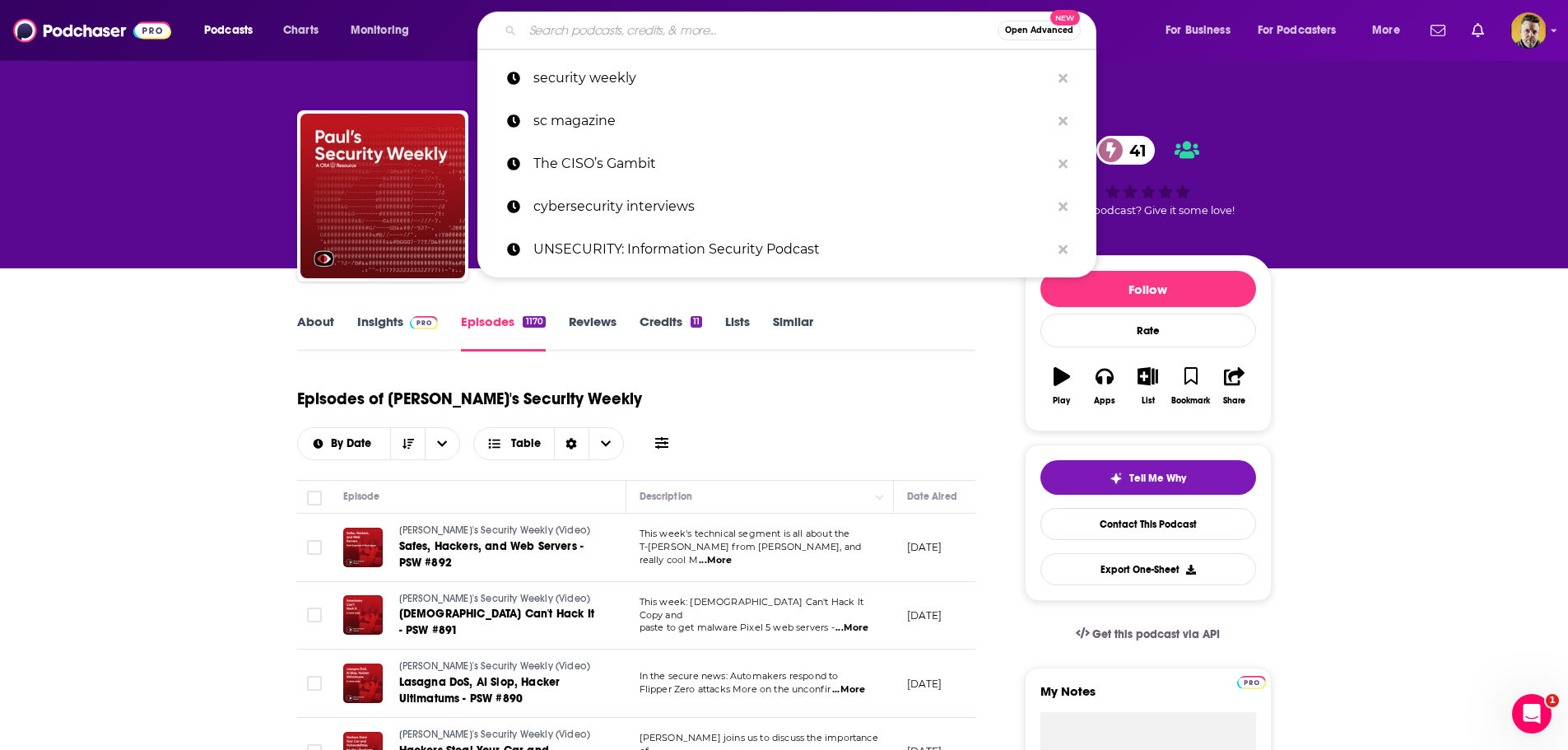
click at [613, 38] on input "Search podcasts, credits, & more..." at bounding box center [760, 30] width 475 height 26
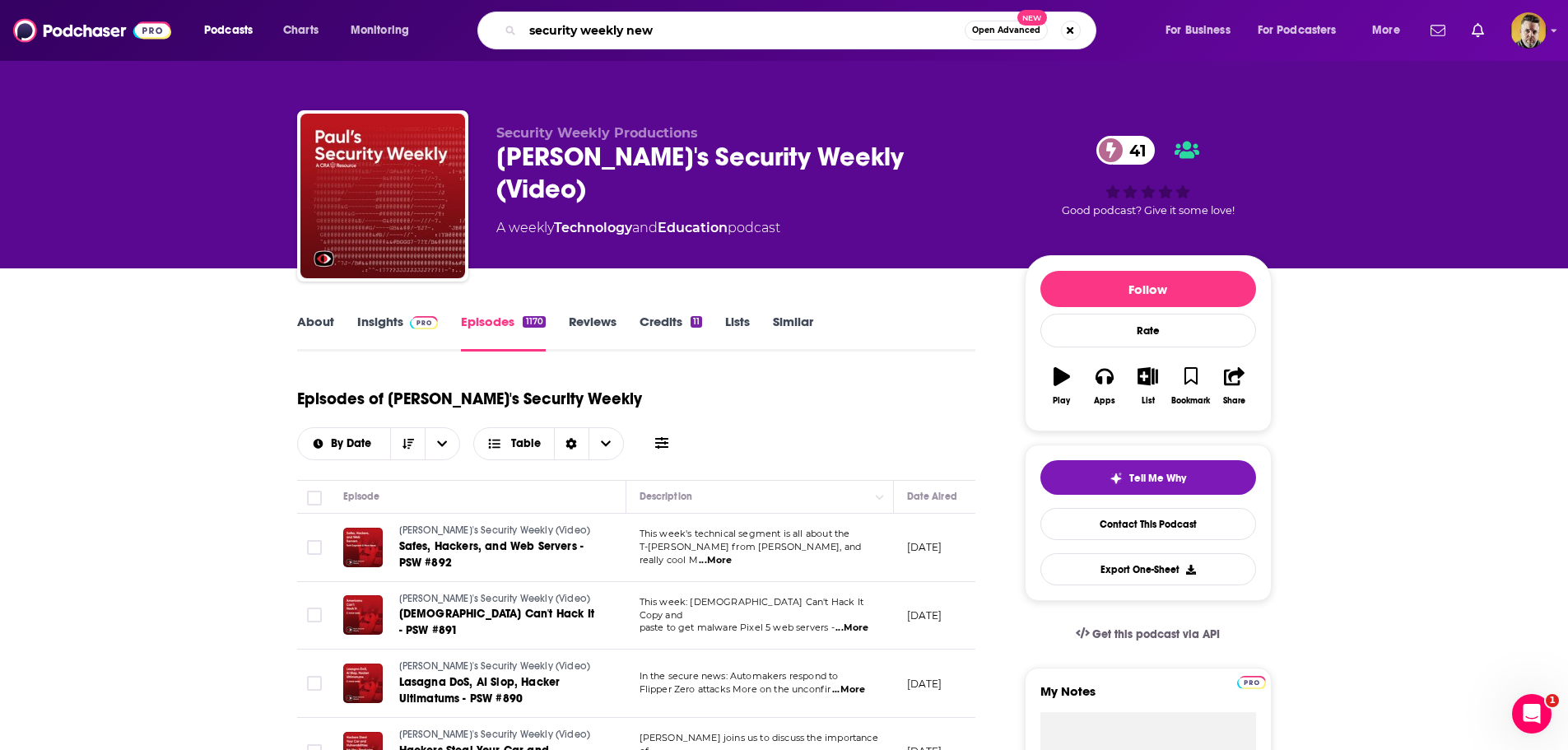
type input "security weekly news"
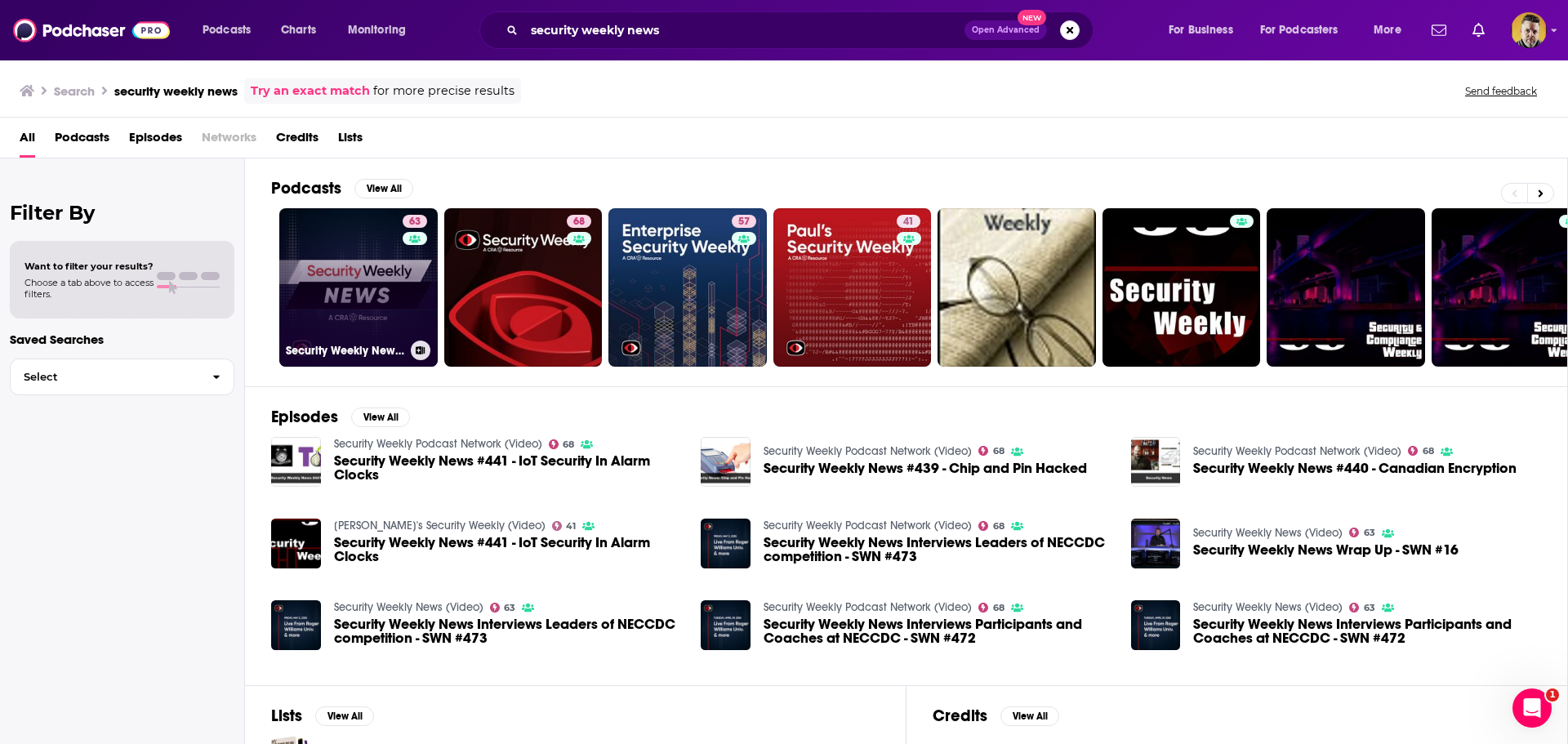
click at [350, 288] on link "63 Security Weekly News (Video)" at bounding box center [358, 287] width 158 height 158
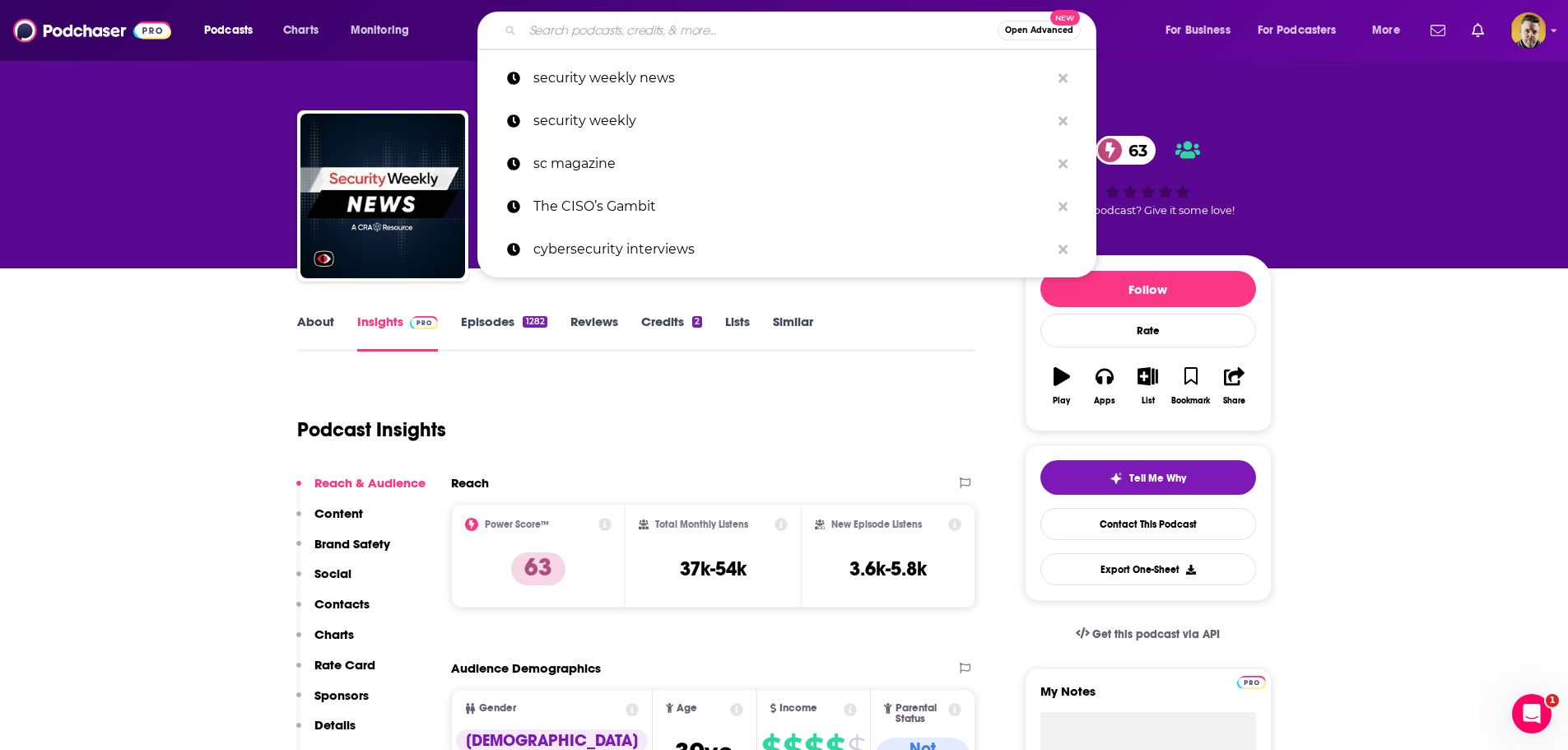
click at [741, 29] on input "Search podcasts, credits, & more..." at bounding box center [760, 30] width 475 height 26
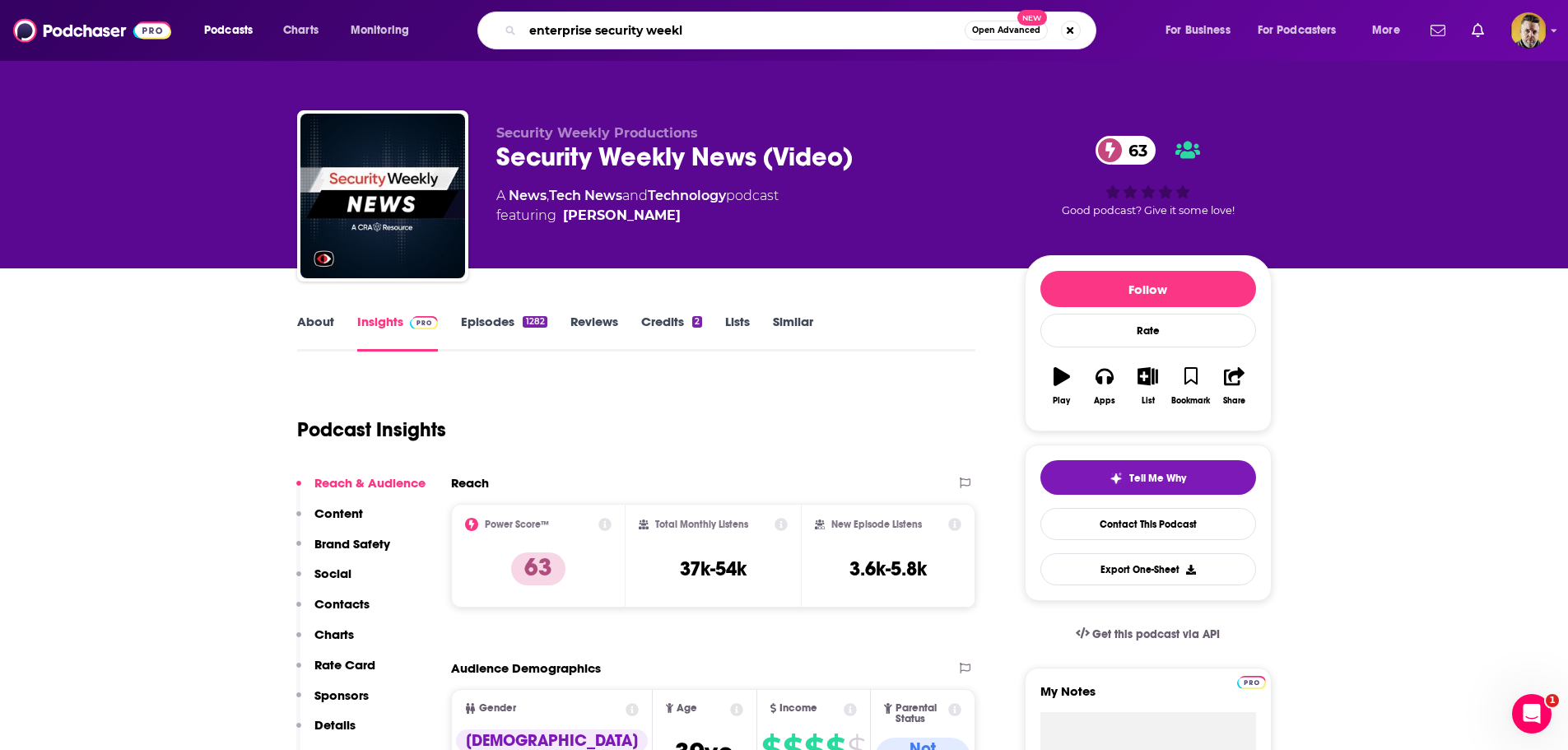
type input "enterprise security weekly"
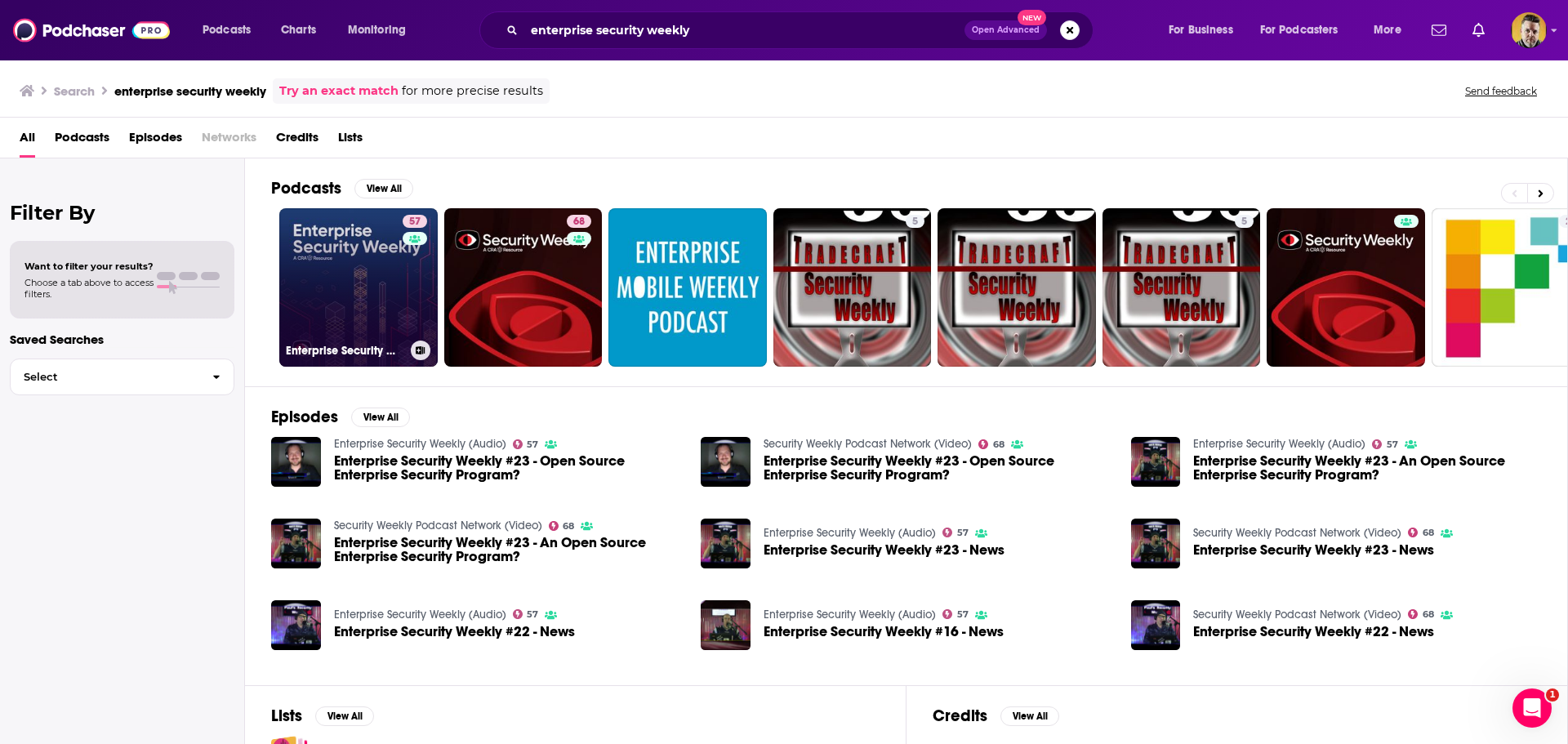
click at [370, 286] on link "57 Enterprise Security Weekly (Audio)" at bounding box center [358, 287] width 158 height 158
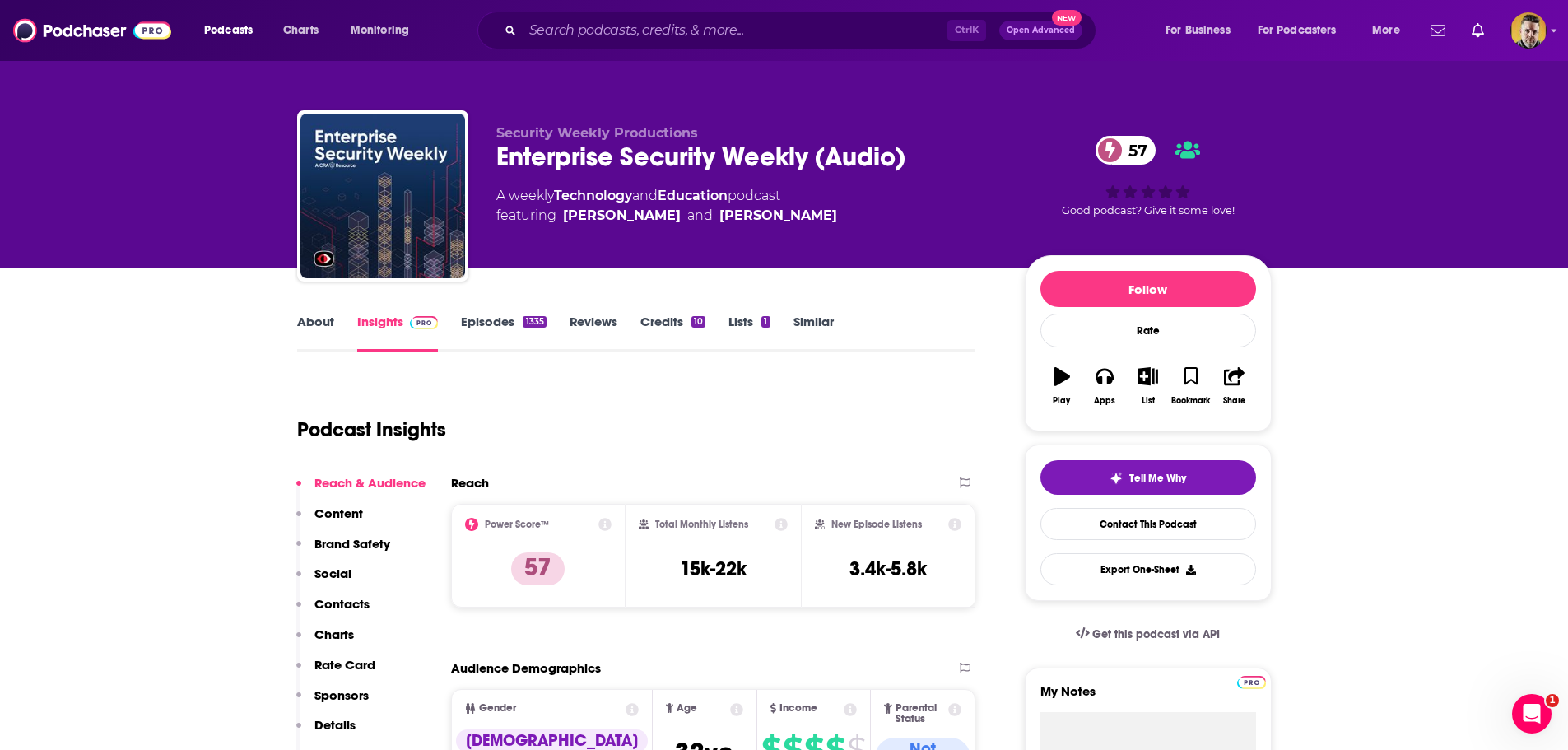
click at [503, 324] on link "Episodes 1335" at bounding box center [503, 332] width 85 height 38
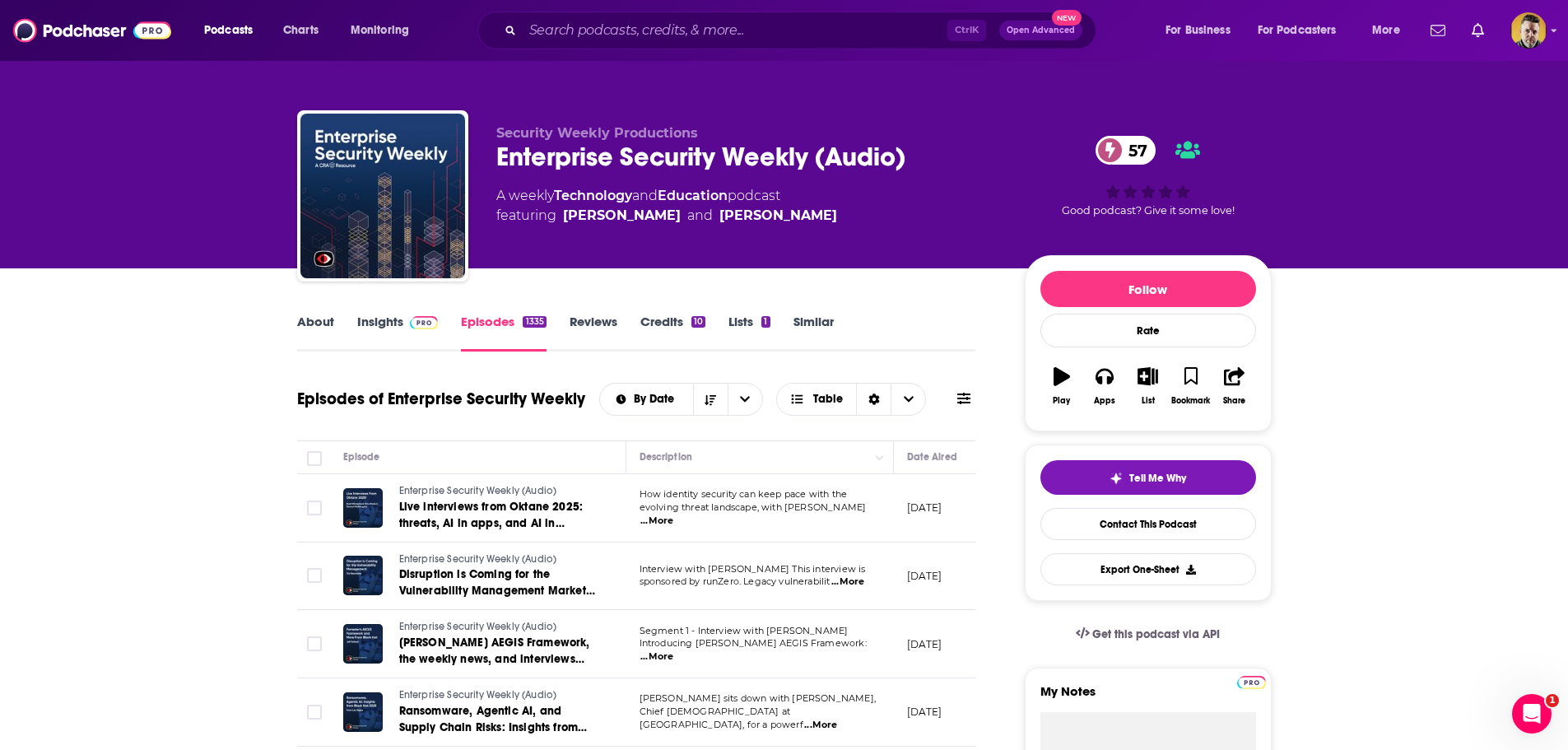
click at [674, 514] on span "...More" at bounding box center [657, 521] width 33 height 13
click at [394, 328] on link "Insights" at bounding box center [398, 332] width 82 height 38
